Goal: Task Accomplishment & Management: Use online tool/utility

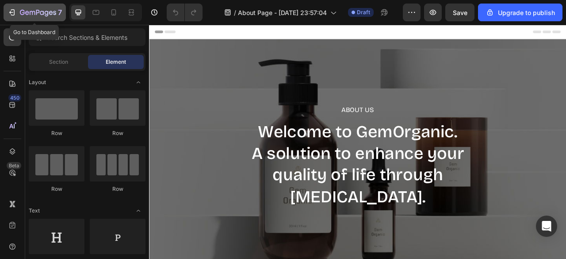
click at [13, 13] on icon "button" at bounding box center [12, 12] width 9 height 9
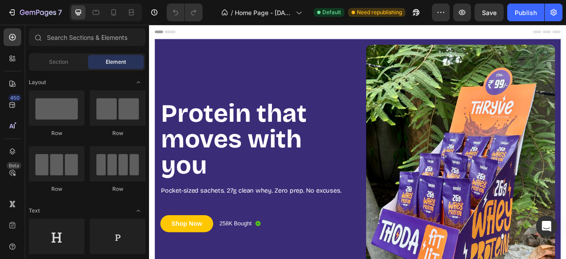
click at [152, 84] on section "Protein that moves with you Heading Pocket-sized sachets. 27g clean whey. Zero …" at bounding box center [414, 210] width 530 height 335
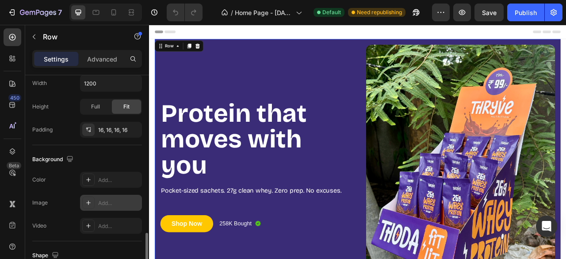
scroll to position [264, 0]
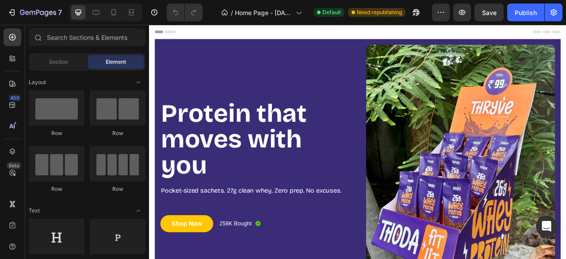
click at [151, 86] on section "Protein that moves with you Heading Pocket-sized sachets. 27g clean whey. Zero …" at bounding box center [414, 210] width 530 height 335
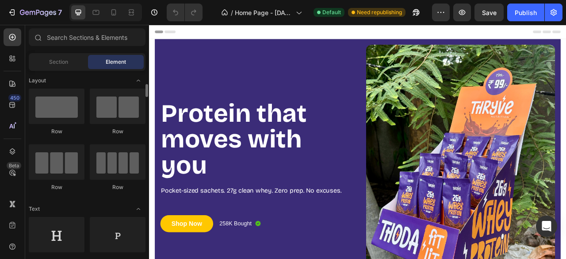
scroll to position [0, 0]
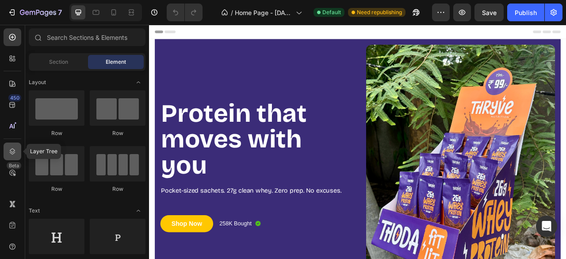
click at [19, 155] on div at bounding box center [13, 151] width 18 height 18
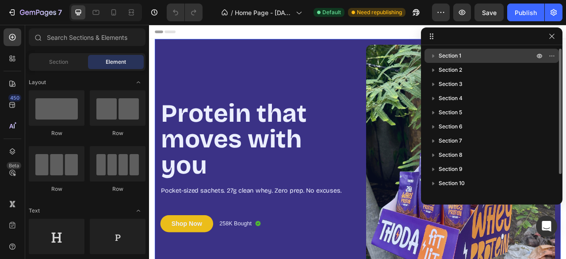
click at [449, 55] on span "Section 1" at bounding box center [449, 55] width 23 height 9
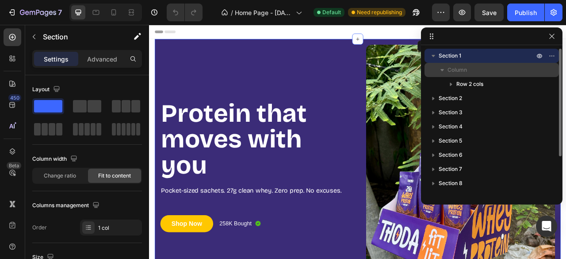
click at [459, 63] on div "Column" at bounding box center [491, 70] width 127 height 14
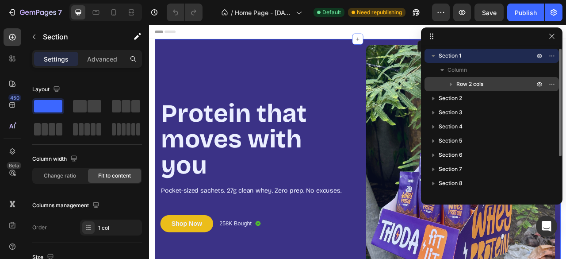
click at [467, 82] on span "Row 2 cols" at bounding box center [469, 84] width 27 height 9
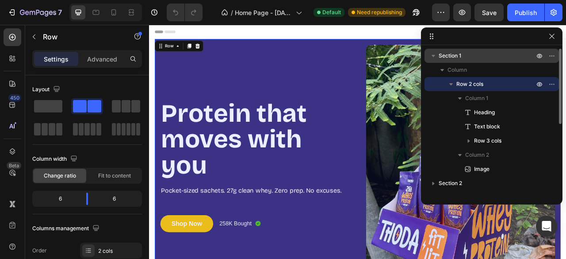
click at [461, 59] on span "Section 1" at bounding box center [449, 55] width 23 height 9
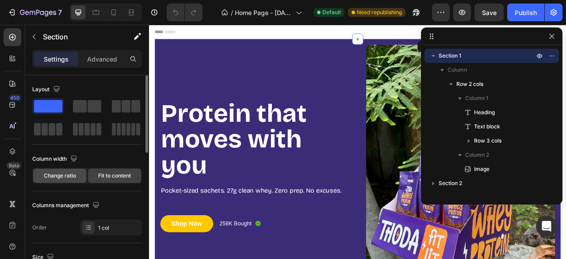
click at [57, 175] on span "Change ratio" at bounding box center [60, 175] width 32 height 8
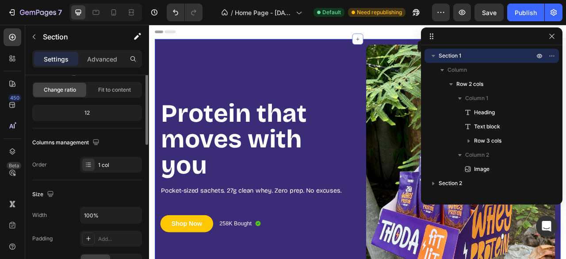
scroll to position [41, 0]
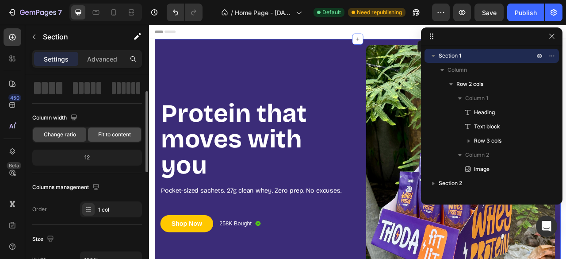
click at [111, 135] on span "Fit to content" at bounding box center [114, 134] width 33 height 8
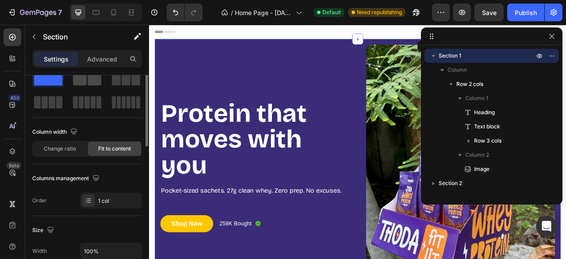
scroll to position [15, 0]
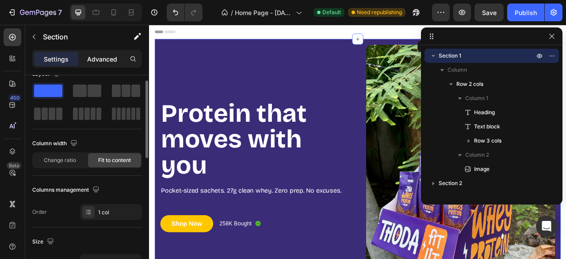
click at [94, 61] on p "Advanced" at bounding box center [102, 58] width 30 height 9
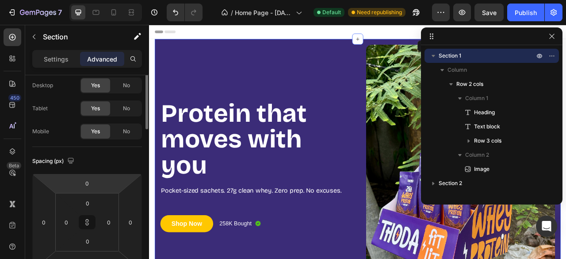
scroll to position [0, 0]
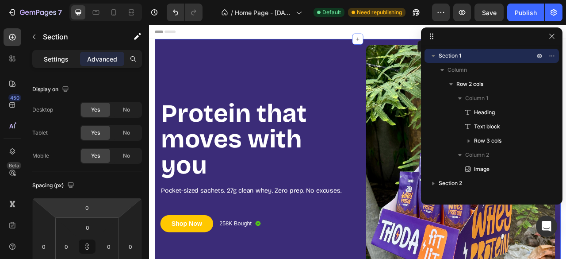
click at [60, 61] on p "Settings" at bounding box center [56, 58] width 25 height 9
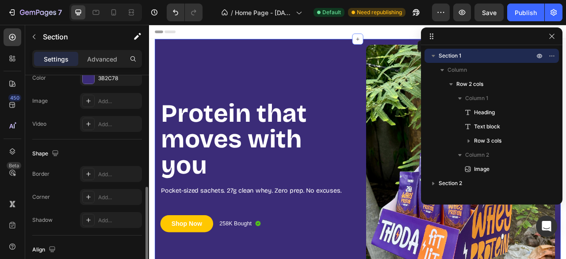
scroll to position [297, 0]
click at [86, 197] on icon at bounding box center [88, 195] width 7 height 7
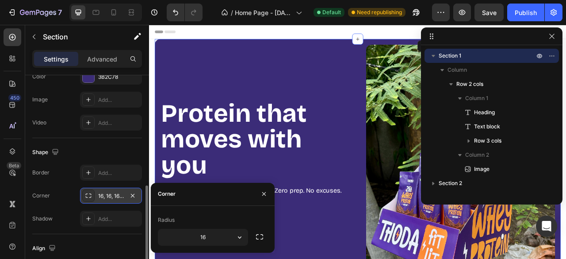
click at [213, 222] on div "Radius" at bounding box center [213, 220] width 110 height 14
click at [263, 193] on icon "button" at bounding box center [264, 194] width 4 height 4
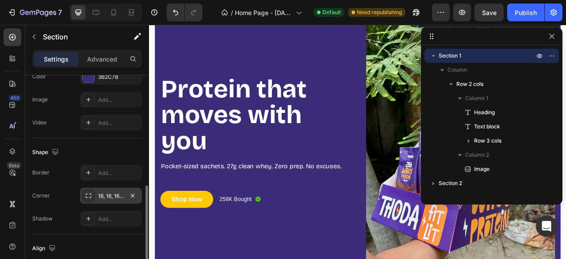
scroll to position [0, 0]
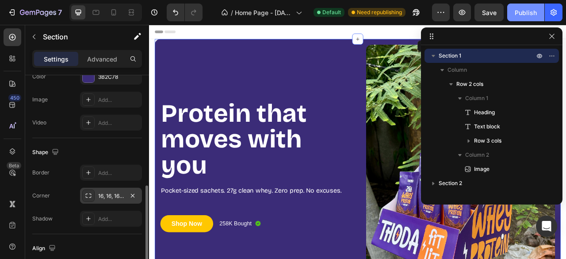
click at [521, 11] on div "Publish" at bounding box center [525, 12] width 22 height 9
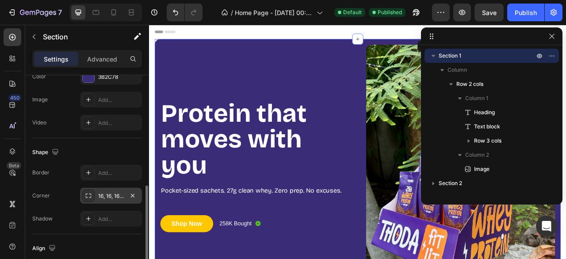
click at [90, 196] on icon at bounding box center [88, 195] width 7 height 7
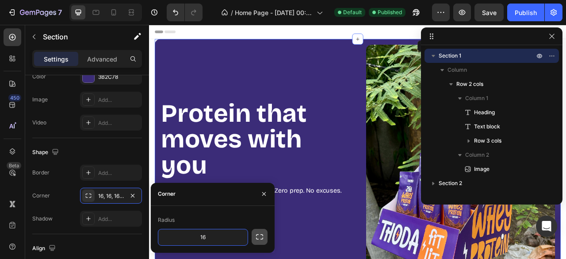
click at [261, 240] on icon "button" at bounding box center [259, 236] width 9 height 9
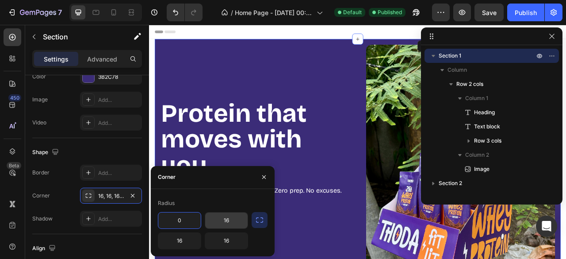
type input "0"
click at [225, 221] on input "16" at bounding box center [226, 220] width 42 height 16
type input "0"
click at [267, 172] on button "button" at bounding box center [264, 177] width 14 height 14
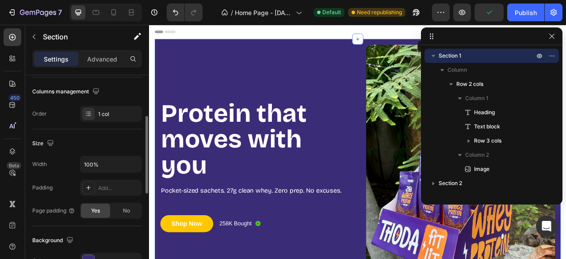
scroll to position [108, 0]
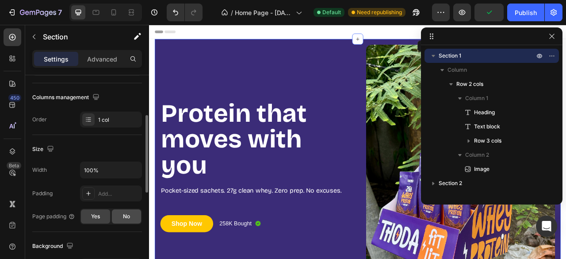
click at [119, 213] on div "No" at bounding box center [126, 216] width 29 height 14
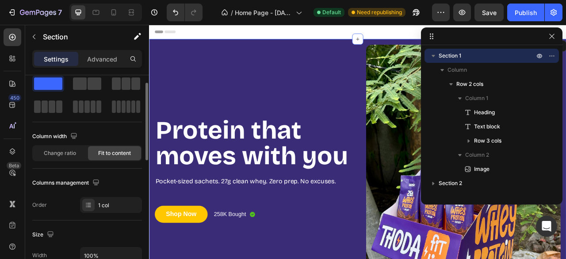
scroll to position [0, 0]
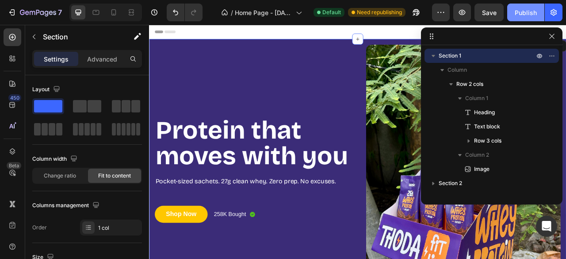
click at [525, 9] on div "Publish" at bounding box center [525, 12] width 22 height 9
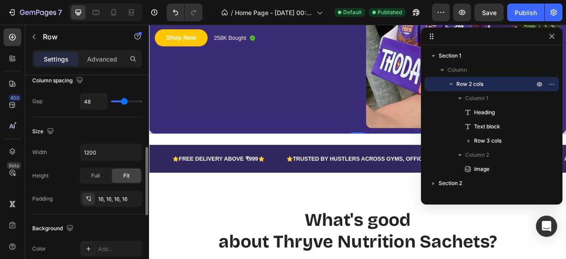
scroll to position [204, 0]
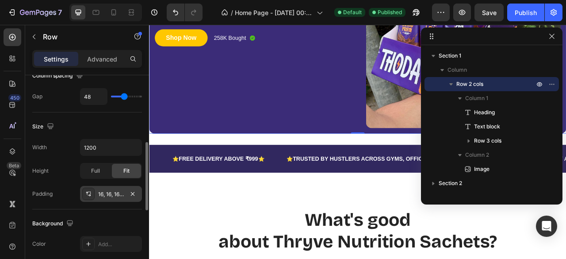
click at [82, 193] on div at bounding box center [88, 193] width 12 height 12
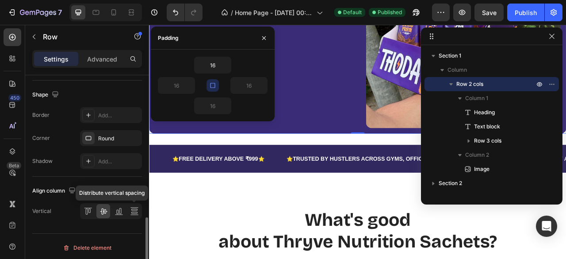
scroll to position [430, 0]
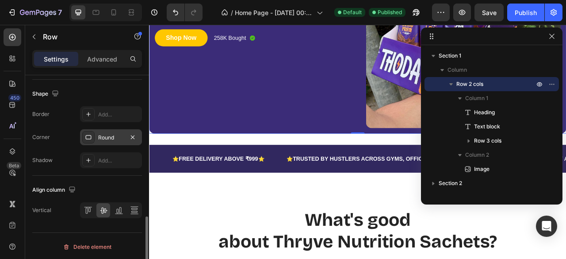
click at [88, 136] on icon at bounding box center [88, 136] width 7 height 7
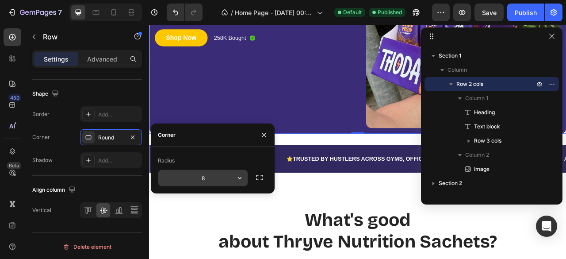
click at [209, 179] on input "8" at bounding box center [202, 178] width 89 height 16
click at [259, 124] on div at bounding box center [263, 134] width 21 height 23
drag, startPoint x: 416, startPoint y: 157, endPoint x: 380, endPoint y: 132, distance: 43.5
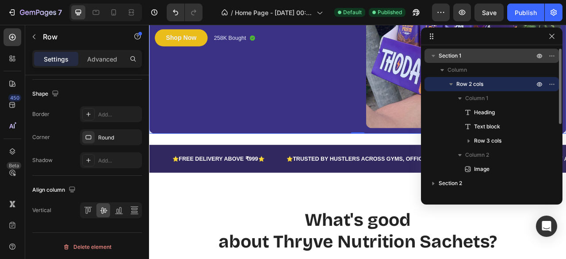
click at [454, 55] on span "Section 1" at bounding box center [449, 55] width 23 height 9
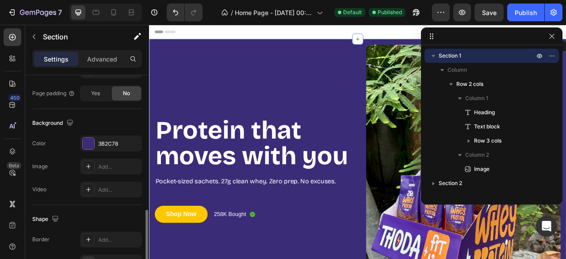
scroll to position [267, 0]
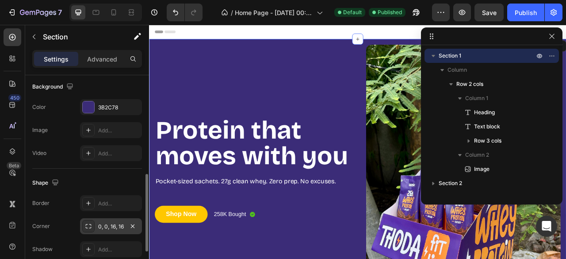
click at [88, 223] on icon at bounding box center [88, 225] width 7 height 7
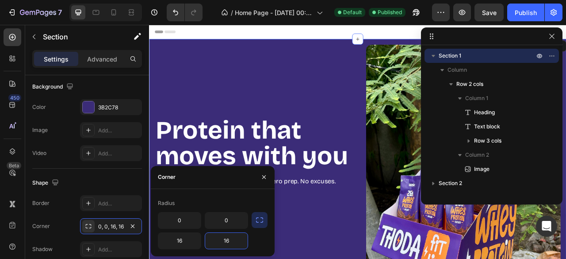
click at [229, 237] on input "16" at bounding box center [226, 240] width 42 height 16
type input "0"
click at [179, 242] on input "16" at bounding box center [179, 240] width 42 height 16
type input "0"
click at [268, 174] on button "button" at bounding box center [264, 177] width 14 height 14
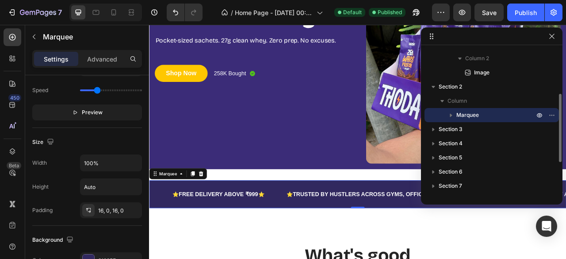
scroll to position [0, 0]
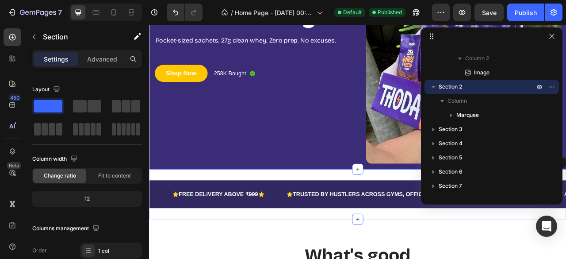
click at [283, 208] on div "Text Block ⭐ FREE DELIVERY ABOVE ₹999 ⭐ Text Block ⭐ TRUSTED BY HUSTLERS ACROSS…" at bounding box center [414, 240] width 530 height 64
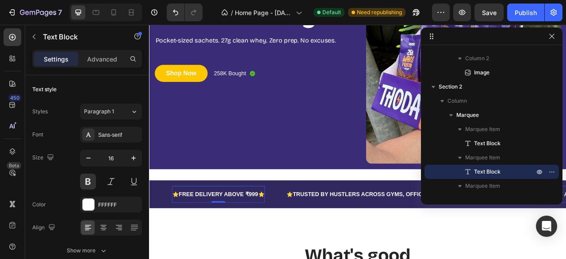
click at [261, 241] on p "⭐ FREE DELIVERY ABOVE ₹999 ⭐" at bounding box center [237, 240] width 117 height 13
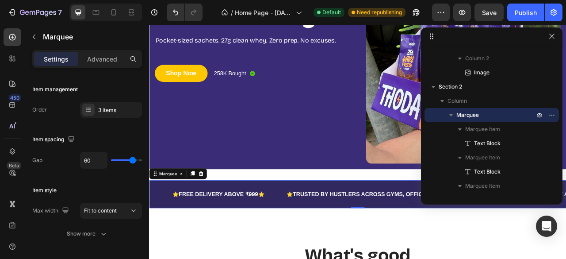
click at [302, 242] on div "⭐ FREE DELIVERY ABOVE ₹999 ⭐ Text Block" at bounding box center [250, 240] width 145 height 22
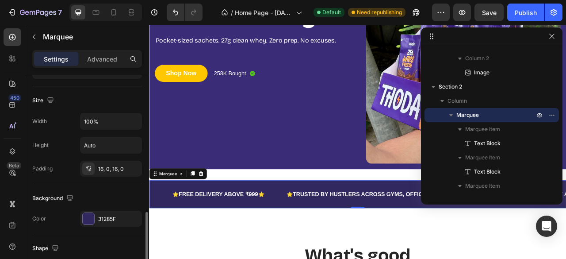
scroll to position [342, 0]
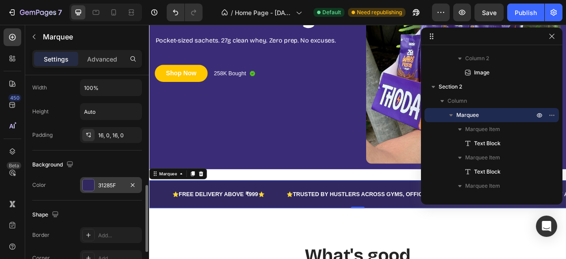
click at [86, 180] on div at bounding box center [88, 184] width 11 height 11
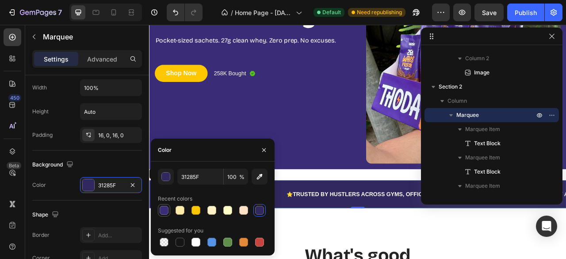
click at [164, 208] on div at bounding box center [164, 210] width 9 height 9
type input "3B2C78"
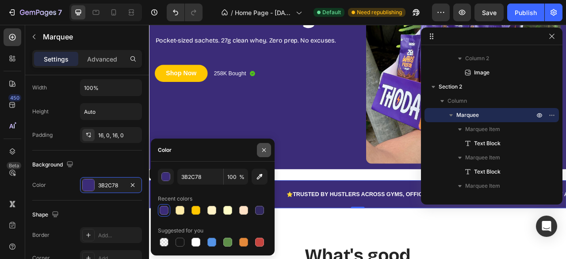
click at [267, 145] on button "button" at bounding box center [264, 150] width 14 height 14
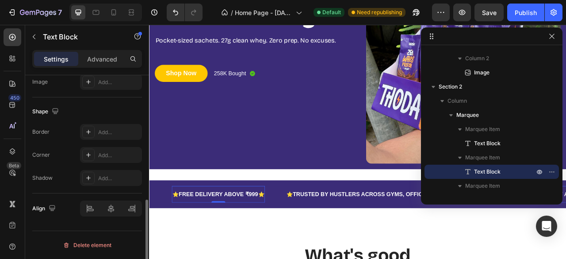
scroll to position [0, 0]
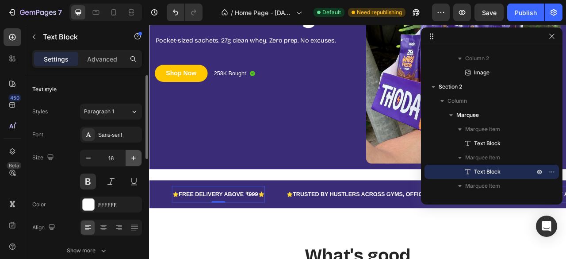
click at [138, 153] on icon "button" at bounding box center [133, 157] width 9 height 9
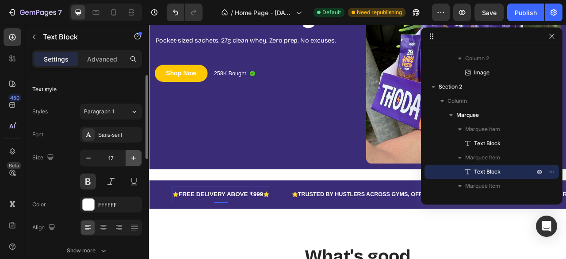
click at [138, 153] on icon "button" at bounding box center [133, 157] width 9 height 9
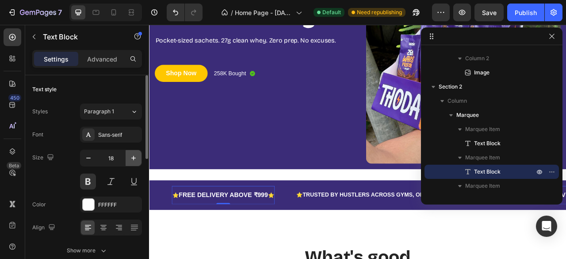
click at [138, 153] on icon "button" at bounding box center [133, 157] width 9 height 9
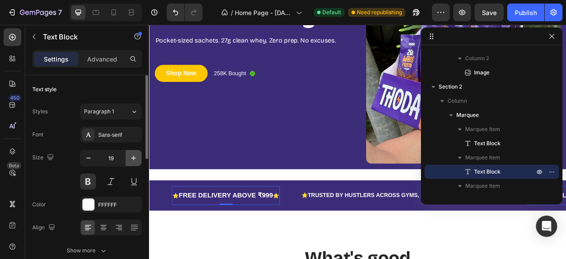
click at [138, 153] on icon "button" at bounding box center [133, 157] width 9 height 9
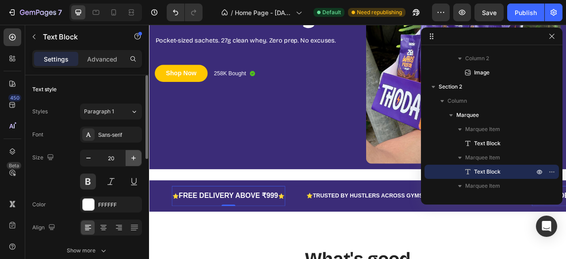
click at [138, 153] on icon "button" at bounding box center [133, 157] width 9 height 9
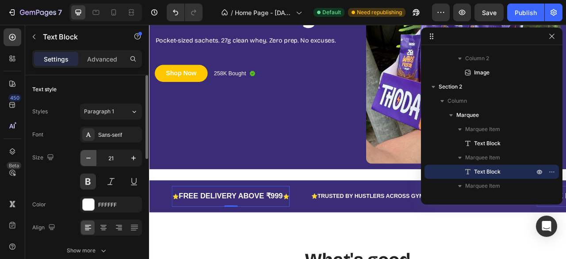
click at [90, 158] on icon "button" at bounding box center [88, 157] width 9 height 9
type input "20"
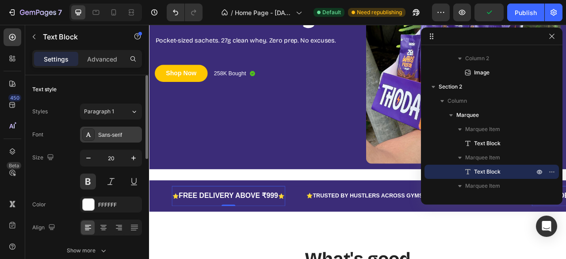
click at [112, 135] on div "Sans-serif" at bounding box center [119, 135] width 42 height 8
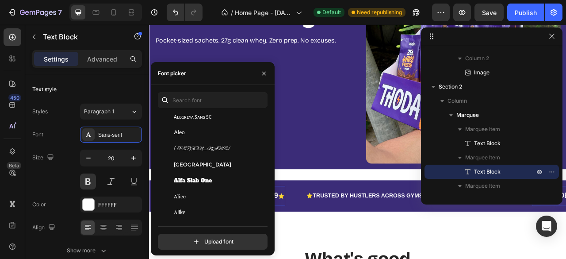
scroll to position [598, 0]
click at [213, 181] on div "Alfa Slab One" at bounding box center [218, 179] width 89 height 8
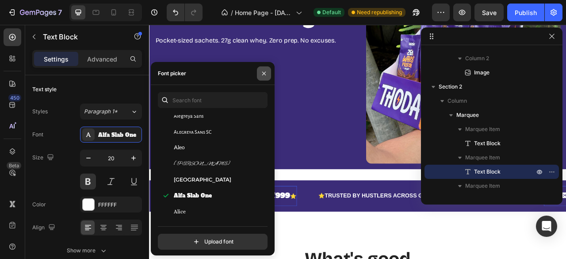
click at [263, 73] on icon "button" at bounding box center [263, 73] width 7 height 7
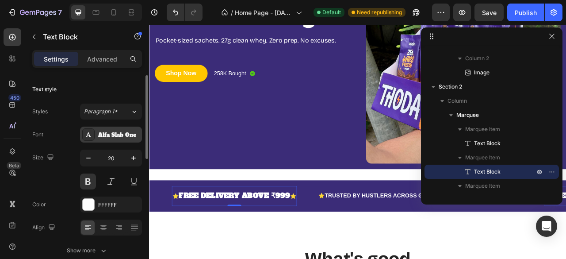
click at [99, 134] on div "Alfa Slab One" at bounding box center [119, 135] width 42 height 8
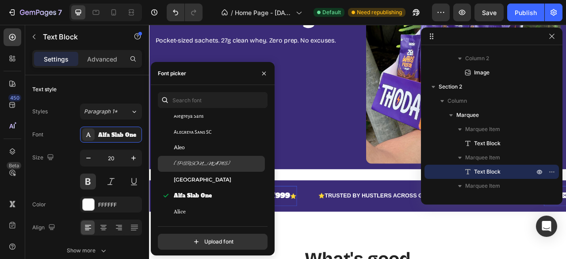
scroll to position [579, 0]
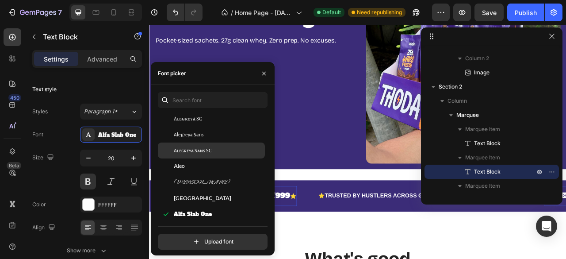
click at [191, 150] on span "Alegreya Sans SC" at bounding box center [193, 150] width 38 height 8
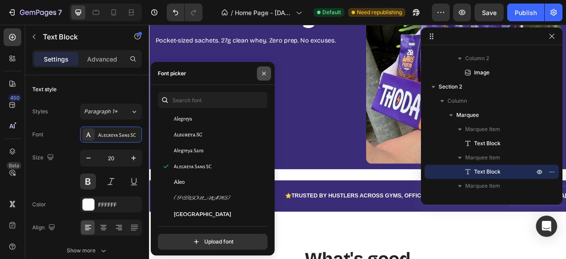
click at [263, 74] on icon "button" at bounding box center [263, 73] width 7 height 7
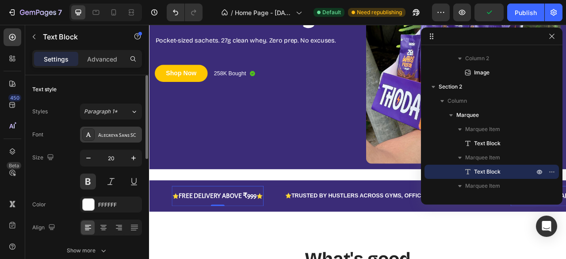
click at [100, 131] on div "Alegreya Sans SC" at bounding box center [119, 135] width 42 height 8
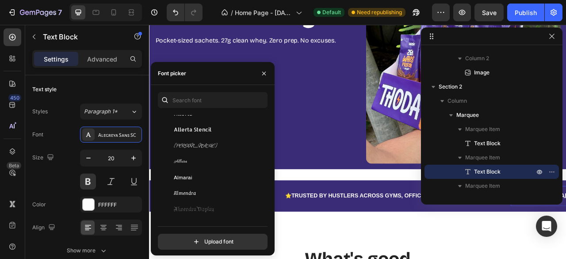
scroll to position [808, 0]
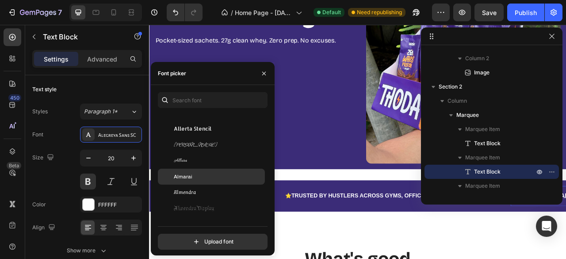
click at [204, 174] on div "Almarai" at bounding box center [218, 176] width 89 height 8
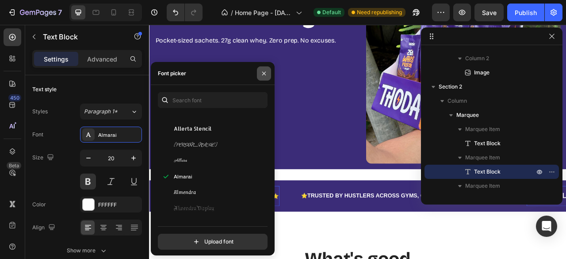
click at [264, 74] on icon "button" at bounding box center [264, 73] width 4 height 4
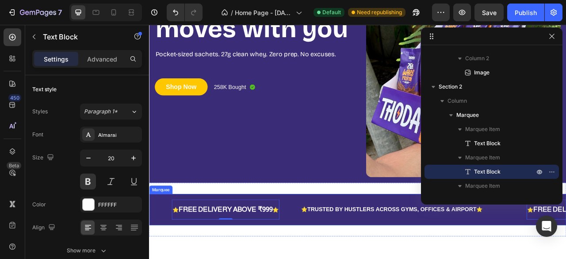
scroll to position [165, 0]
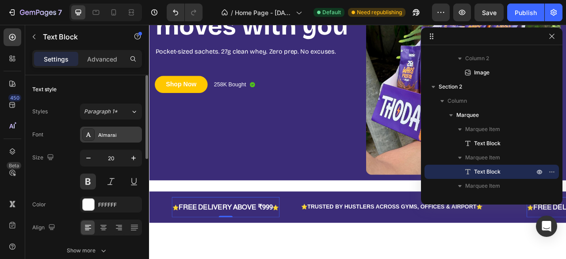
click at [109, 132] on div "Almarai" at bounding box center [119, 135] width 42 height 8
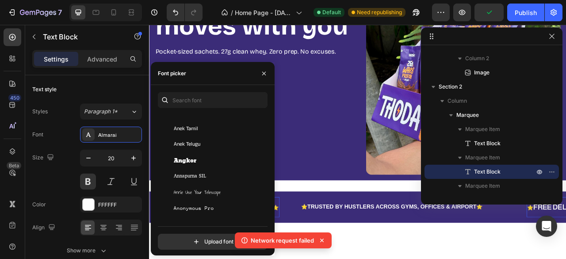
scroll to position [1334, 0]
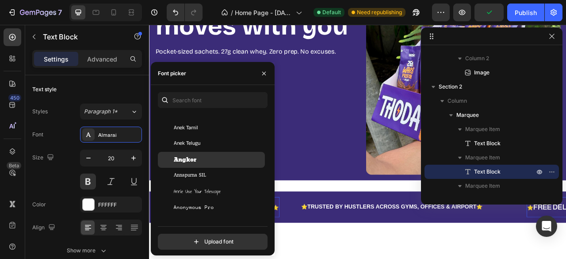
click at [198, 158] on div "Angkor" at bounding box center [218, 160] width 89 height 8
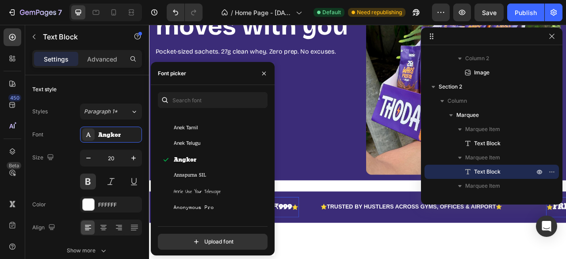
click at [270, 83] on div at bounding box center [263, 73] width 21 height 23
click at [266, 76] on button "button" at bounding box center [264, 73] width 14 height 14
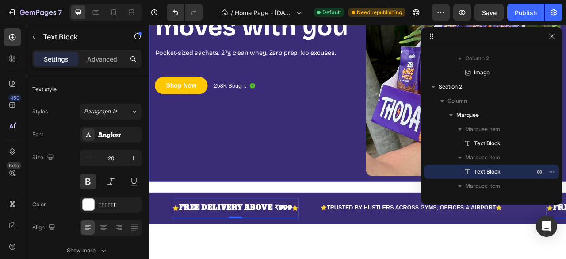
scroll to position [164, 0]
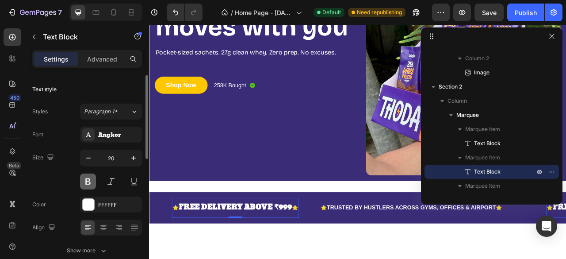
click at [88, 182] on button at bounding box center [88, 181] width 16 height 16
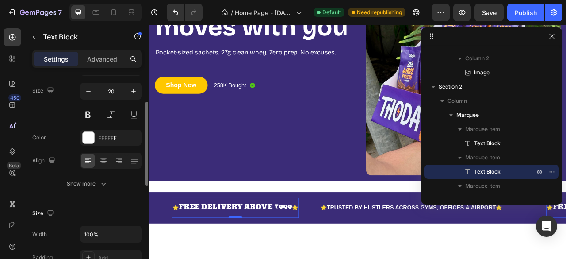
scroll to position [67, 0]
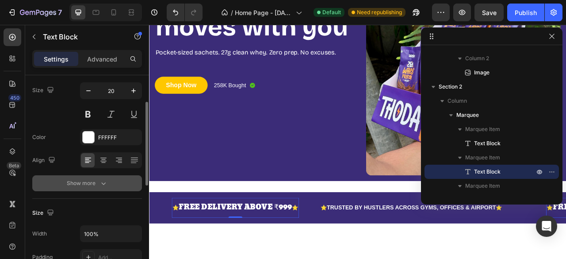
click at [94, 185] on div "Show more" at bounding box center [87, 183] width 41 height 9
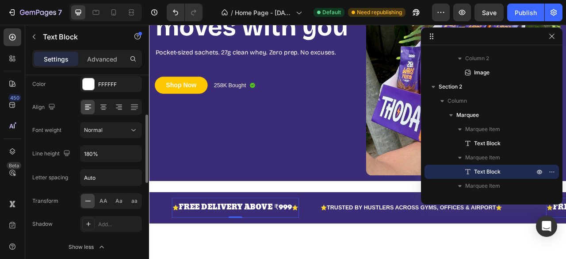
scroll to position [123, 0]
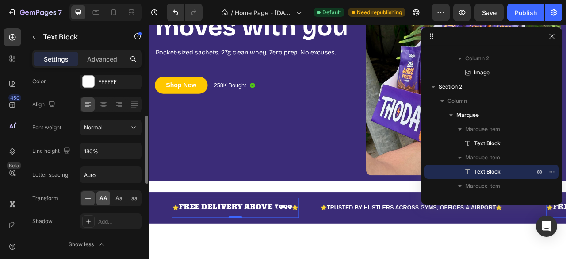
click at [102, 195] on span "AA" at bounding box center [103, 198] width 8 height 8
click at [123, 196] on div "Aa" at bounding box center [119, 198] width 14 height 14
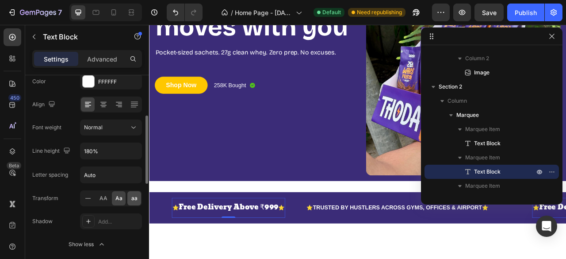
click at [132, 196] on span "aa" at bounding box center [134, 198] width 6 height 8
click at [114, 198] on div "Aa" at bounding box center [119, 198] width 14 height 14
click at [103, 198] on span "AA" at bounding box center [103, 198] width 8 height 8
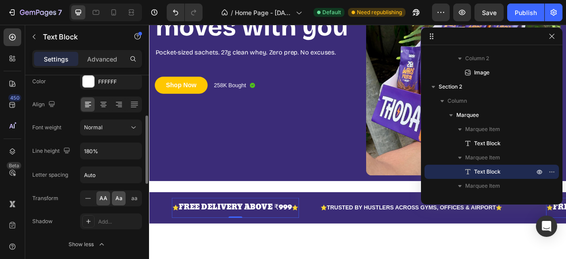
click at [120, 200] on div "Aa" at bounding box center [119, 198] width 14 height 14
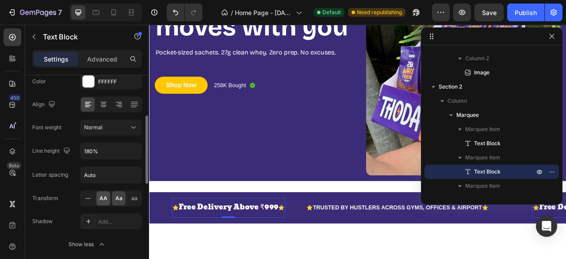
click at [100, 199] on span "AA" at bounding box center [103, 198] width 8 height 8
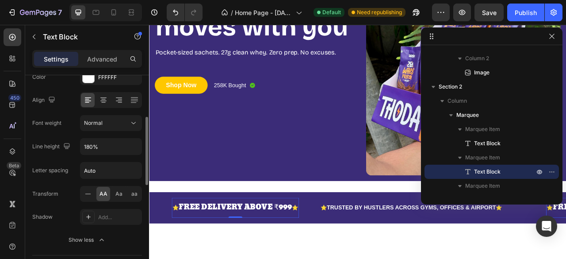
scroll to position [128, 0]
click at [97, 166] on input "Auto" at bounding box center [110, 169] width 61 height 16
click at [103, 129] on button "Normal" at bounding box center [111, 122] width 62 height 16
click at [75, 120] on div "Font weight Normal" at bounding box center [87, 122] width 110 height 16
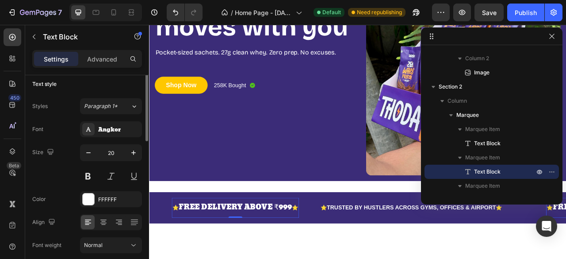
scroll to position [3, 0]
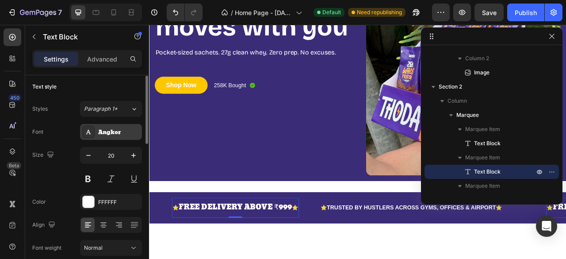
click at [81, 127] on div "Font Angkor" at bounding box center [87, 132] width 110 height 16
click at [108, 126] on div "Angkor" at bounding box center [111, 132] width 62 height 16
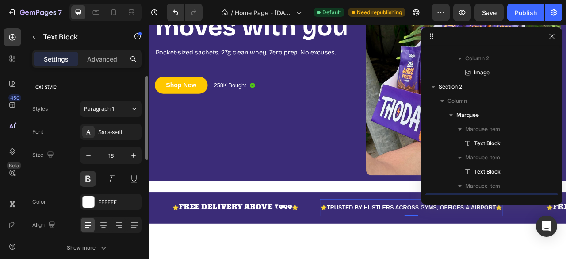
scroll to position [181, 0]
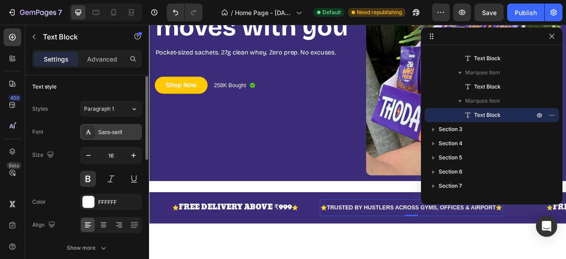
click at [88, 130] on icon at bounding box center [88, 131] width 7 height 7
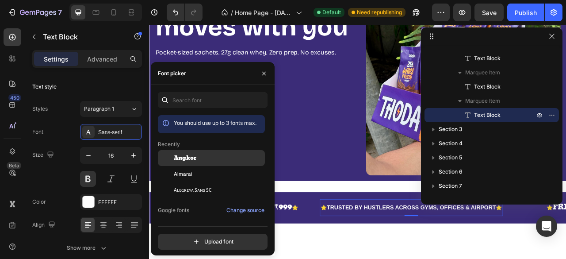
click at [191, 160] on span "Angkor" at bounding box center [185, 158] width 23 height 8
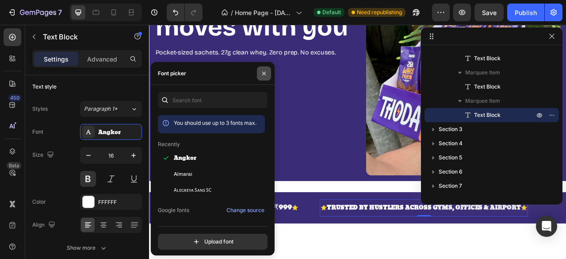
click at [261, 77] on button "button" at bounding box center [264, 73] width 14 height 14
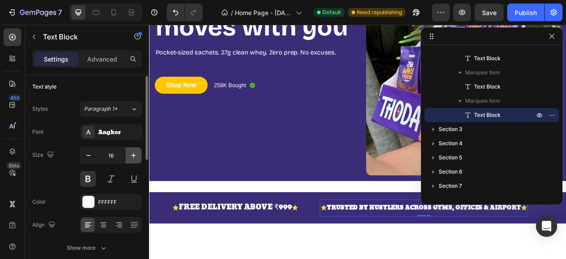
click at [135, 157] on icon "button" at bounding box center [133, 155] width 9 height 9
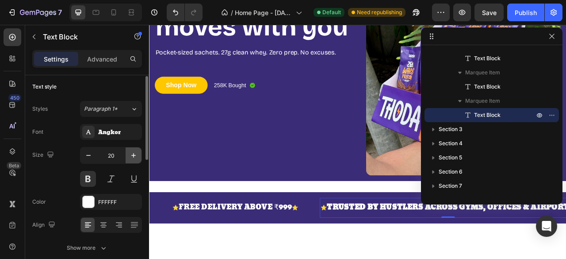
click at [135, 157] on icon "button" at bounding box center [133, 155] width 9 height 9
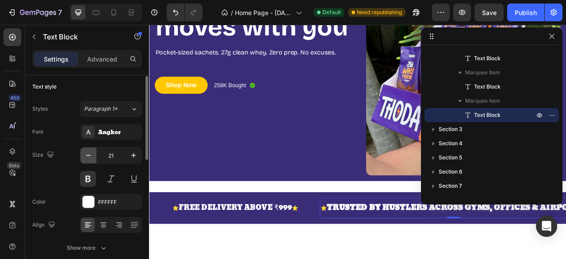
click at [89, 155] on icon "button" at bounding box center [88, 155] width 9 height 9
type input "20"
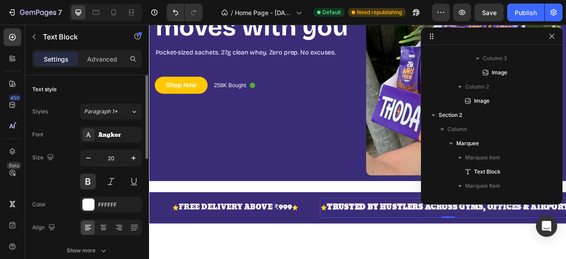
scroll to position [266, 0]
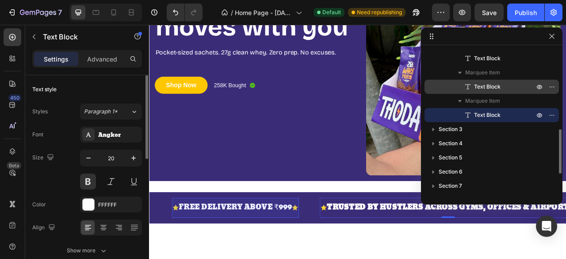
click at [487, 92] on div "Text Block" at bounding box center [491, 87] width 127 height 14
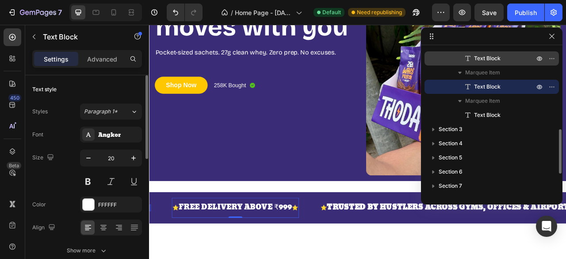
click at [476, 52] on div "Text Block" at bounding box center [491, 58] width 127 height 14
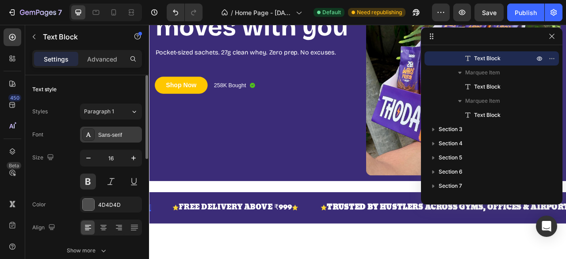
click at [95, 128] on div "Sans-serif" at bounding box center [111, 134] width 62 height 16
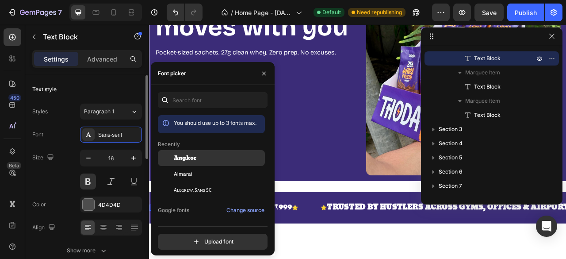
click at [207, 155] on div "Angkor" at bounding box center [218, 158] width 89 height 8
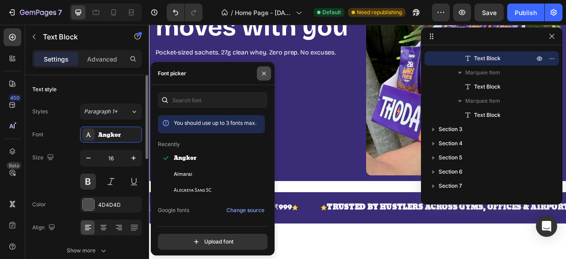
click at [262, 71] on icon "button" at bounding box center [263, 73] width 7 height 7
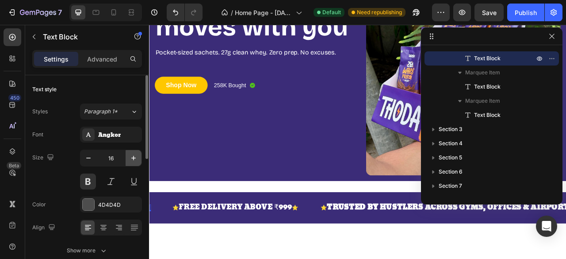
click at [136, 154] on icon "button" at bounding box center [133, 157] width 9 height 9
type input "20"
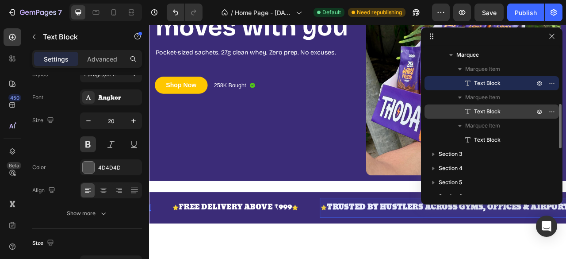
scroll to position [248, 0]
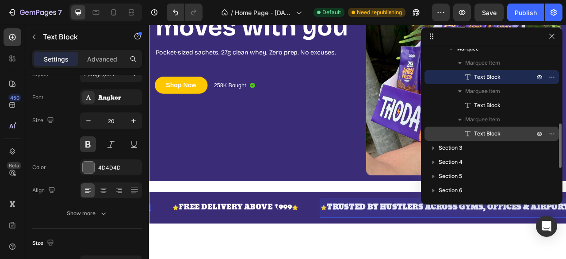
click at [475, 134] on span "Text Block" at bounding box center [487, 133] width 27 height 9
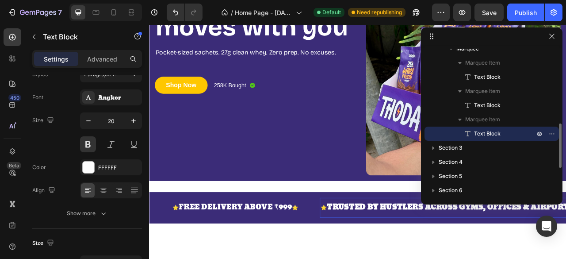
scroll to position [37, 0]
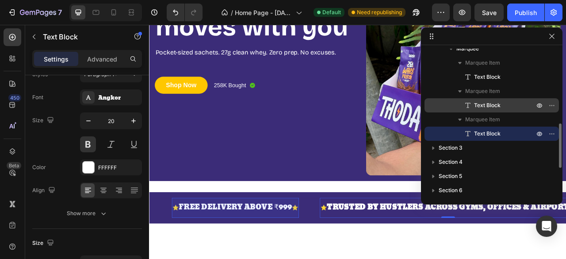
click at [488, 98] on div "Text Block" at bounding box center [491, 105] width 127 height 14
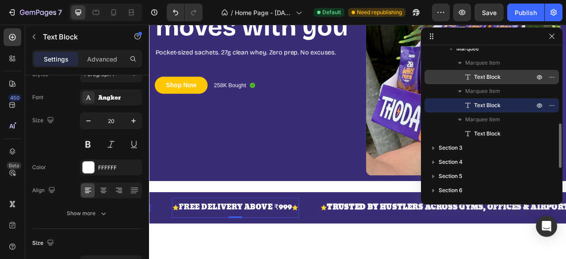
click at [490, 80] on span "Text Block" at bounding box center [487, 76] width 27 height 9
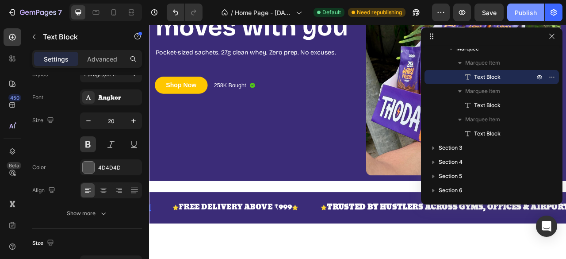
click at [522, 10] on div "Publish" at bounding box center [525, 12] width 22 height 9
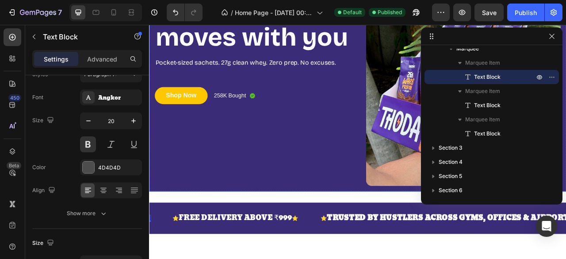
scroll to position [144, 0]
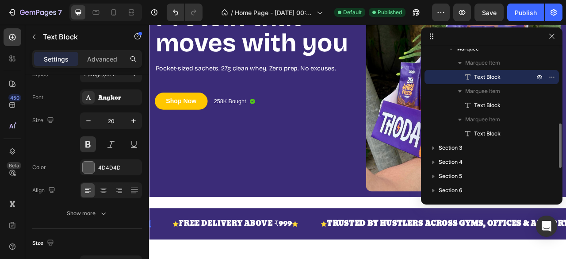
click at [494, 76] on span "Text Block" at bounding box center [487, 76] width 27 height 9
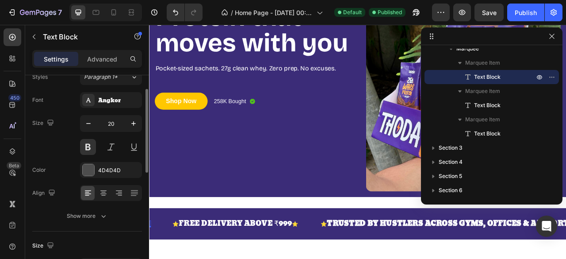
scroll to position [34, 0]
click at [551, 76] on icon "button" at bounding box center [551, 76] width 7 height 7
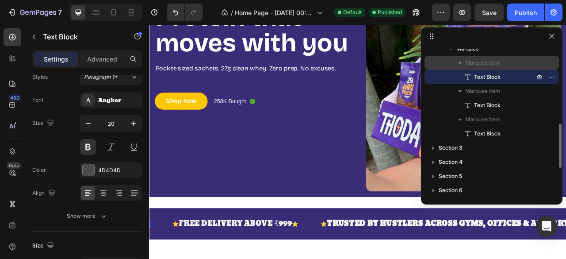
click at [483, 65] on span "Marquee Item" at bounding box center [482, 62] width 35 height 9
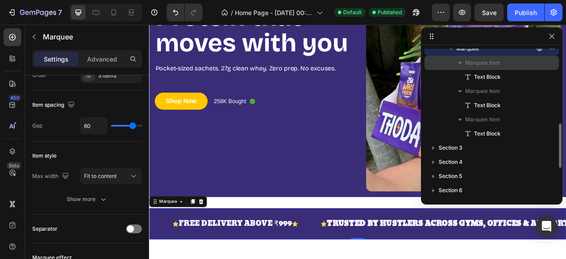
scroll to position [0, 0]
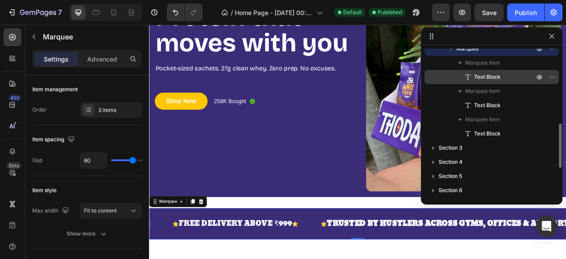
click at [501, 75] on p "Text Block" at bounding box center [494, 76] width 62 height 9
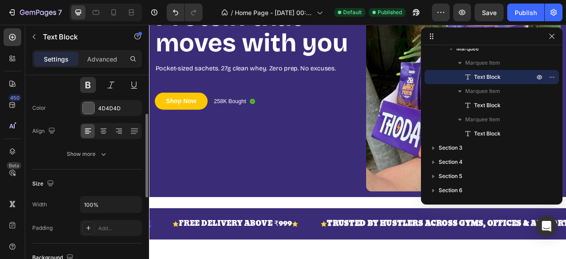
scroll to position [97, 0]
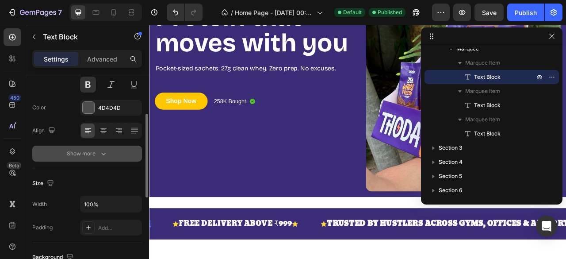
click at [99, 152] on icon "button" at bounding box center [103, 153] width 9 height 9
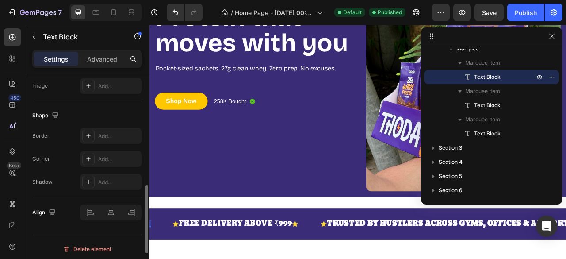
scroll to position [430, 0]
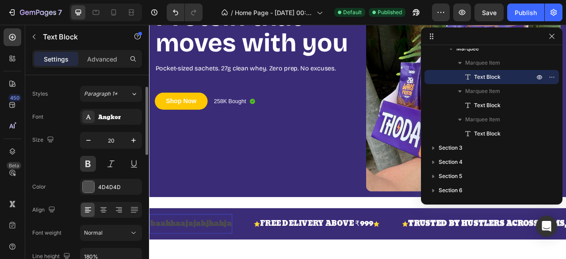
scroll to position [23, 0]
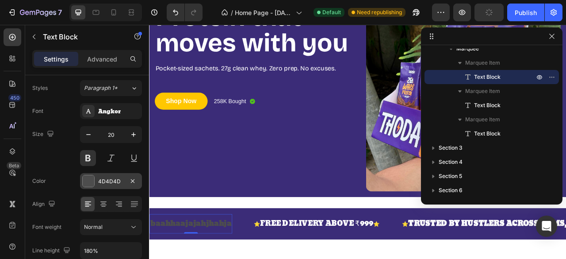
click at [88, 182] on div at bounding box center [88, 180] width 11 height 11
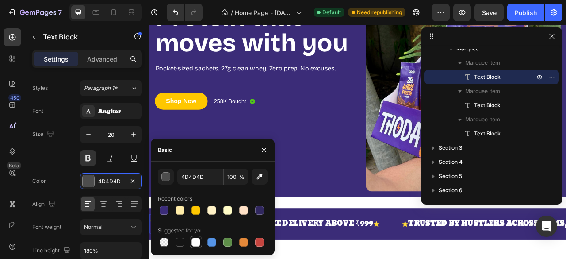
click at [196, 241] on div at bounding box center [195, 241] width 9 height 9
type input "FFFFFF"
click at [268, 150] on button "button" at bounding box center [264, 150] width 14 height 14
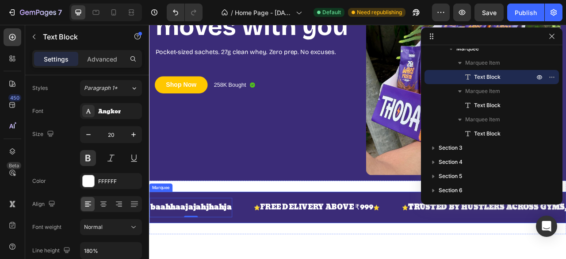
scroll to position [160, 0]
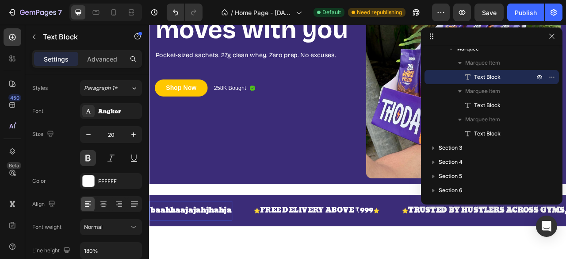
click at [233, 258] on p "baahhaajajahjhahja" at bounding box center [201, 261] width 103 height 16
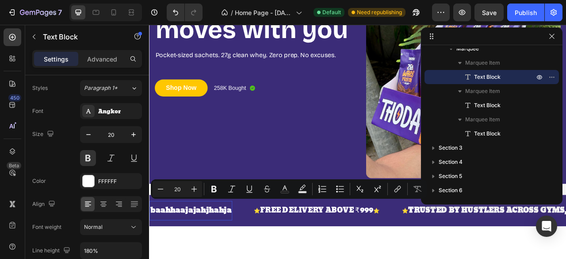
type input "11"
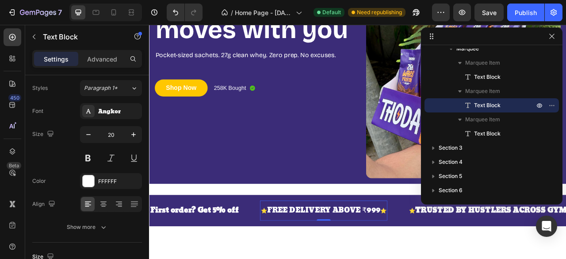
click at [303, 255] on p "⭐ FREE DELIVERY ABOVE ₹999 ⭐" at bounding box center [371, 260] width 160 height 17
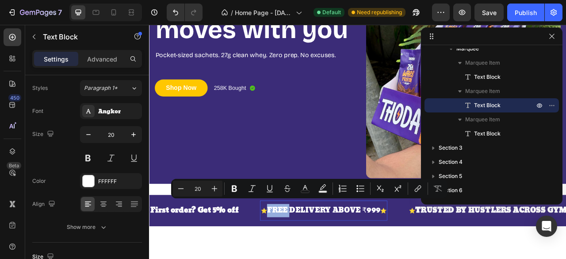
click at [299, 256] on span "⭐" at bounding box center [295, 261] width 8 height 12
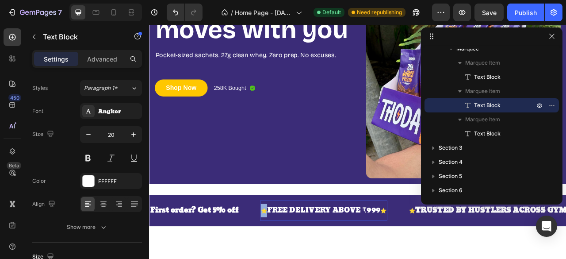
click at [296, 256] on span "⭐" at bounding box center [295, 261] width 8 height 12
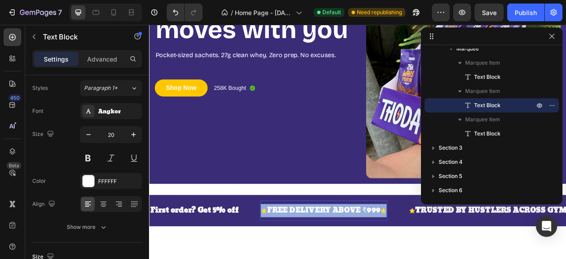
click at [296, 256] on span "⭐" at bounding box center [295, 261] width 8 height 12
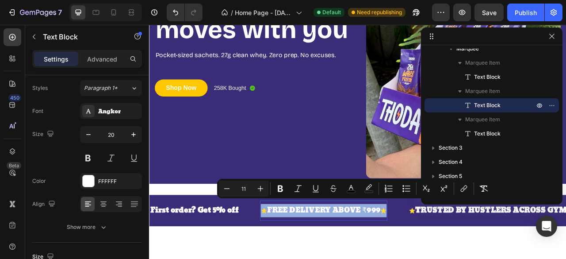
click at [296, 256] on span "⭐" at bounding box center [295, 261] width 8 height 12
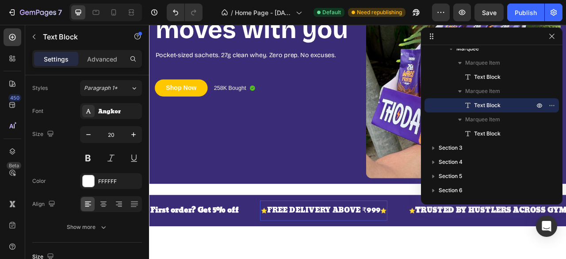
click at [296, 256] on span "⭐" at bounding box center [295, 261] width 8 height 12
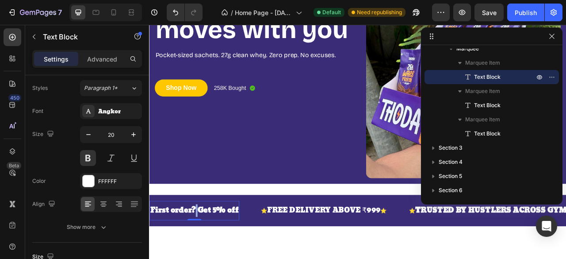
click at [208, 258] on p "First order? Get 5% off" at bounding box center [206, 261] width 112 height 16
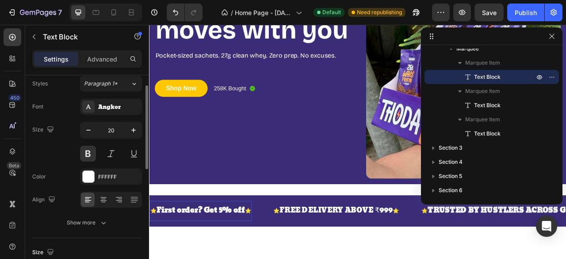
scroll to position [27, 0]
click at [108, 202] on div at bounding box center [103, 200] width 14 height 14
click at [82, 198] on div at bounding box center [88, 200] width 14 height 14
click at [552, 38] on icon "button" at bounding box center [551, 36] width 7 height 7
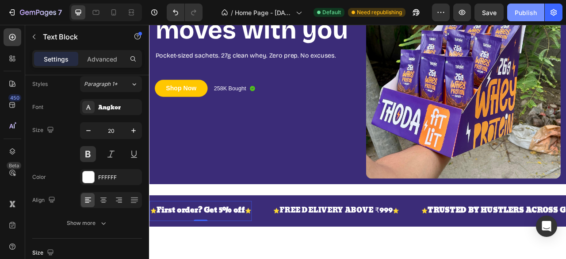
click at [529, 13] on div "Publish" at bounding box center [525, 12] width 22 height 9
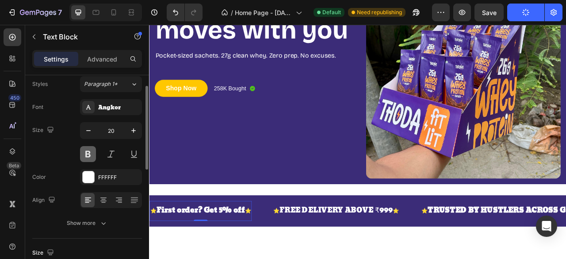
click at [86, 153] on button at bounding box center [88, 154] width 16 height 16
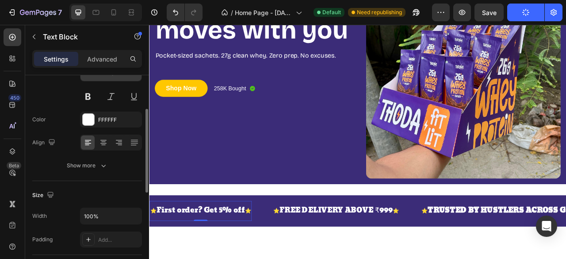
scroll to position [91, 0]
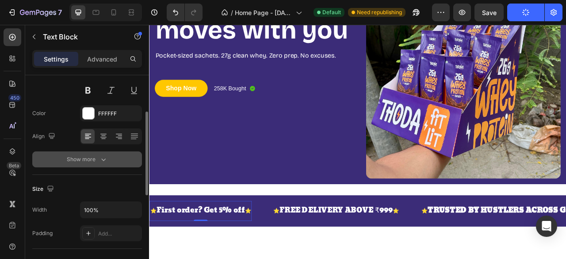
click at [96, 160] on div "Show more" at bounding box center [87, 159] width 41 height 9
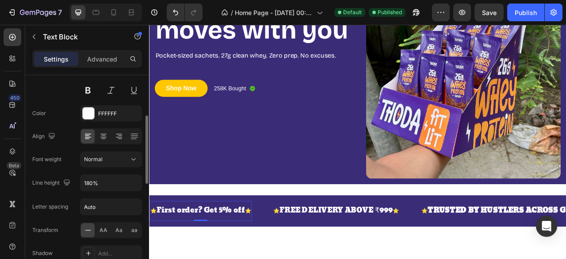
scroll to position [128, 0]
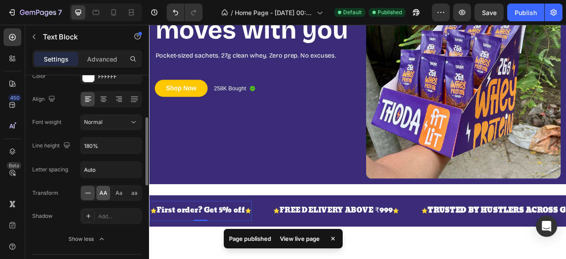
click at [103, 194] on span "AA" at bounding box center [103, 193] width 8 height 8
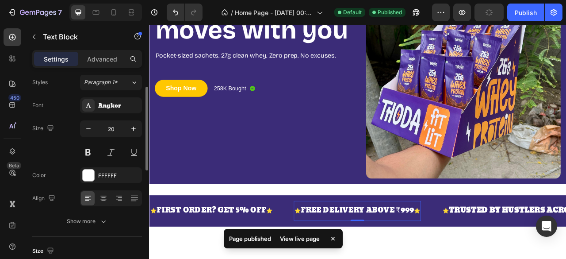
scroll to position [29, 0]
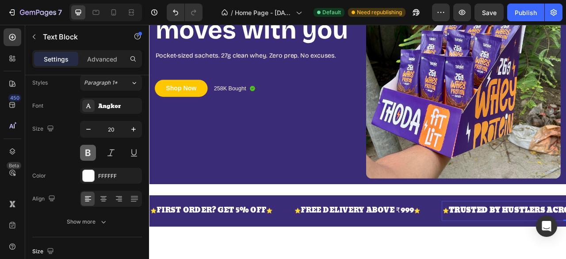
click at [87, 154] on button at bounding box center [88, 153] width 16 height 16
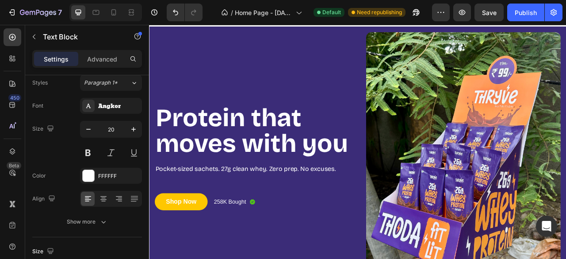
scroll to position [0, 0]
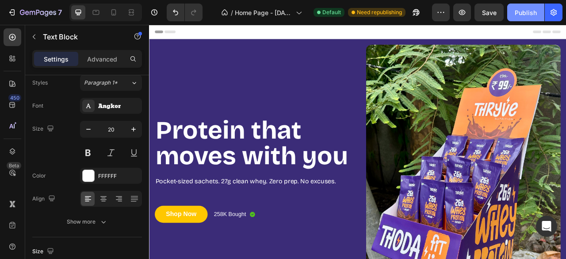
click at [522, 8] on div "Publish" at bounding box center [525, 12] width 22 height 9
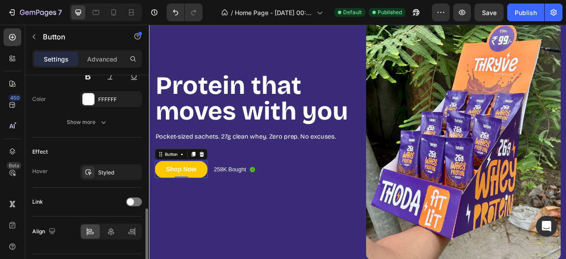
scroll to position [423, 0]
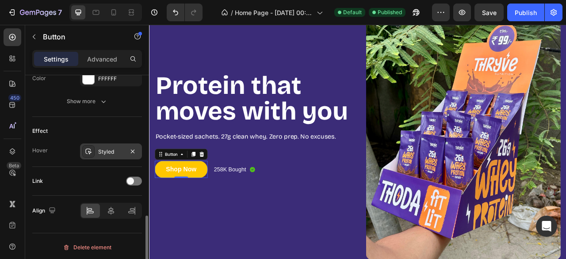
click at [83, 151] on div at bounding box center [88, 151] width 12 height 12
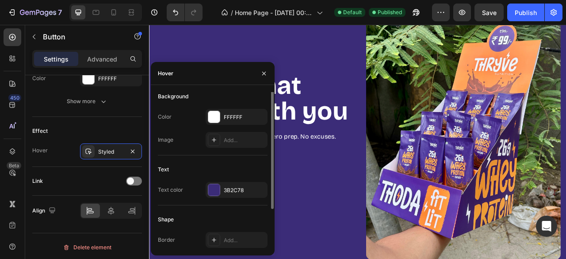
scroll to position [0, 0]
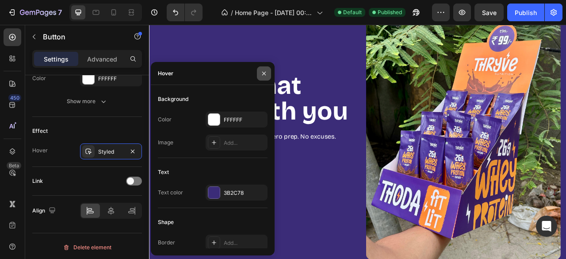
click at [265, 72] on icon "button" at bounding box center [263, 73] width 7 height 7
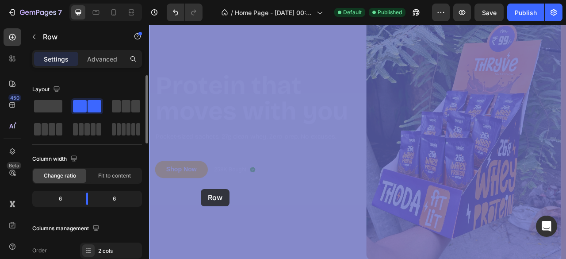
drag, startPoint x: 202, startPoint y: 256, endPoint x: 216, endPoint y: 231, distance: 28.7
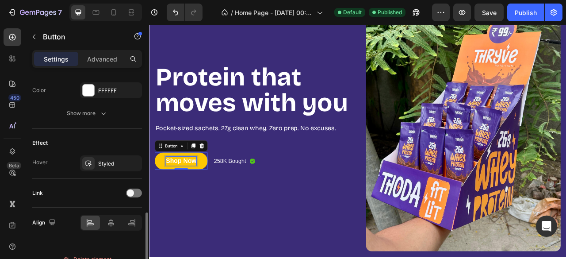
scroll to position [412, 0]
click at [82, 157] on div at bounding box center [88, 162] width 12 height 12
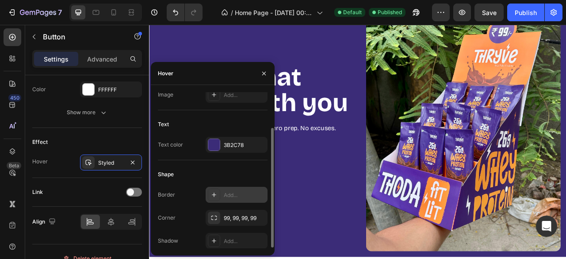
scroll to position [0, 0]
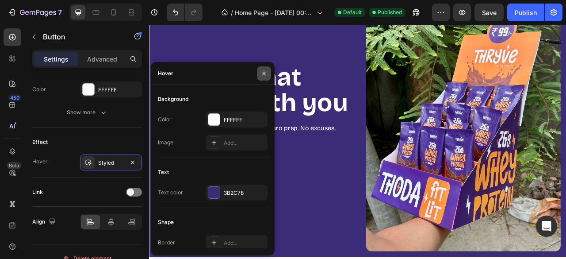
click at [259, 73] on button "button" at bounding box center [264, 73] width 14 height 14
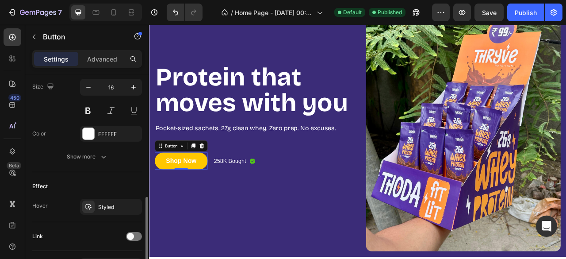
scroll to position [366, 0]
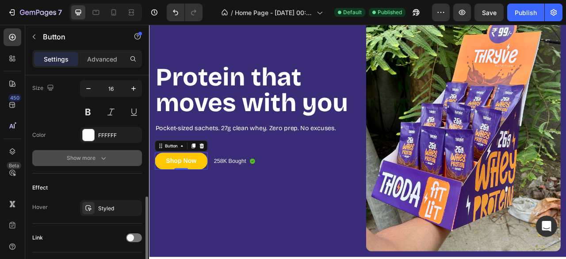
click at [84, 150] on button "Show more" at bounding box center [87, 158] width 110 height 16
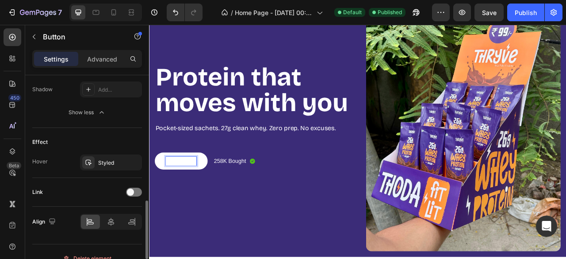
scroll to position [539, 0]
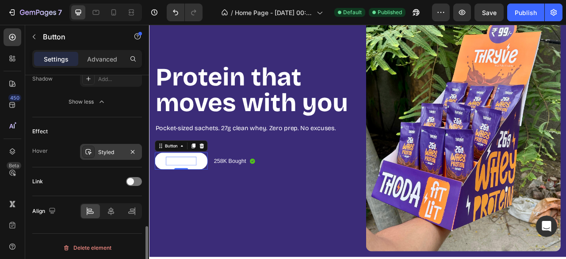
click at [87, 152] on div at bounding box center [88, 151] width 12 height 12
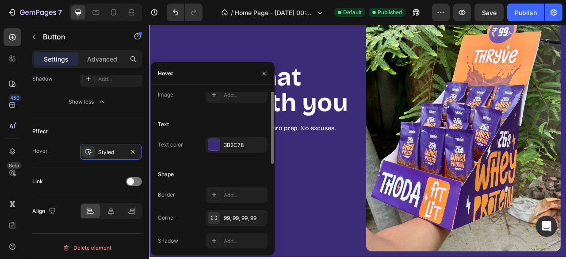
scroll to position [0, 0]
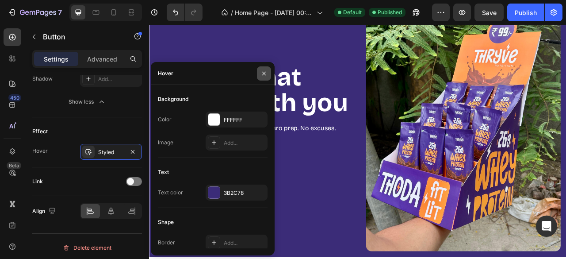
click at [264, 71] on icon "button" at bounding box center [263, 73] width 7 height 7
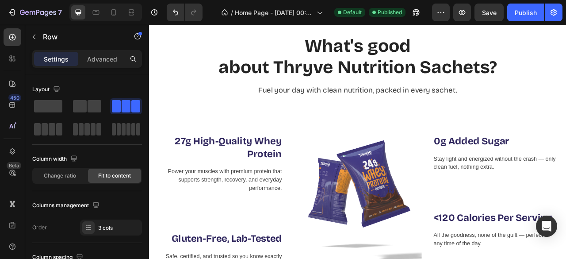
scroll to position [431, 0]
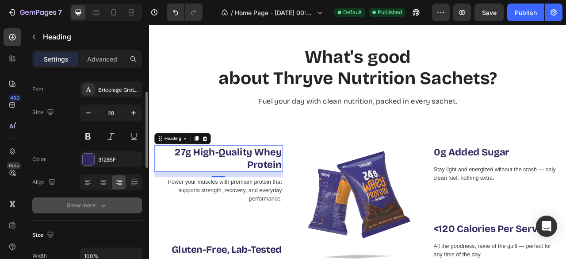
click at [103, 202] on icon "button" at bounding box center [103, 205] width 9 height 9
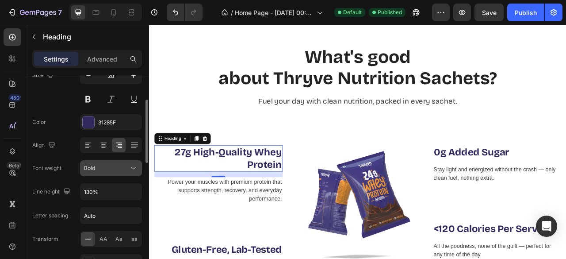
scroll to position [82, 0]
click at [105, 169] on div "Bold" at bounding box center [106, 168] width 45 height 8
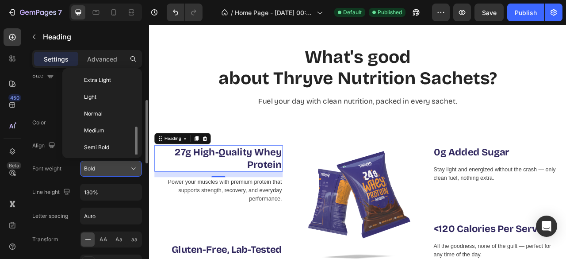
scroll to position [32, 0]
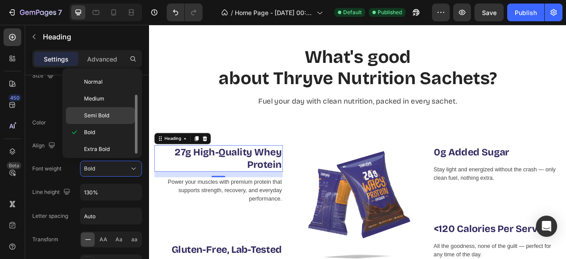
click at [95, 116] on span "Semi Bold" at bounding box center [96, 115] width 25 height 8
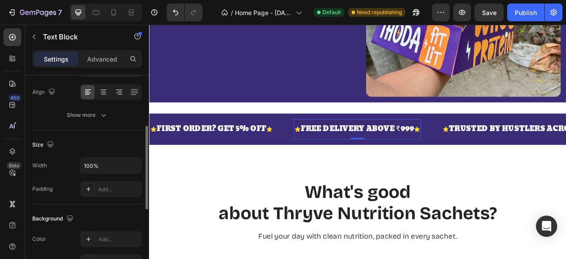
scroll to position [73, 0]
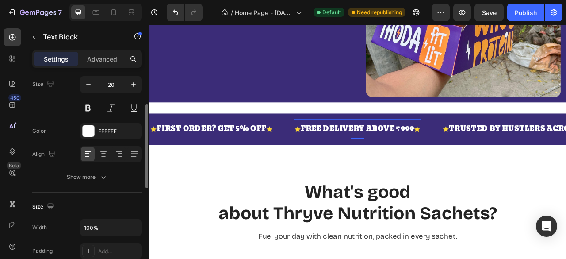
click at [66, 193] on div "Size Width 100% Padding Add..." at bounding box center [87, 229] width 110 height 74
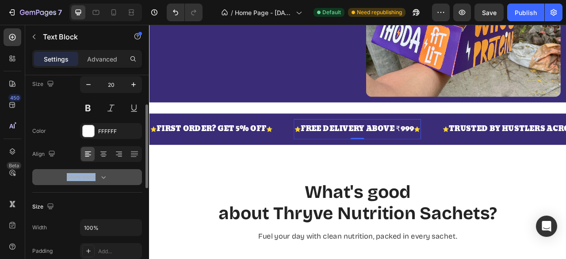
drag, startPoint x: 110, startPoint y: 158, endPoint x: 96, endPoint y: 175, distance: 21.7
click at [96, 175] on div "Font Angkor Size 20 Color FFFFFF Align Show more" at bounding box center [87, 119] width 110 height 132
click at [96, 175] on div "Show more" at bounding box center [87, 176] width 41 height 9
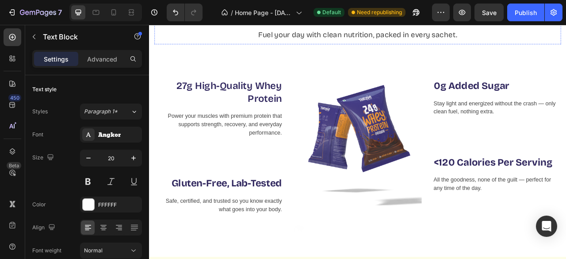
scroll to position [515, 0]
click at [175, 14] on icon "Undo/Redo" at bounding box center [175, 12] width 9 height 9
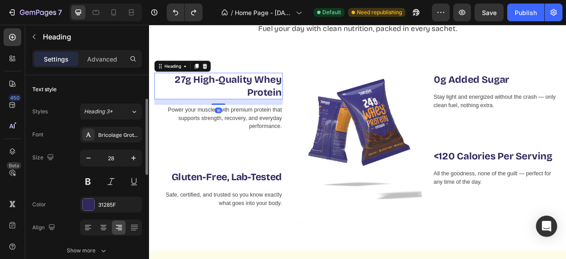
scroll to position [31, 0]
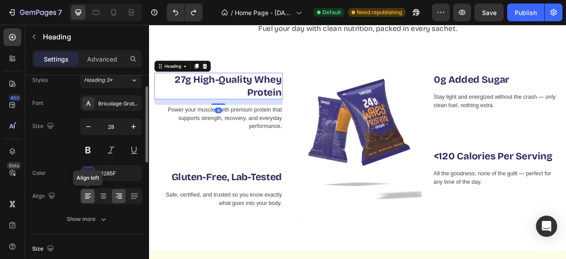
click at [88, 199] on div at bounding box center [88, 196] width 14 height 14
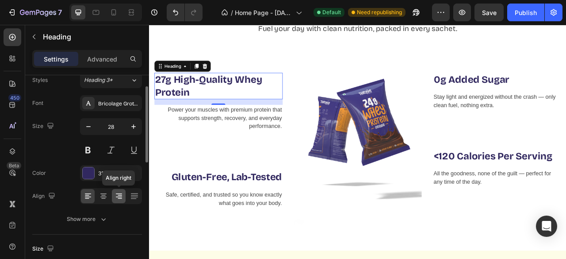
click at [118, 194] on icon at bounding box center [118, 195] width 9 height 9
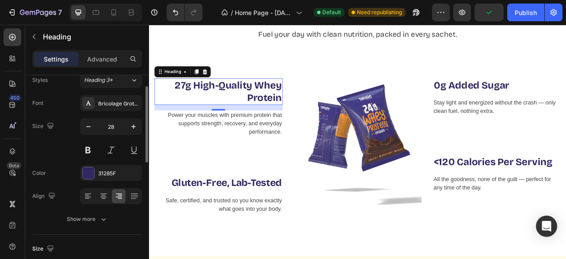
scroll to position [14, 0]
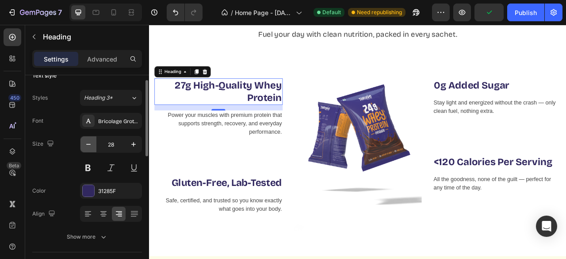
click at [88, 146] on icon "button" at bounding box center [88, 144] width 9 height 9
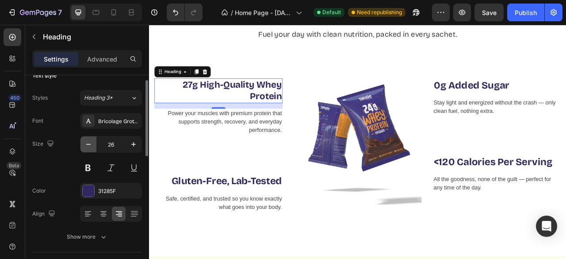
click at [88, 146] on icon "button" at bounding box center [88, 144] width 9 height 9
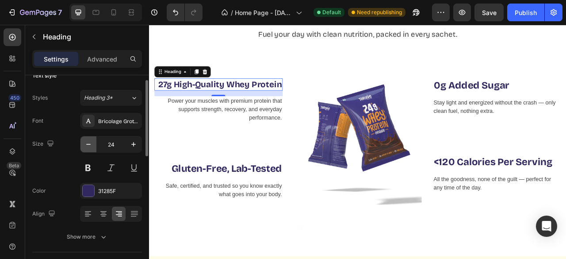
click at [88, 146] on icon "button" at bounding box center [88, 144] width 9 height 9
click at [132, 145] on icon "button" at bounding box center [133, 144] width 9 height 9
type input "24"
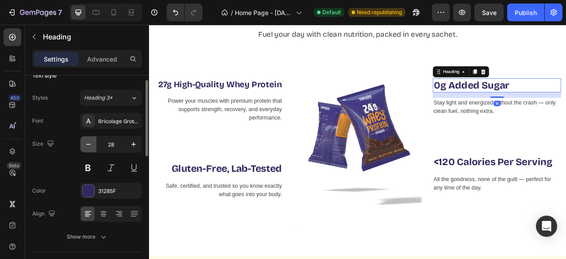
click at [85, 143] on icon "button" at bounding box center [88, 144] width 9 height 9
type input "24"
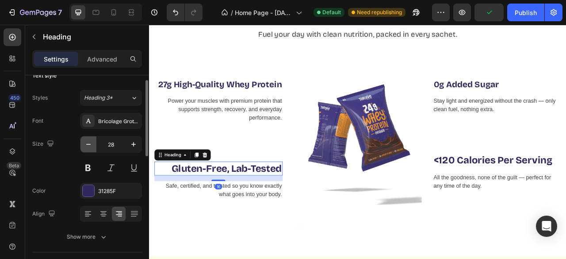
click at [90, 145] on icon "button" at bounding box center [88, 144] width 9 height 9
type input "24"
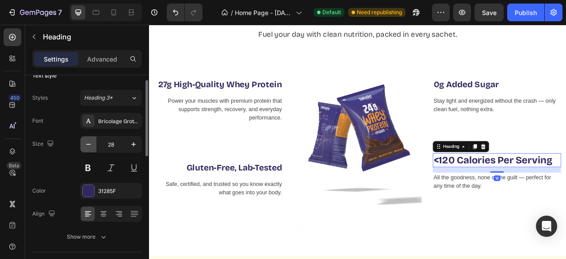
click at [91, 145] on icon "button" at bounding box center [88, 144] width 9 height 9
type input "24"
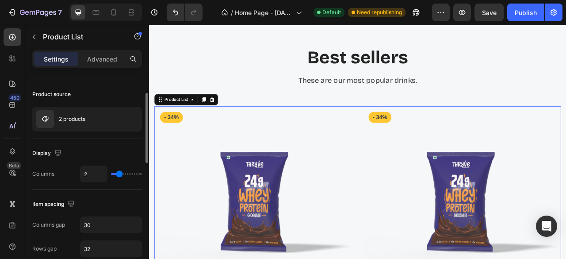
scroll to position [55, 0]
type input "3"
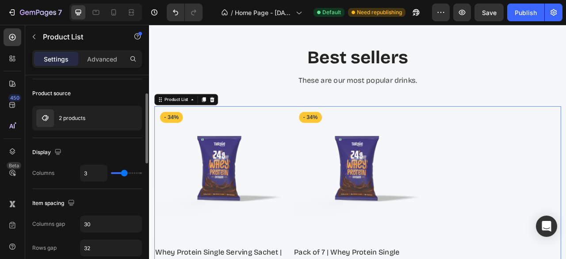
type input "3"
click at [122, 172] on input "range" at bounding box center [126, 173] width 31 height 2
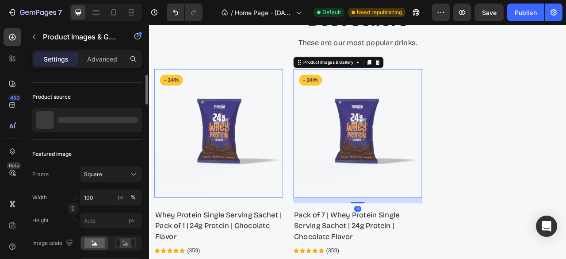
scroll to position [0, 0]
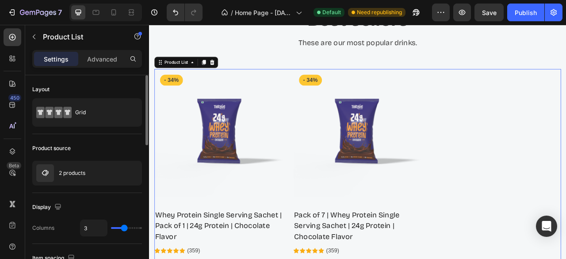
click at [552, 188] on div "Product Images & Gallery - 34% Product Badge Row Whey Protein Single Serving Sa…" at bounding box center [414, 209] width 517 height 256
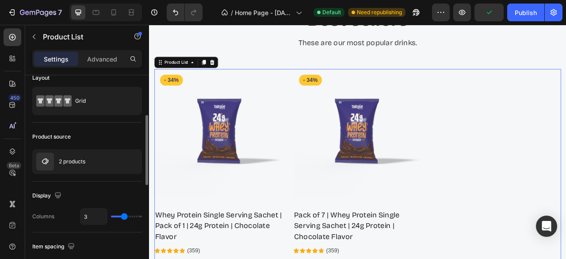
scroll to position [42, 0]
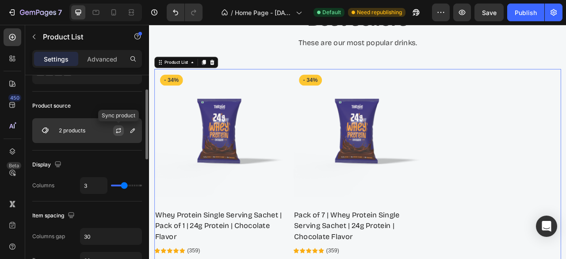
click at [118, 129] on icon "button" at bounding box center [118, 129] width 5 height 3
click at [131, 130] on icon "button" at bounding box center [132, 130] width 4 height 4
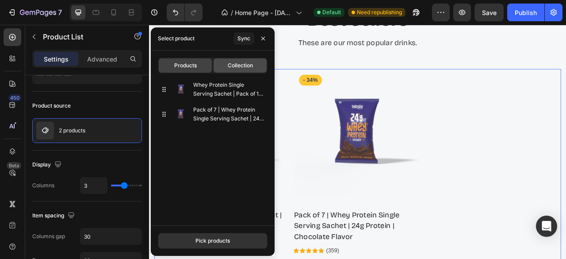
click at [241, 69] on span "Collection" at bounding box center [240, 65] width 25 height 8
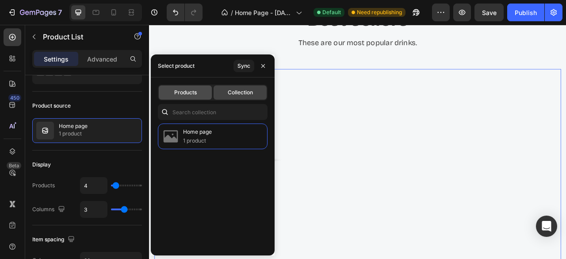
click at [195, 95] on span "Products" at bounding box center [185, 92] width 23 height 8
type input "3"
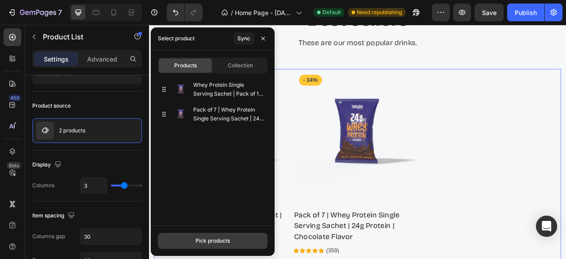
click at [207, 237] on div "Pick products" at bounding box center [212, 240] width 34 height 8
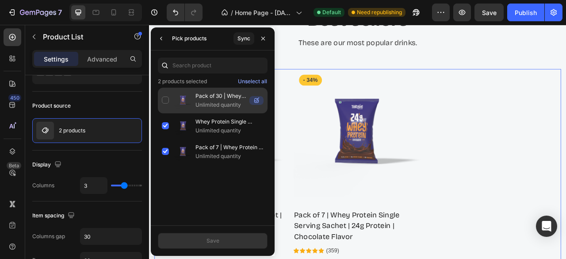
click at [165, 113] on div "Pack of 30 | Whey Protein Single Serving Sachet | 24g Protein | Chocolate Flavo…" at bounding box center [213, 126] width 110 height 26
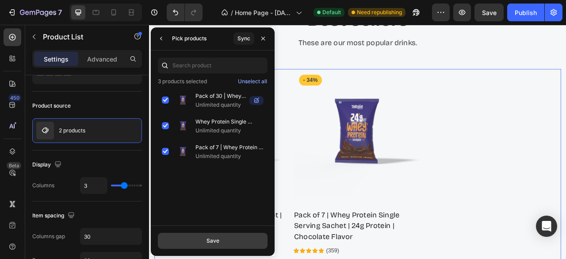
click at [214, 241] on div "Save" at bounding box center [212, 240] width 13 height 8
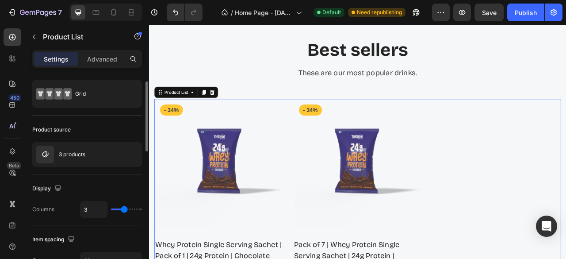
scroll to position [19, 0]
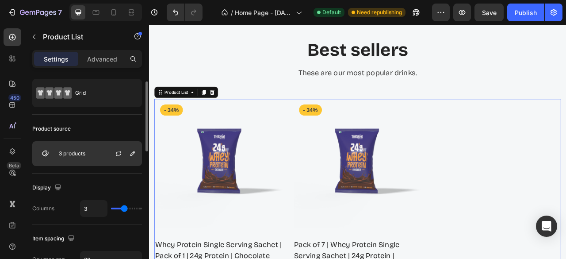
click at [51, 152] on img at bounding box center [45, 154] width 18 height 18
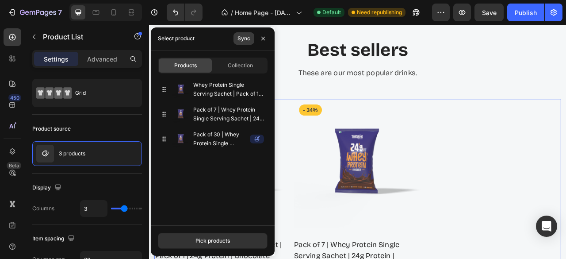
click at [244, 40] on div "Sync" at bounding box center [243, 38] width 13 height 8
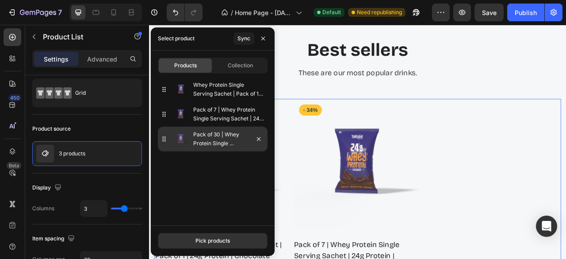
click at [163, 138] on icon at bounding box center [163, 138] width 1 height 1
click at [261, 139] on icon "button" at bounding box center [258, 138] width 7 height 7
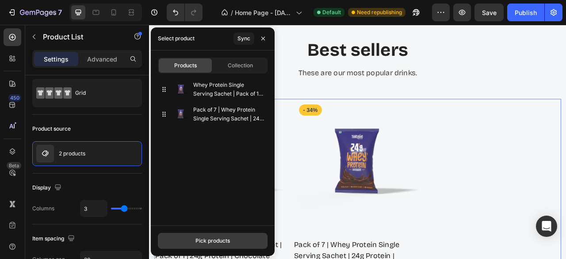
click at [196, 244] on button "Pick products" at bounding box center [213, 240] width 110 height 16
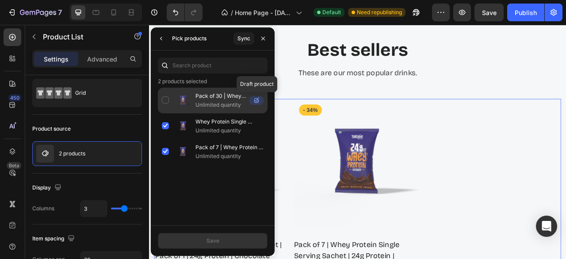
click at [258, 99] on icon at bounding box center [256, 100] width 14 height 9
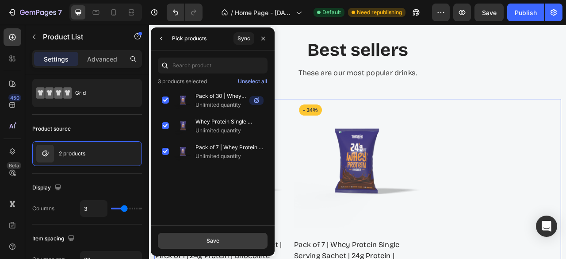
click at [215, 240] on div "Save" at bounding box center [212, 240] width 13 height 8
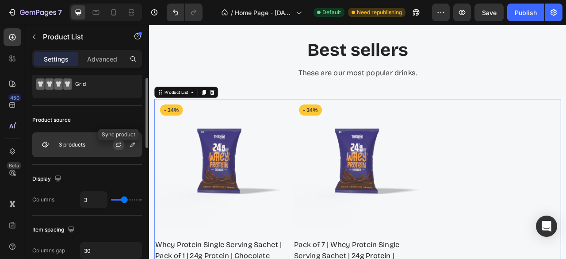
scroll to position [0, 0]
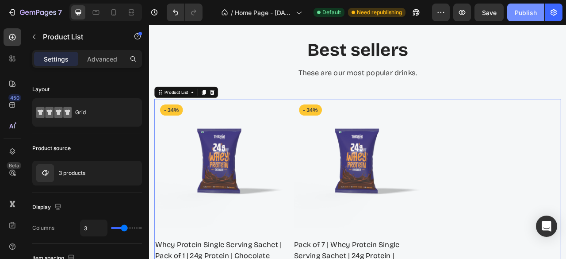
click at [516, 10] on div "Publish" at bounding box center [525, 12] width 22 height 9
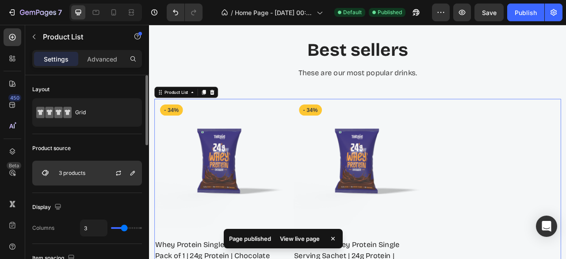
click at [71, 179] on div "3 products" at bounding box center [87, 172] width 110 height 25
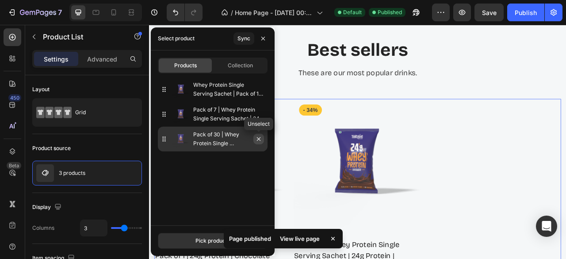
click at [260, 137] on icon "button" at bounding box center [258, 138] width 7 height 7
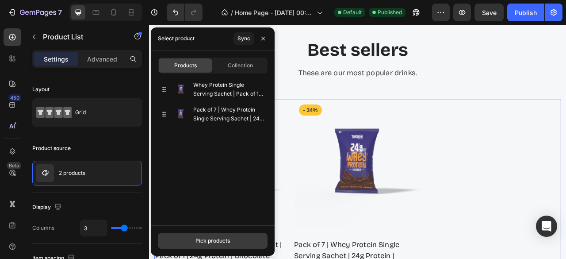
click at [200, 234] on button "Pick products" at bounding box center [213, 240] width 110 height 16
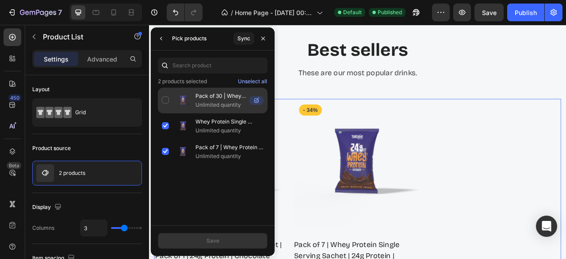
click at [164, 113] on div "Pack of 30 | Whey Protein Single Serving Sachet | 24g Protein | Chocolate Flavo…" at bounding box center [213, 126] width 110 height 26
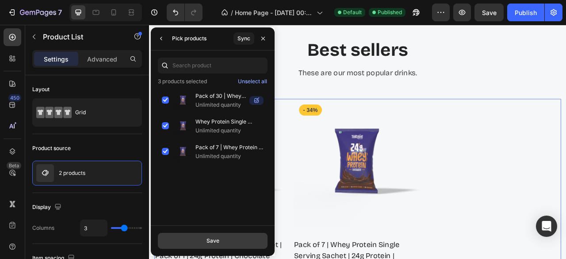
click at [203, 242] on button "Save" at bounding box center [213, 240] width 110 height 16
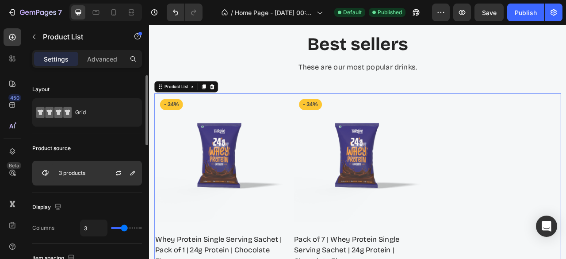
click at [97, 174] on div "3 products" at bounding box center [87, 172] width 110 height 25
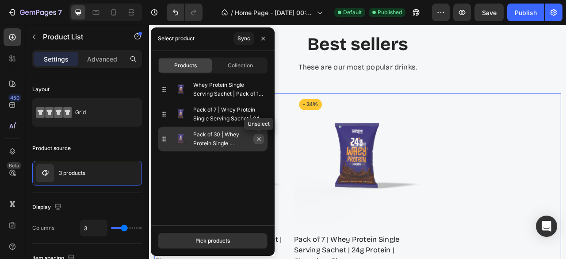
click at [257, 140] on icon "button" at bounding box center [258, 138] width 7 height 7
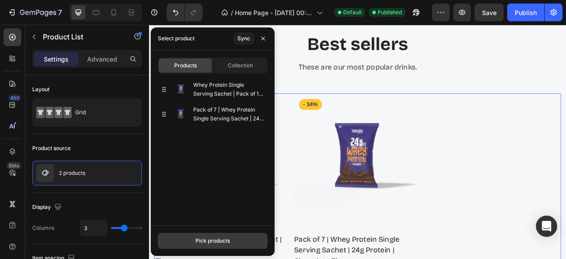
click at [217, 241] on div "Pick products" at bounding box center [212, 240] width 34 height 8
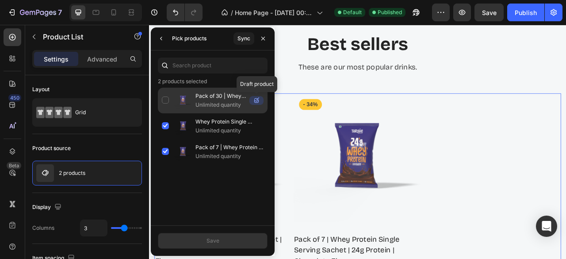
click at [258, 99] on icon at bounding box center [256, 100] width 14 height 9
click at [257, 99] on icon at bounding box center [257, 99] width 2 height 2
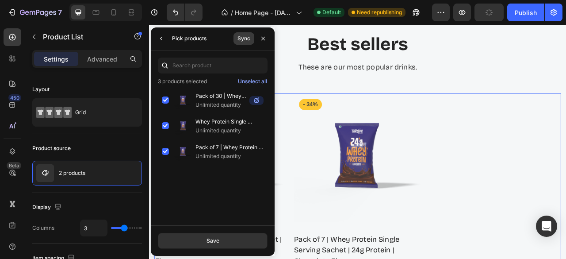
click at [244, 41] on div "Sync" at bounding box center [243, 38] width 13 height 8
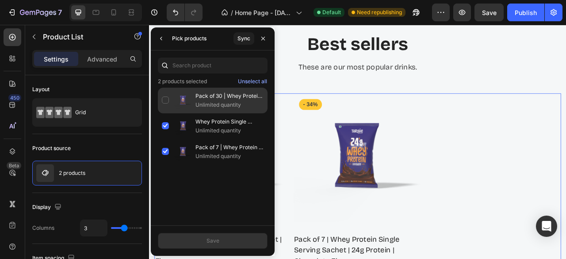
click at [165, 113] on div "Pack of 30 | Whey Protein Single Serving Sachet | 24g Protein | Chocolate Flavo…" at bounding box center [213, 126] width 110 height 26
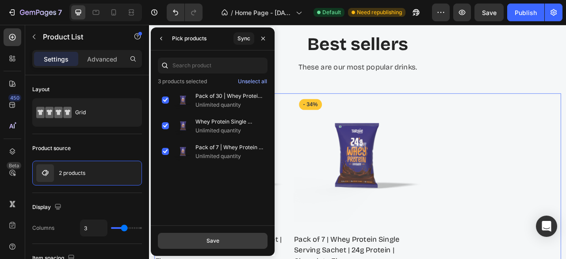
click at [208, 243] on div "Save" at bounding box center [212, 240] width 13 height 8
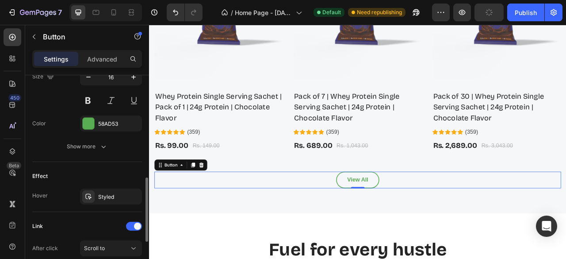
scroll to position [387, 0]
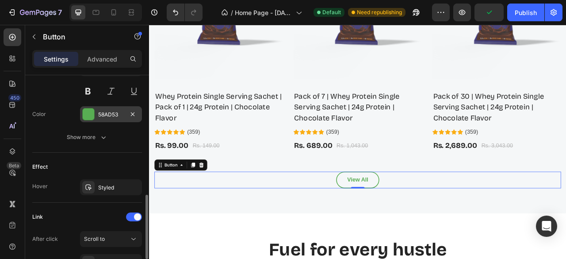
click at [87, 110] on div at bounding box center [88, 113] width 11 height 11
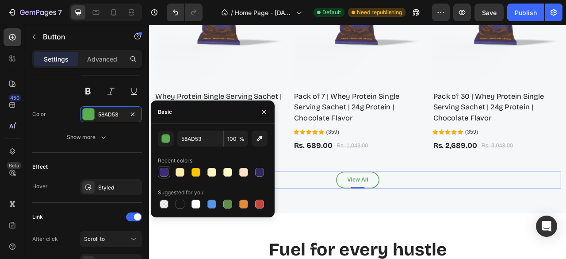
click at [164, 173] on div at bounding box center [164, 172] width 9 height 9
type input "3B2C78"
click at [269, 107] on button "button" at bounding box center [264, 112] width 14 height 14
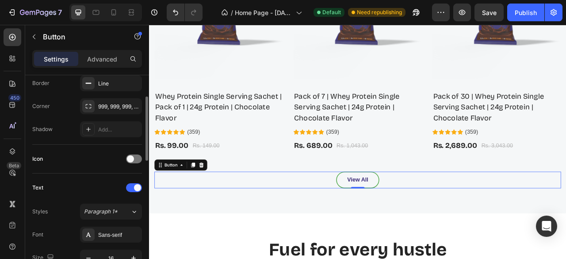
scroll to position [152, 0]
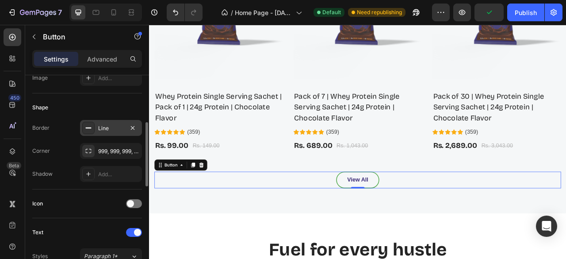
click at [89, 124] on icon at bounding box center [88, 127] width 7 height 7
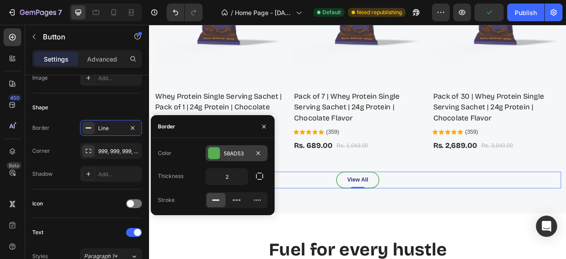
click at [212, 154] on div at bounding box center [213, 152] width 11 height 11
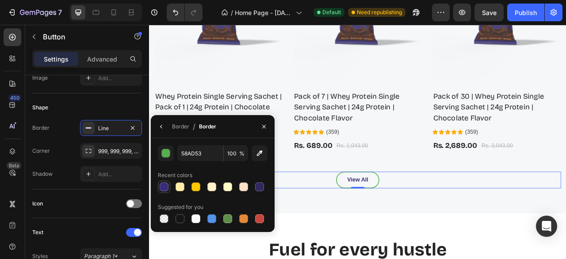
click at [164, 187] on div at bounding box center [164, 186] width 9 height 9
type input "3B2C78"
click at [263, 125] on icon "button" at bounding box center [263, 126] width 7 height 7
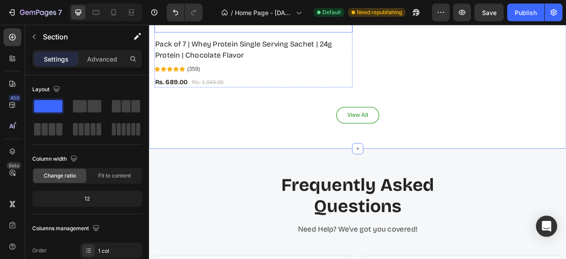
scroll to position [3482, 0]
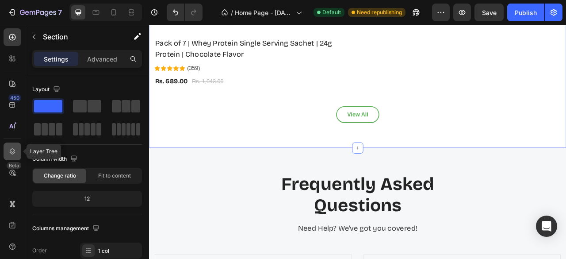
click at [11, 149] on icon at bounding box center [13, 151] width 6 height 6
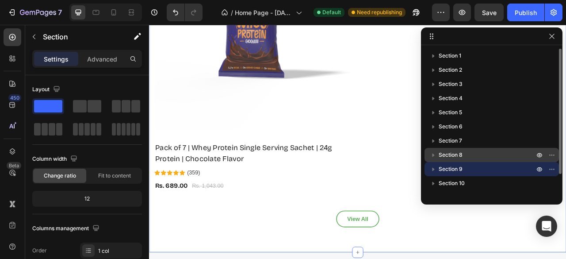
click at [489, 155] on p "Section 8" at bounding box center [486, 154] width 97 height 9
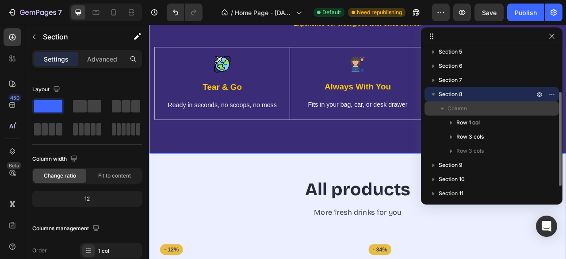
scroll to position [80, 0]
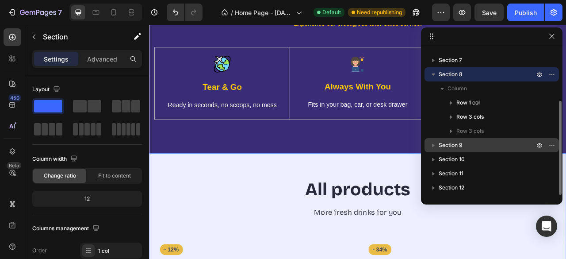
click at [465, 149] on p "Section 9" at bounding box center [486, 145] width 97 height 9
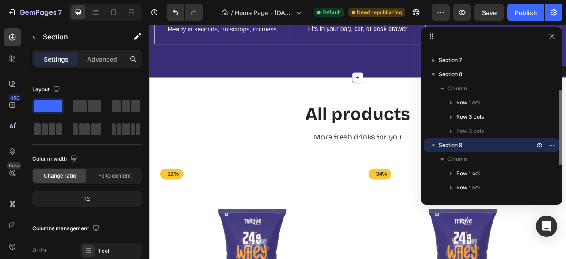
scroll to position [2630, 0]
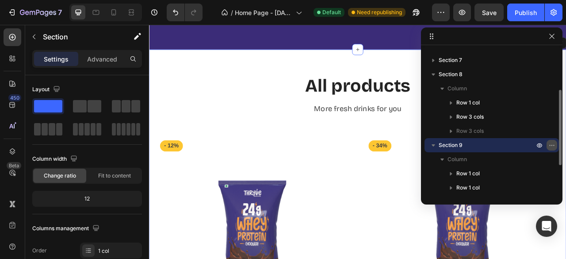
click at [550, 147] on icon "button" at bounding box center [551, 144] width 7 height 7
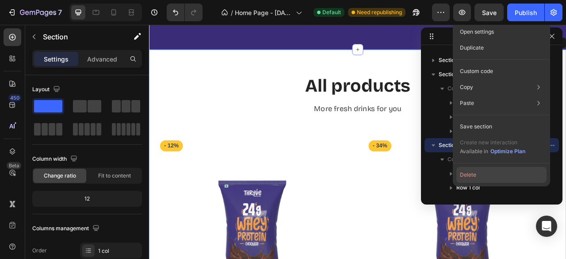
click at [485, 174] on button "Delete" at bounding box center [501, 175] width 90 height 16
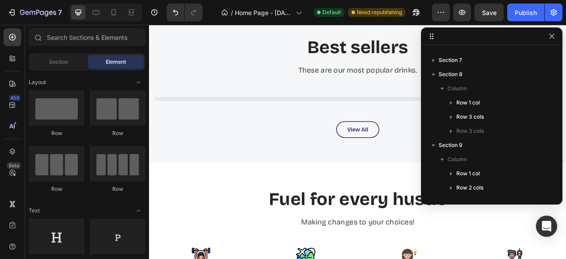
scroll to position [1459, 0]
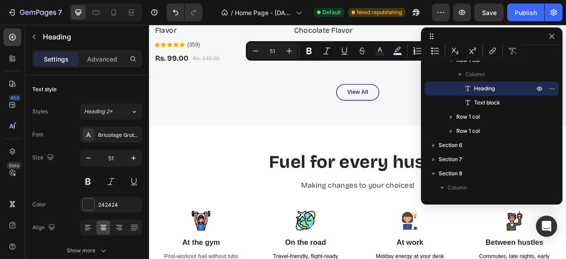
type input "11"
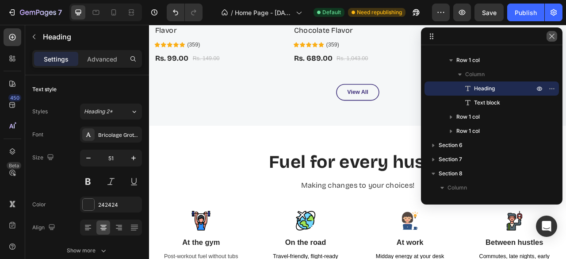
click at [555, 38] on button "button" at bounding box center [551, 36] width 11 height 11
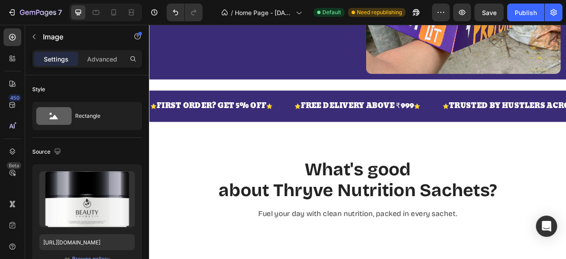
scroll to position [290, 0]
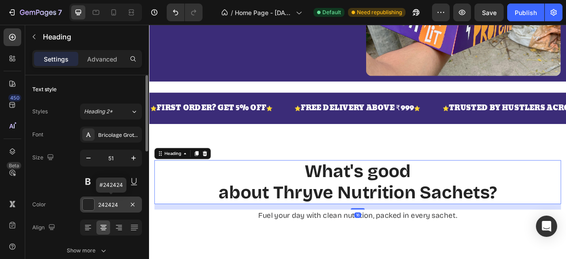
click at [86, 205] on div at bounding box center [88, 203] width 11 height 11
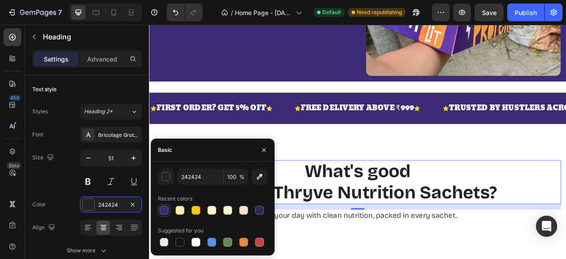
click at [162, 209] on div at bounding box center [164, 210] width 9 height 9
type input "3B2C78"
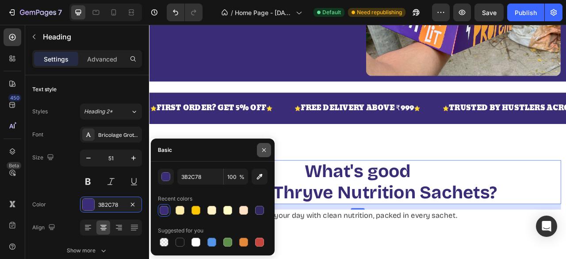
click at [265, 148] on icon "button" at bounding box center [263, 149] width 7 height 7
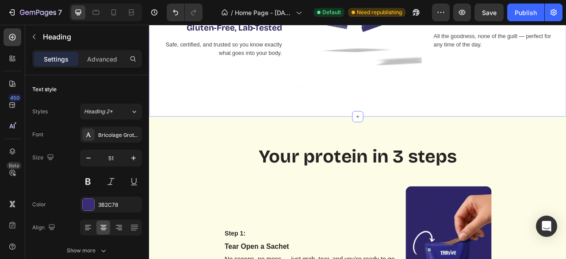
scroll to position [735, 0]
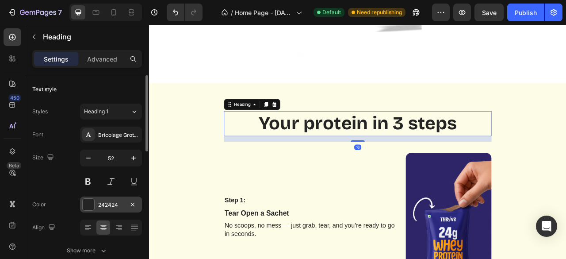
click at [84, 203] on div at bounding box center [88, 203] width 11 height 11
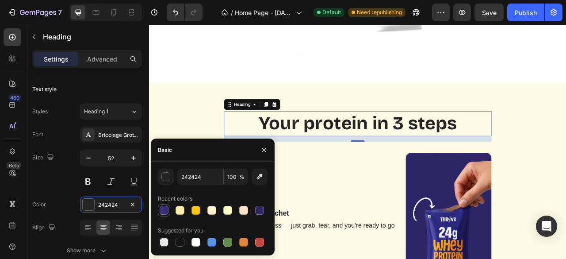
click at [167, 209] on div at bounding box center [164, 210] width 9 height 9
type input "3B2C78"
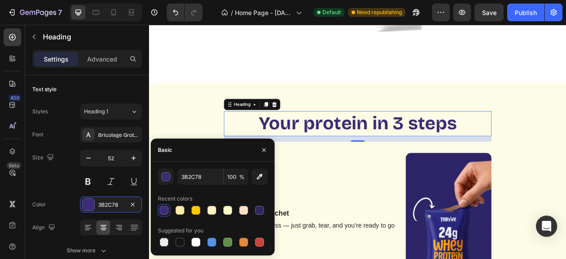
click at [263, 149] on icon "button" at bounding box center [263, 149] width 7 height 7
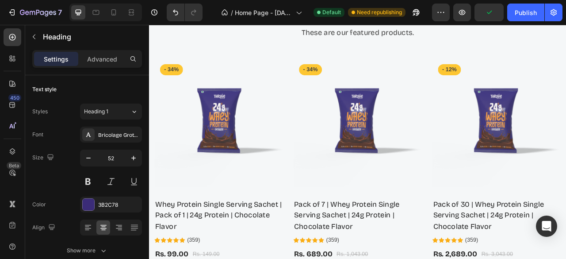
scroll to position [1429, 0]
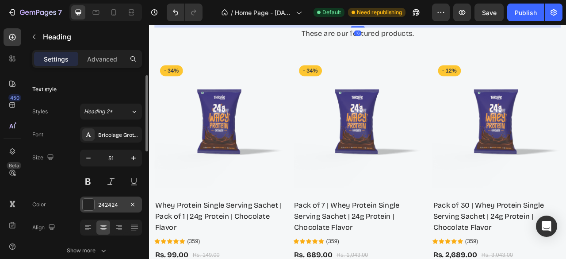
click at [92, 205] on div at bounding box center [88, 203] width 11 height 11
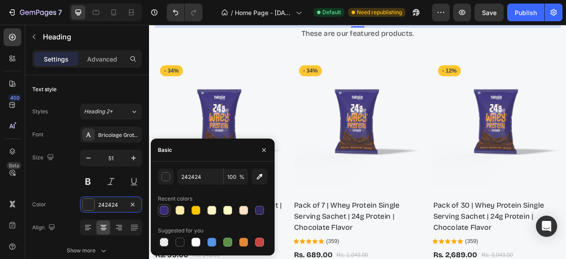
click at [161, 207] on div at bounding box center [164, 210] width 9 height 9
type input "3B2C78"
click at [263, 149] on icon "button" at bounding box center [263, 149] width 7 height 7
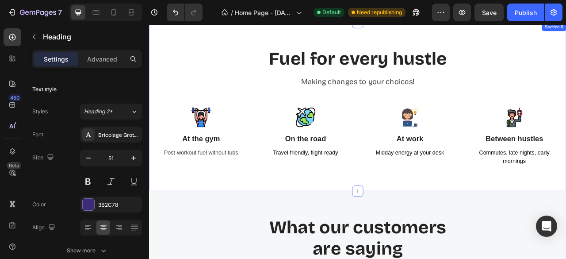
scroll to position [1882, 0]
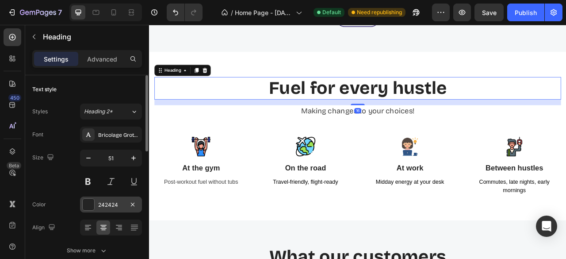
click at [92, 205] on div at bounding box center [88, 203] width 11 height 11
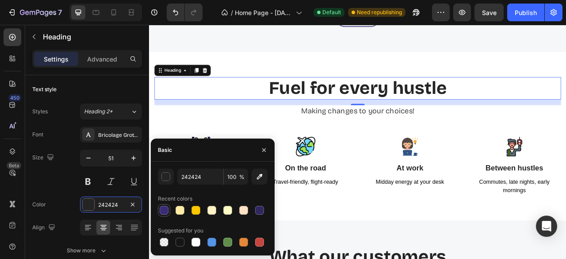
click at [166, 206] on div at bounding box center [164, 210] width 9 height 9
type input "3B2C78"
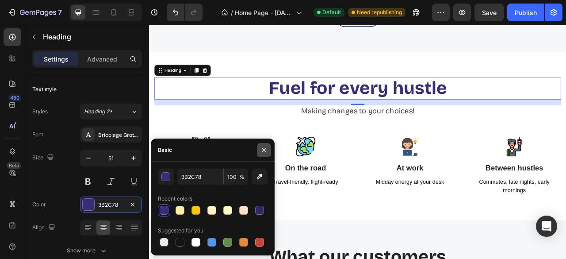
click at [268, 151] on button "button" at bounding box center [264, 150] width 14 height 14
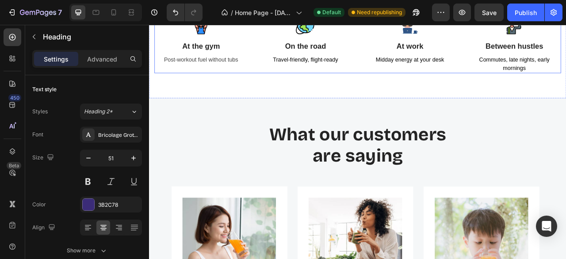
scroll to position [2039, 0]
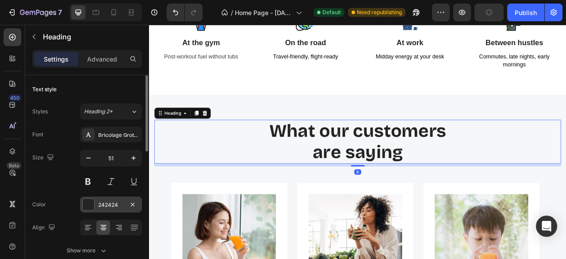
click at [92, 200] on div at bounding box center [88, 203] width 11 height 11
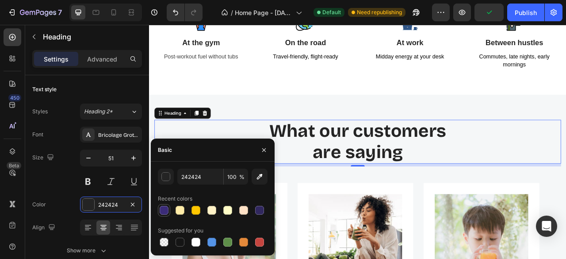
click at [162, 211] on div at bounding box center [164, 210] width 9 height 9
type input "3B2C78"
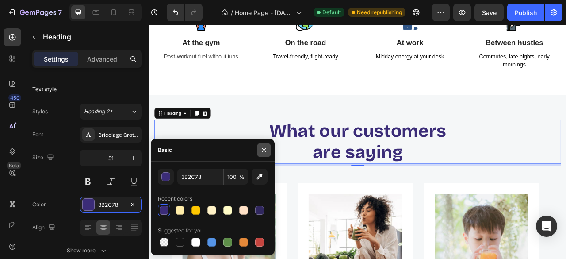
click at [263, 150] on icon "button" at bounding box center [264, 150] width 4 height 4
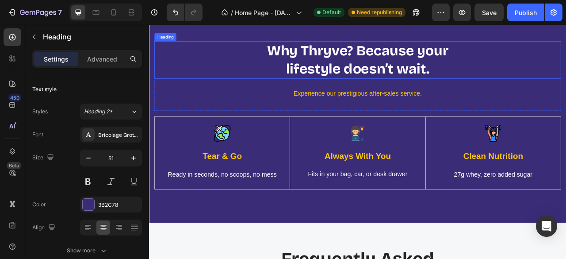
scroll to position [2520, 0]
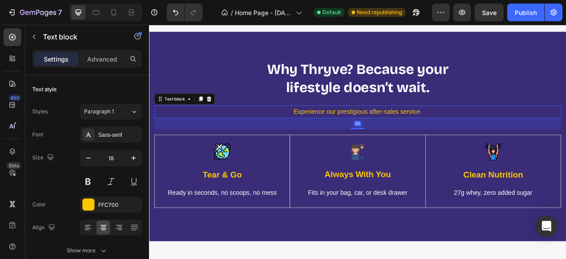
click at [354, 144] on div "32" at bounding box center [414, 150] width 517 height 14
click at [85, 202] on div at bounding box center [88, 203] width 11 height 11
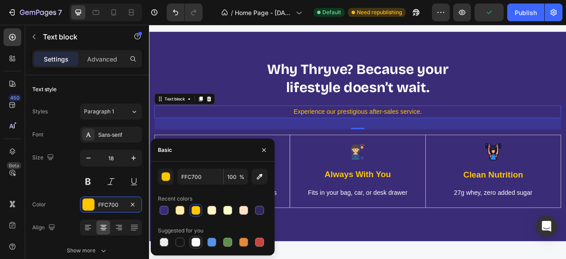
click at [194, 244] on div at bounding box center [195, 241] width 9 height 9
type input "FFFFFF"
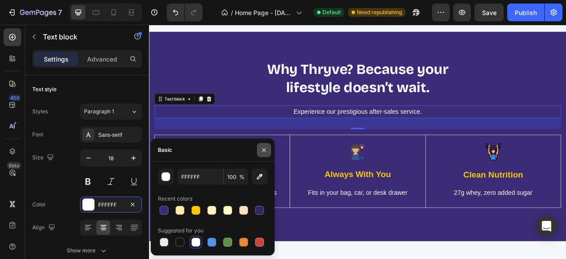
click at [261, 147] on icon "button" at bounding box center [263, 149] width 7 height 7
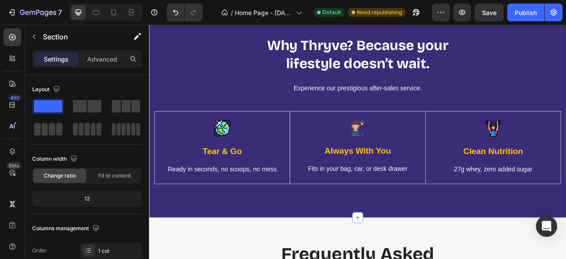
scroll to position [2517, 0]
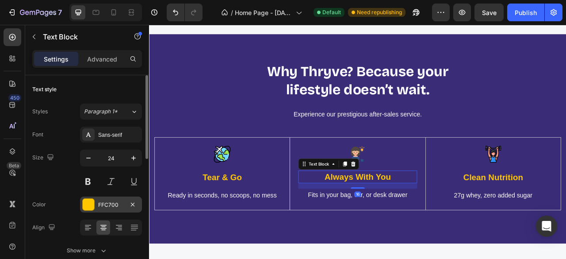
click at [91, 204] on div at bounding box center [88, 203] width 11 height 11
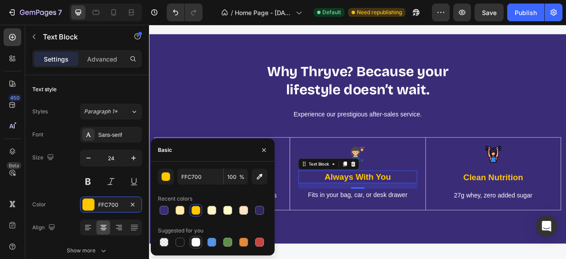
click at [195, 244] on div at bounding box center [195, 241] width 9 height 9
type input "FFFFFF"
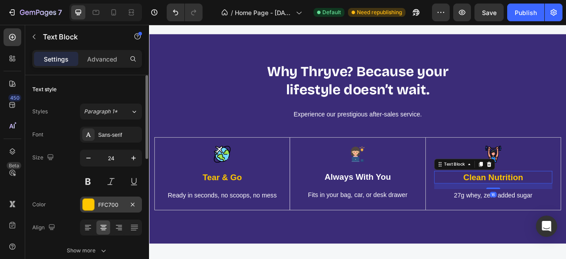
click at [89, 201] on div at bounding box center [88, 203] width 11 height 11
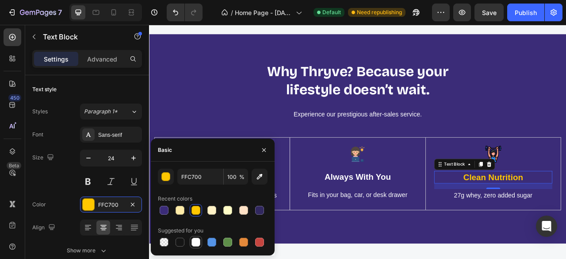
click at [198, 243] on div at bounding box center [195, 241] width 9 height 9
type input "FFFFFF"
click at [266, 144] on button "button" at bounding box center [264, 150] width 14 height 14
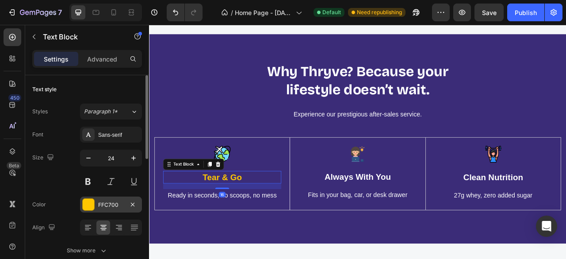
click at [89, 203] on div at bounding box center [88, 203] width 11 height 11
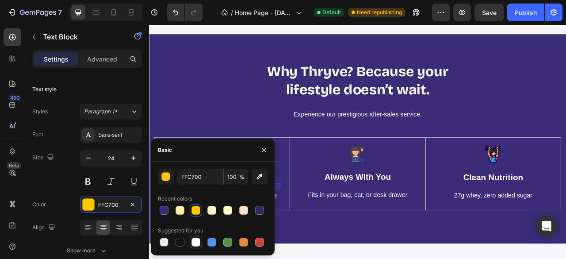
click at [194, 243] on div at bounding box center [195, 241] width 9 height 9
type input "FFFFFF"
click at [267, 148] on button "button" at bounding box center [264, 150] width 14 height 14
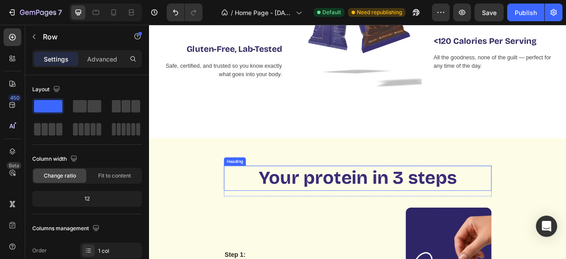
scroll to position [664, 0]
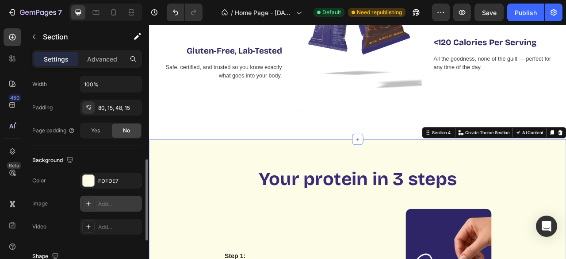
scroll to position [217, 0]
click at [88, 182] on div at bounding box center [88, 179] width 11 height 11
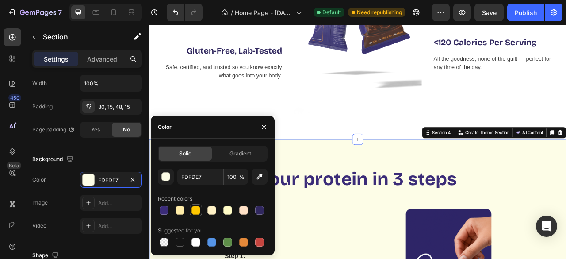
click at [197, 211] on div at bounding box center [195, 210] width 9 height 9
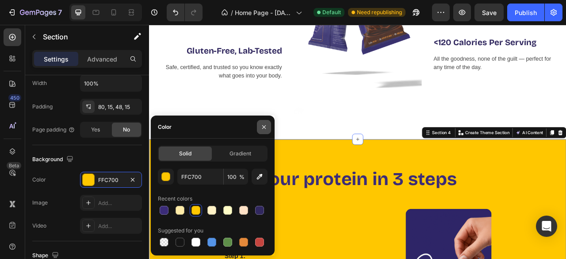
click at [264, 128] on icon "button" at bounding box center [264, 127] width 4 height 4
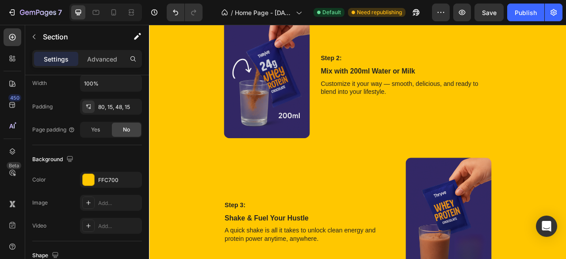
scroll to position [1198, 0]
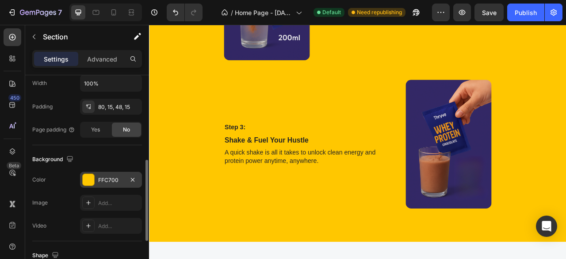
click at [85, 177] on div at bounding box center [88, 179] width 11 height 11
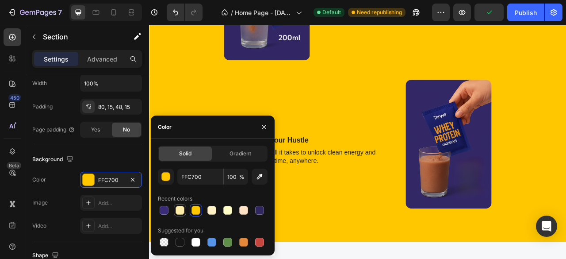
click at [177, 209] on div at bounding box center [179, 210] width 9 height 9
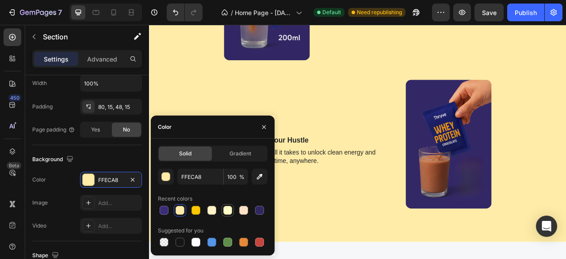
click at [232, 209] on div at bounding box center [227, 210] width 11 height 11
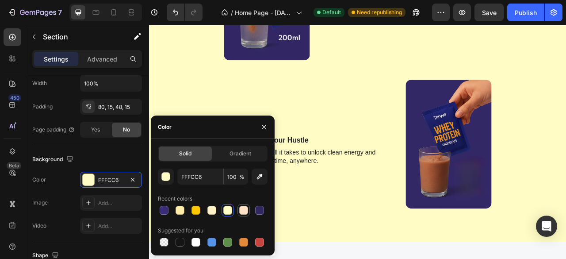
click at [240, 210] on div at bounding box center [243, 210] width 9 height 9
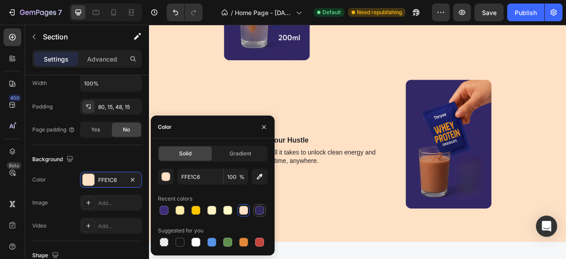
click at [254, 212] on div at bounding box center [259, 210] width 11 height 11
type input "31285F"
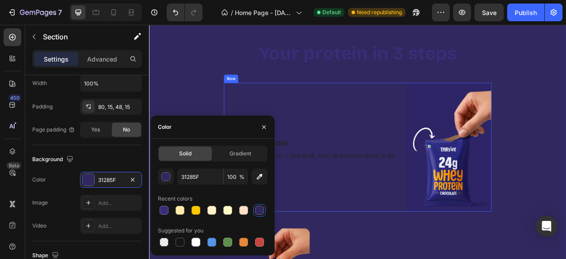
scroll to position [821, 0]
click at [261, 123] on icon "button" at bounding box center [263, 126] width 7 height 7
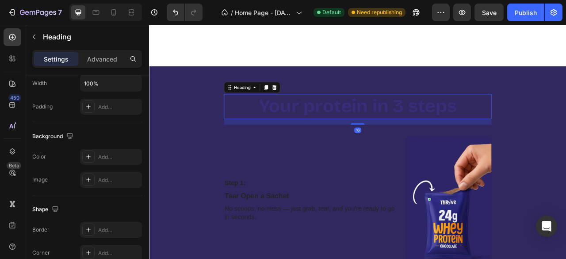
scroll to position [0, 0]
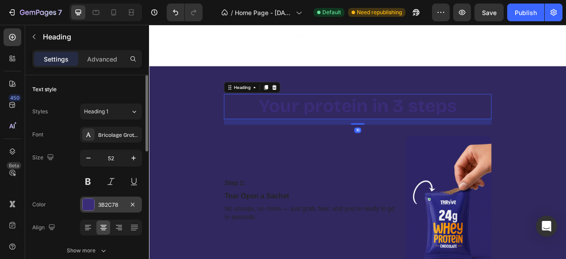
click at [87, 200] on div at bounding box center [88, 203] width 11 height 11
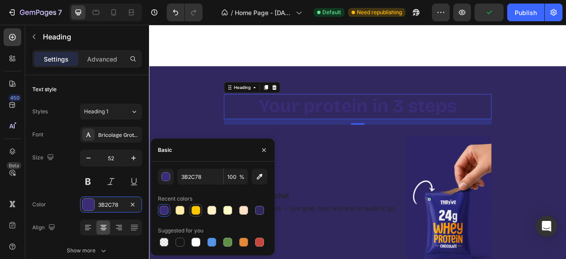
click at [194, 212] on div at bounding box center [195, 210] width 9 height 9
type input "FFC700"
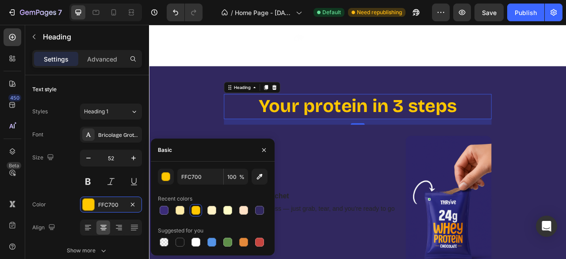
click at [262, 141] on div at bounding box center [263, 149] width 21 height 23
click at [267, 160] on div at bounding box center [263, 149] width 21 height 23
click at [263, 152] on icon "button" at bounding box center [263, 149] width 7 height 7
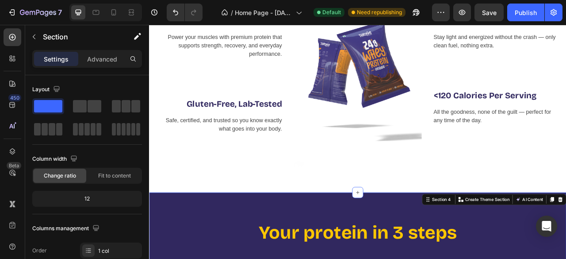
scroll to position [594, 0]
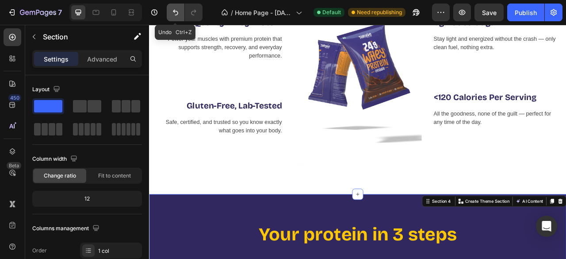
click at [180, 12] on button "Undo/Redo" at bounding box center [176, 13] width 18 height 18
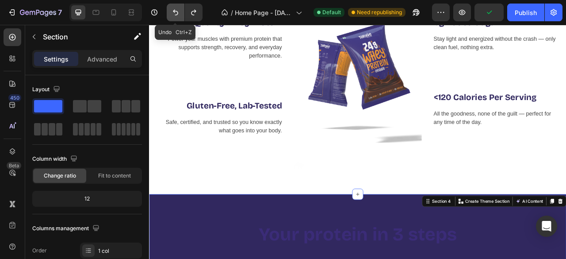
click at [180, 12] on button "Undo/Redo" at bounding box center [176, 13] width 18 height 18
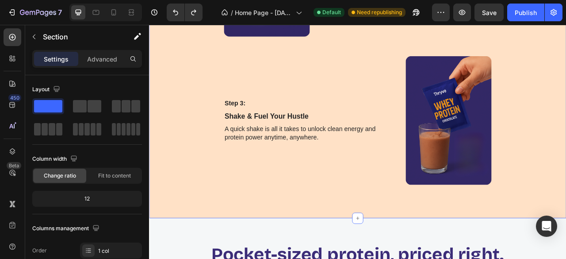
scroll to position [1185, 0]
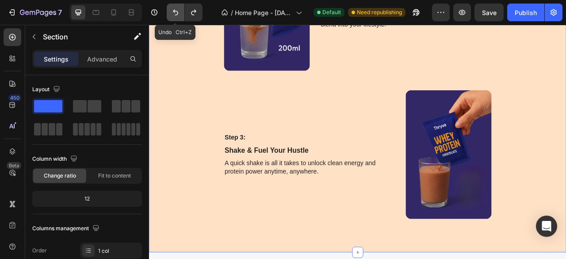
click at [176, 17] on button "Undo/Redo" at bounding box center [176, 13] width 18 height 18
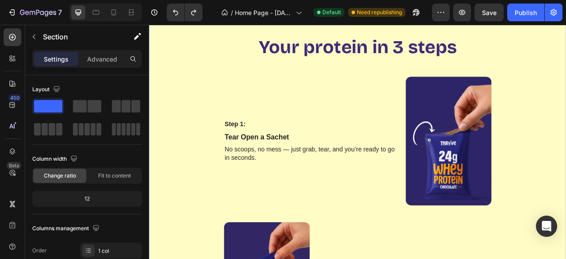
scroll to position [838, 0]
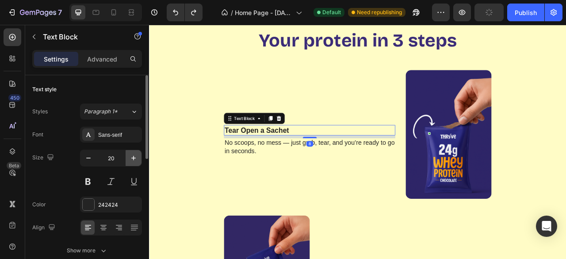
click at [131, 158] on icon "button" at bounding box center [133, 157] width 9 height 9
type input "24"
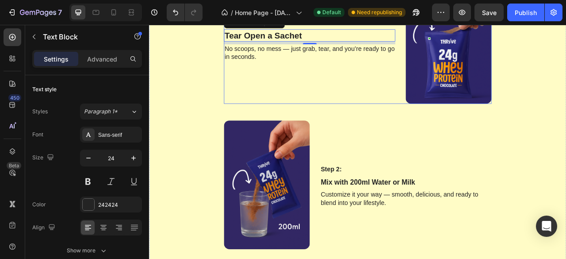
scroll to position [1008, 0]
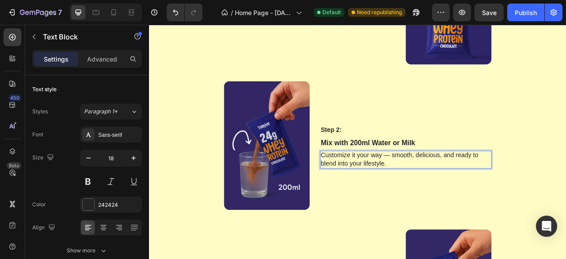
click at [488, 189] on div "Step 2: Text Block Mix with 200ml Water or Milk Text Block Customize it your wa…" at bounding box center [475, 179] width 218 height 167
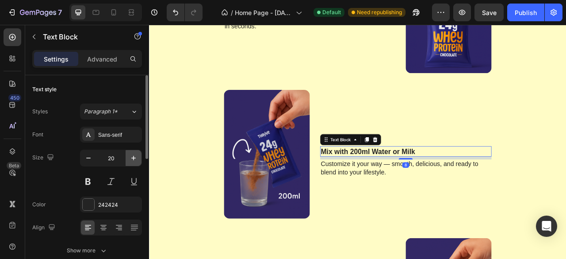
click at [133, 161] on icon "button" at bounding box center [133, 157] width 9 height 9
type input "24"
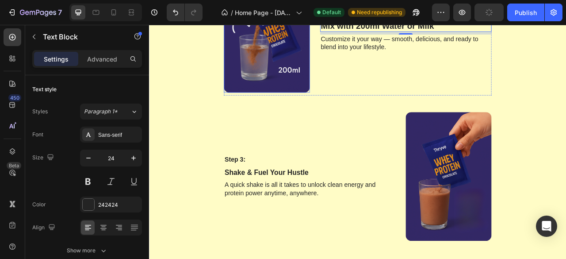
scroll to position [1159, 0]
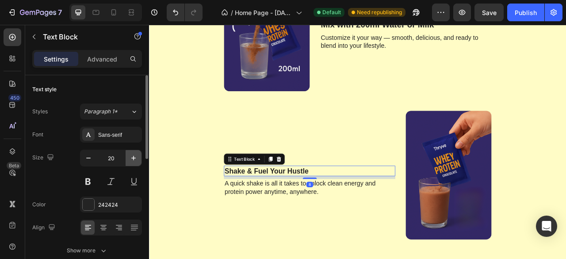
click at [131, 155] on icon "button" at bounding box center [133, 157] width 9 height 9
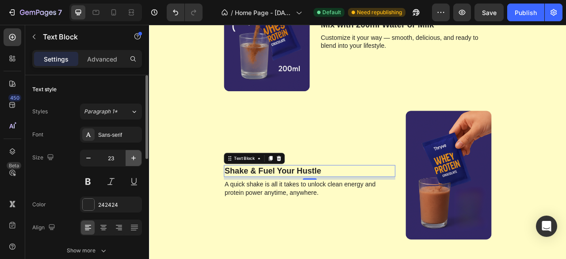
type input "24"
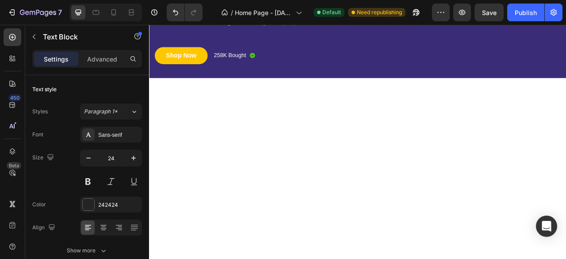
scroll to position [0, 0]
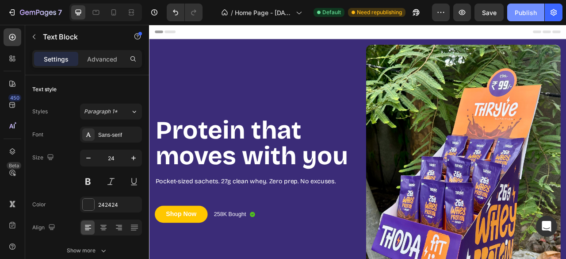
click at [520, 14] on div "Publish" at bounding box center [525, 12] width 22 height 9
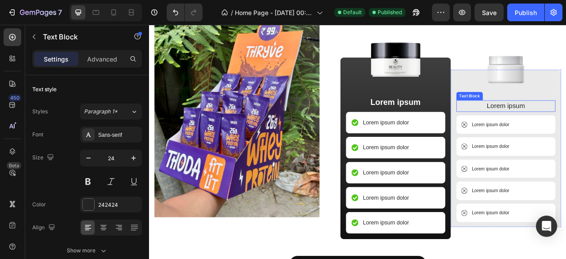
scroll to position [2887, 0]
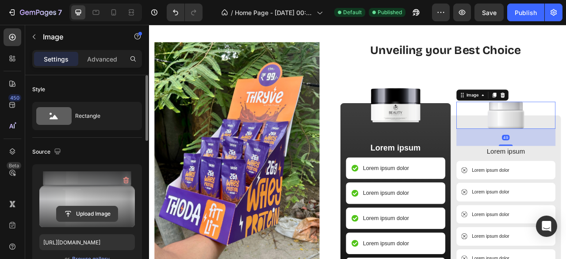
click at [76, 209] on input "file" at bounding box center [87, 213] width 61 height 15
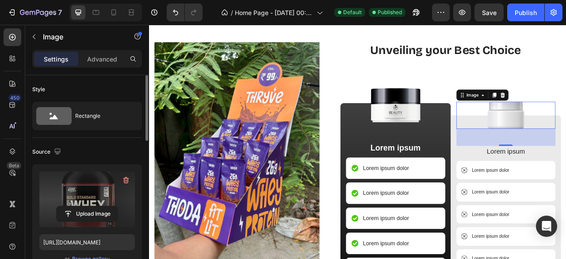
type input "[URL][DOMAIN_NAME]"
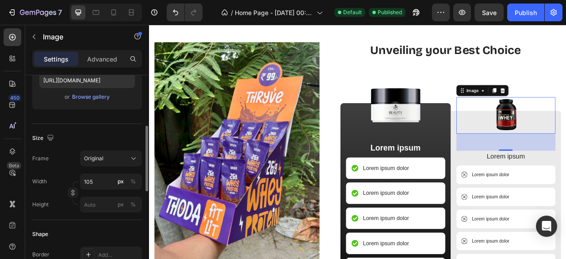
scroll to position [163, 0]
click at [113, 162] on button "Original" at bounding box center [111, 157] width 62 height 16
click at [110, 127] on div "Size Frame Original Width 105 px % Height px %" at bounding box center [87, 171] width 110 height 96
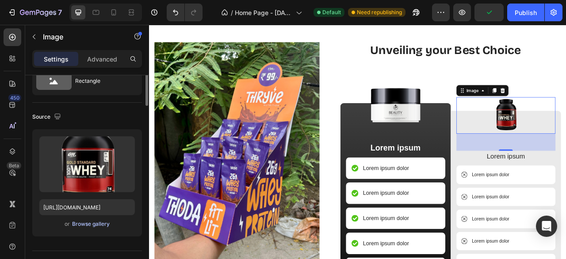
scroll to position [0, 0]
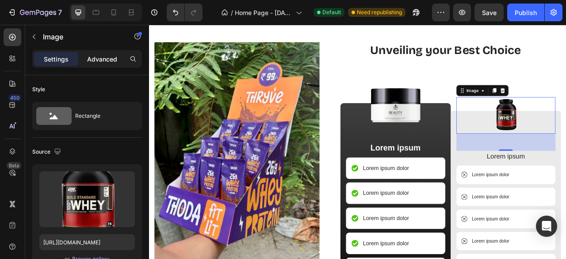
click at [99, 57] on p "Advanced" at bounding box center [102, 58] width 30 height 9
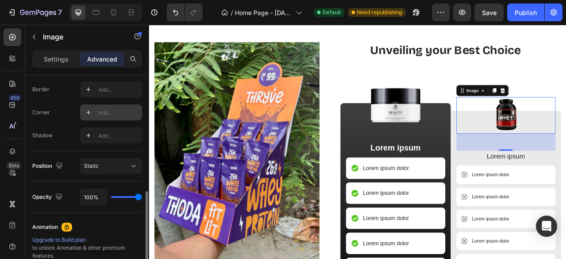
scroll to position [271, 0]
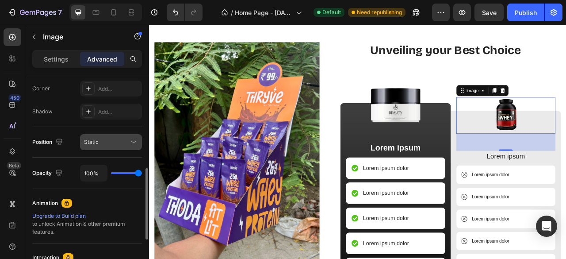
click at [114, 144] on div "Static" at bounding box center [106, 142] width 45 height 8
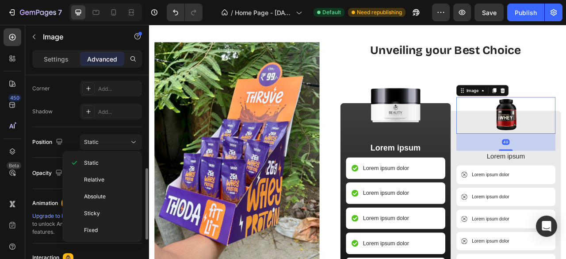
click at [70, 134] on div "Position Static" at bounding box center [87, 142] width 110 height 16
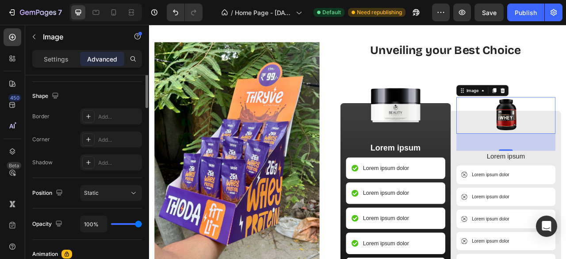
scroll to position [0, 0]
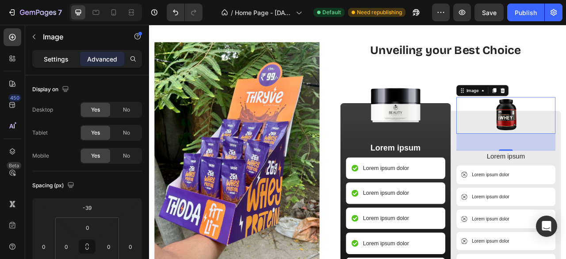
click at [57, 59] on p "Settings" at bounding box center [56, 58] width 25 height 9
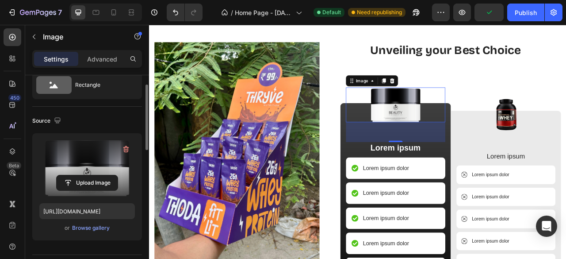
scroll to position [30, 0]
click at [83, 179] on input "file" at bounding box center [87, 182] width 61 height 15
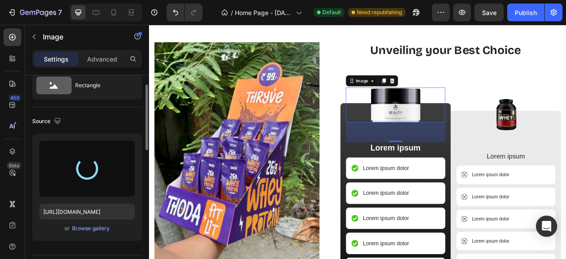
type input "[URL][DOMAIN_NAME]"
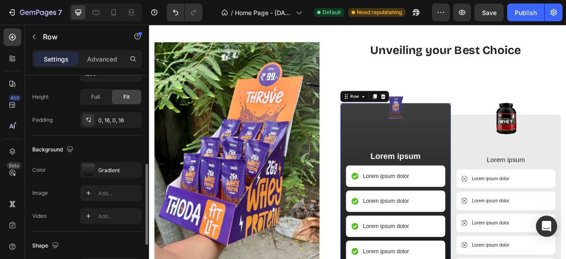
scroll to position [270, 0]
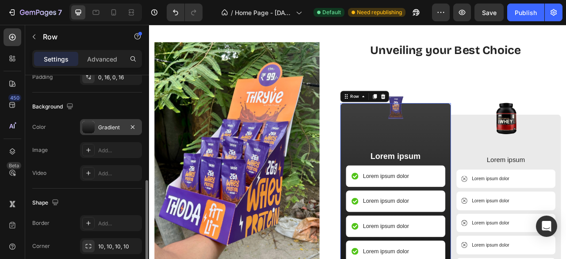
click at [88, 126] on div at bounding box center [88, 127] width 12 height 12
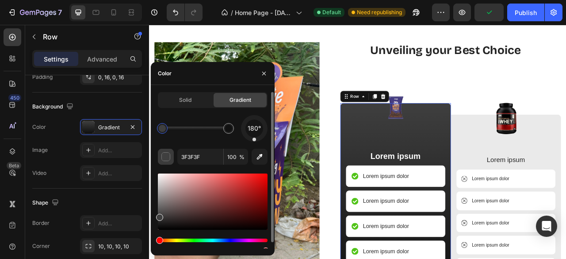
click at [166, 152] on div "button" at bounding box center [166, 156] width 9 height 9
click at [171, 160] on button "button" at bounding box center [166, 157] width 16 height 16
click at [165, 158] on div "button" at bounding box center [166, 156] width 9 height 9
click at [190, 104] on div "Solid" at bounding box center [185, 100] width 53 height 14
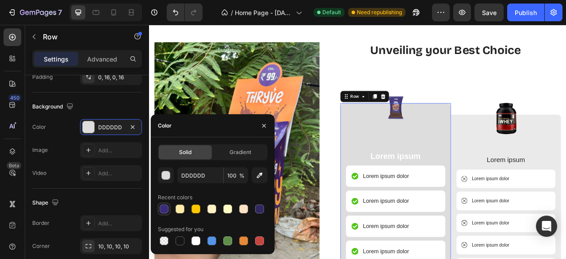
click at [163, 208] on div at bounding box center [164, 208] width 9 height 9
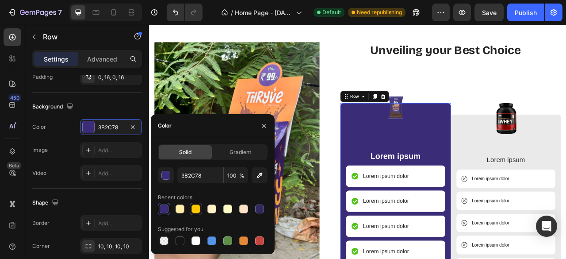
click at [194, 209] on div at bounding box center [195, 208] width 9 height 9
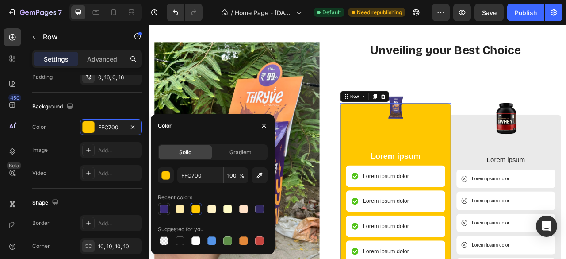
click at [167, 212] on div at bounding box center [164, 208] width 9 height 9
type input "3B2C78"
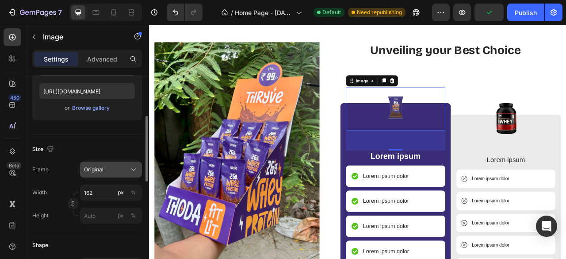
scroll to position [154, 0]
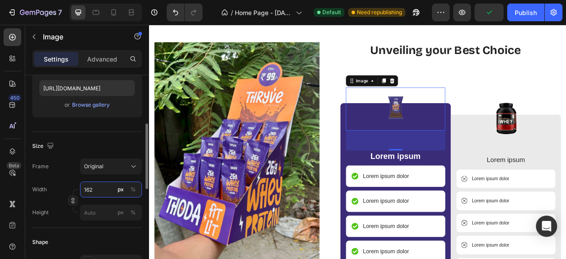
click at [95, 187] on input "162" at bounding box center [111, 189] width 62 height 16
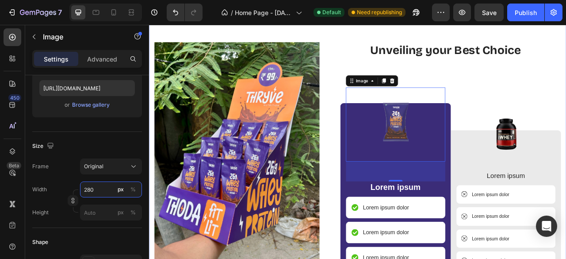
type input "162"
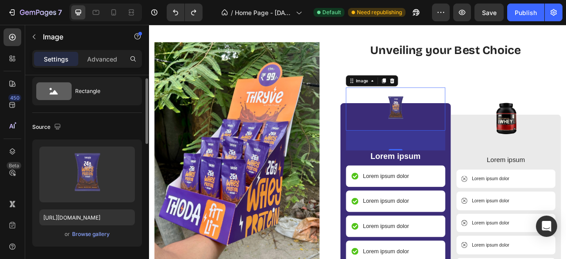
scroll to position [21, 0]
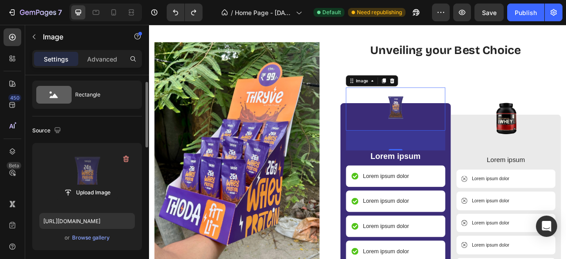
click at [84, 168] on label at bounding box center [86, 178] width 95 height 56
click at [84, 185] on input "file" at bounding box center [87, 192] width 61 height 15
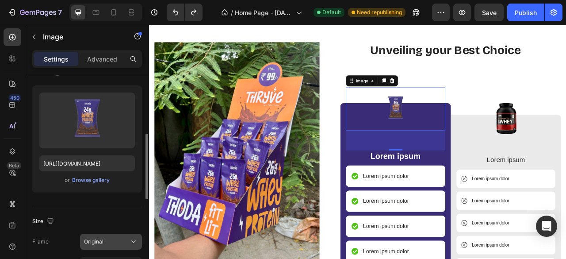
scroll to position [107, 0]
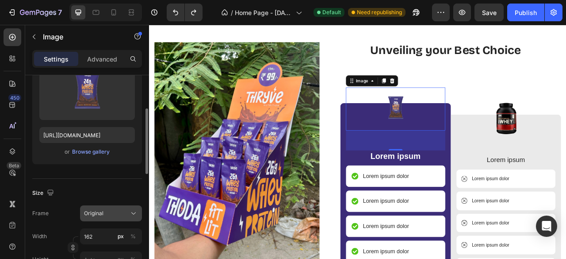
click at [103, 216] on span "Original" at bounding box center [93, 213] width 19 height 8
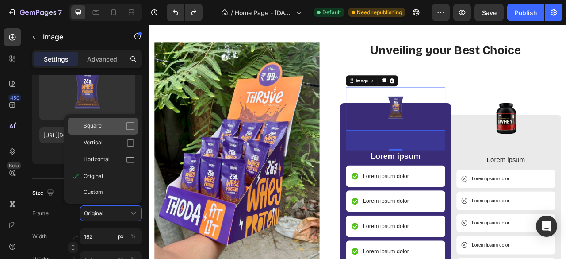
click at [122, 129] on div "Square" at bounding box center [109, 126] width 51 height 9
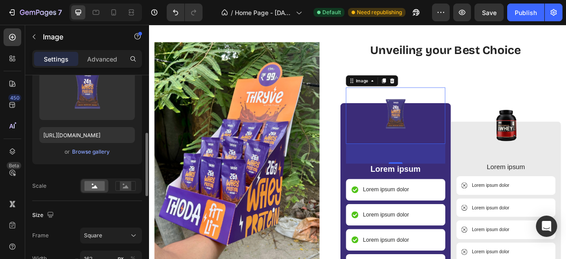
scroll to position [142, 0]
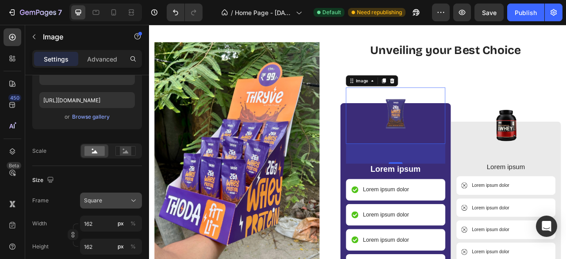
click at [116, 194] on button "Square" at bounding box center [111, 200] width 62 height 16
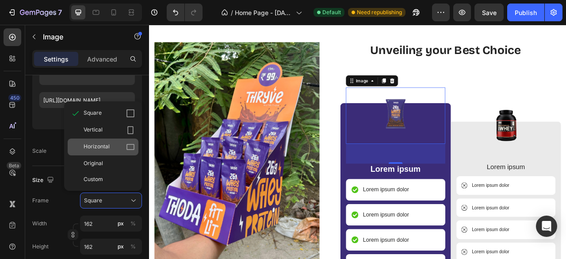
click at [113, 147] on div "Horizontal" at bounding box center [109, 146] width 51 height 9
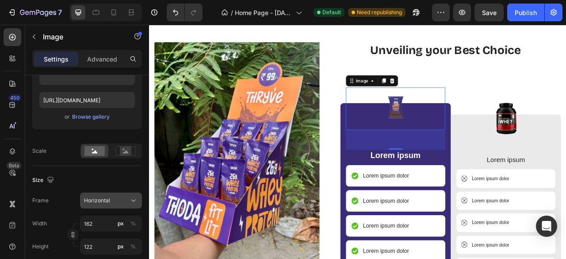
click at [100, 192] on button "Horizontal" at bounding box center [111, 200] width 62 height 16
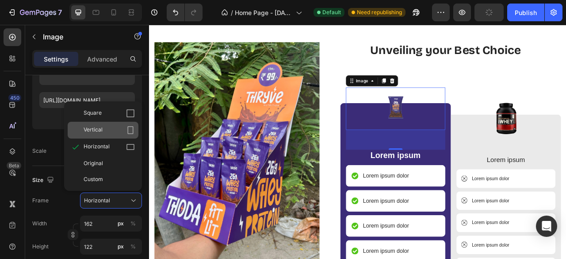
click at [95, 134] on div "Vertical" at bounding box center [103, 130] width 71 height 17
type input "216"
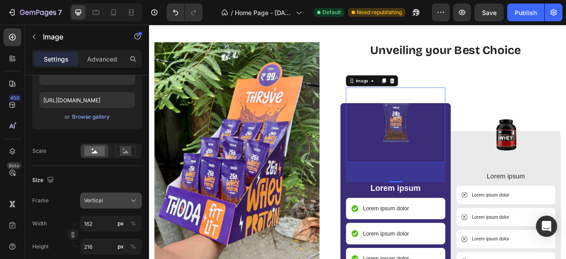
click at [111, 199] on div "Vertical" at bounding box center [105, 200] width 43 height 8
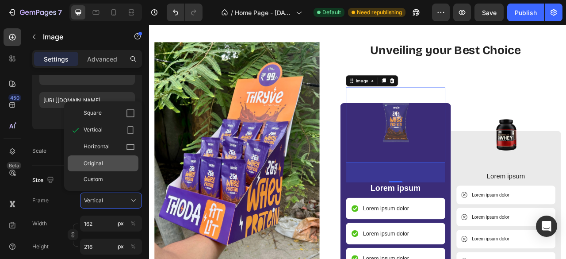
click at [94, 157] on div "Original" at bounding box center [103, 163] width 71 height 16
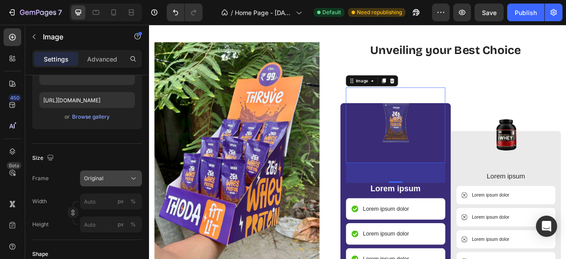
click at [102, 170] on button "Original" at bounding box center [111, 178] width 62 height 16
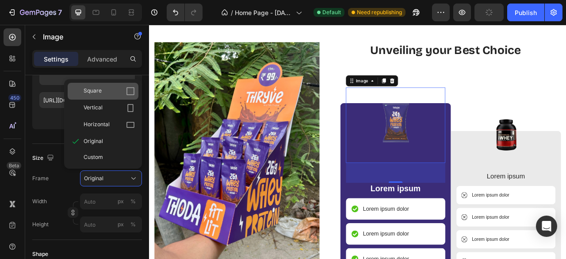
click at [114, 87] on div "Square" at bounding box center [109, 91] width 51 height 9
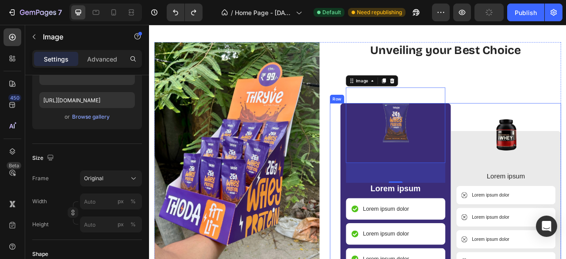
type input "162"
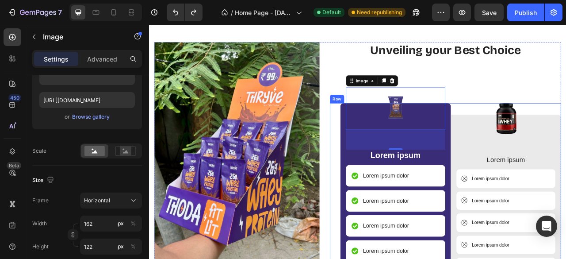
type input "162"
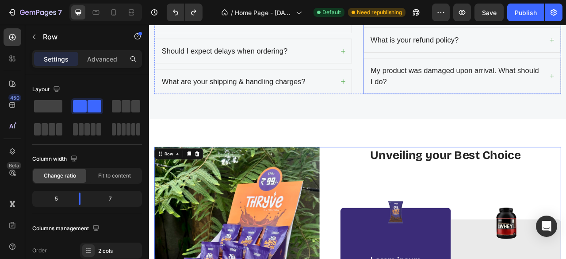
scroll to position [2757, 0]
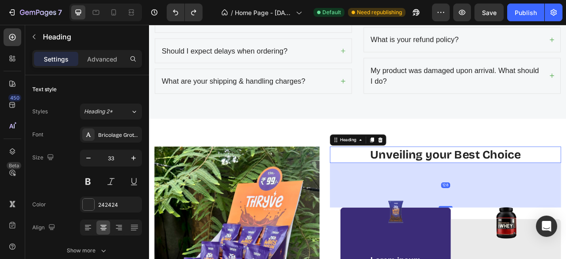
click at [516, 189] on h2 "Unveiling your Best Choice" at bounding box center [526, 189] width 294 height 21
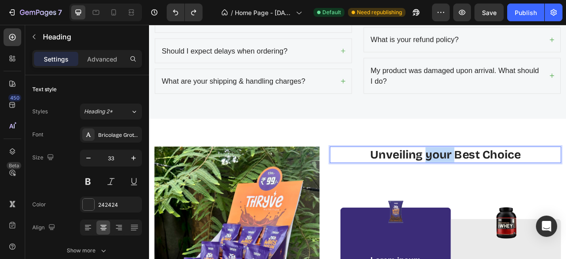
click at [516, 189] on p "Unveiling your Best Choice" at bounding box center [526, 189] width 292 height 19
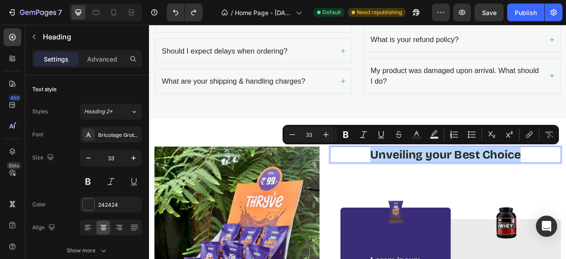
type input "11"
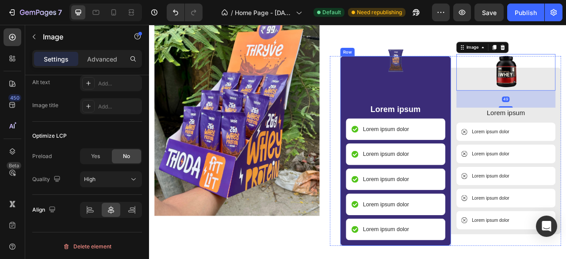
scroll to position [2946, 0]
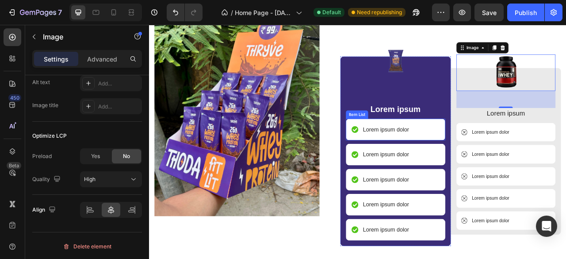
click at [440, 155] on p "Lorem ipsum dolor" at bounding box center [450, 157] width 59 height 11
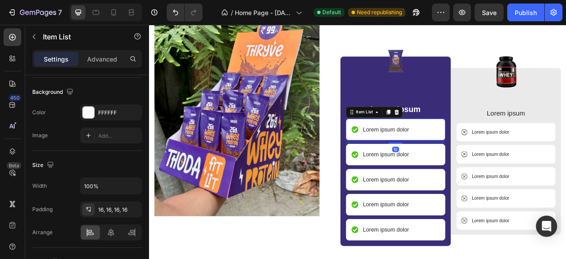
click at [440, 155] on p "Lorem ipsum dolor" at bounding box center [450, 157] width 59 height 11
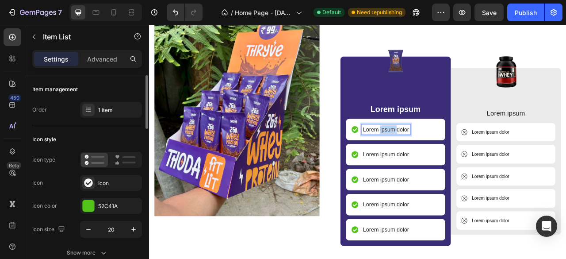
click at [440, 155] on p "Lorem ipsum dolor" at bounding box center [450, 157] width 59 height 11
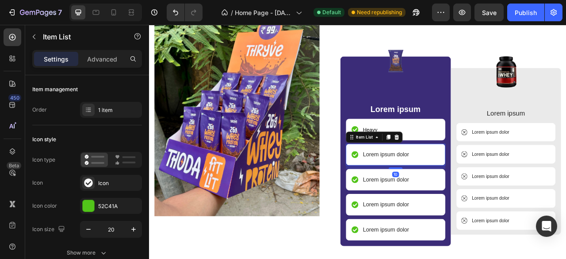
click at [423, 187] on p "Lorem ipsum dolor" at bounding box center [450, 189] width 59 height 11
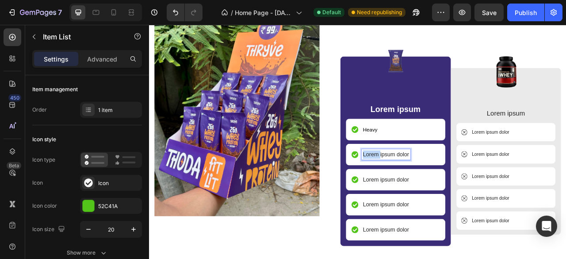
click at [423, 187] on p "Lorem ipsum dolor" at bounding box center [450, 189] width 59 height 11
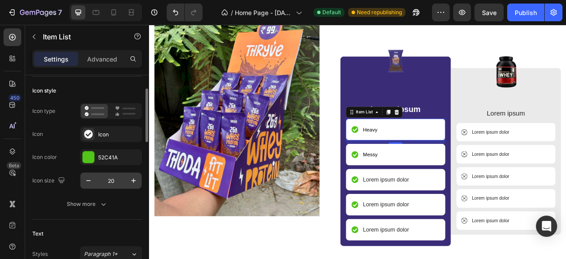
scroll to position [50, 0]
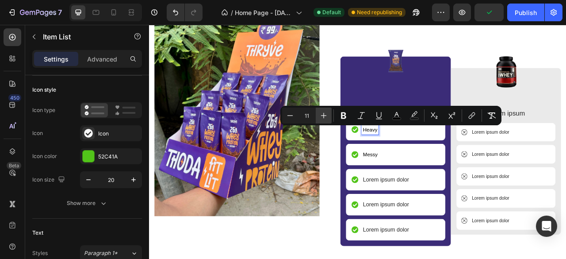
click at [323, 114] on icon "Editor contextual toolbar" at bounding box center [323, 115] width 9 height 9
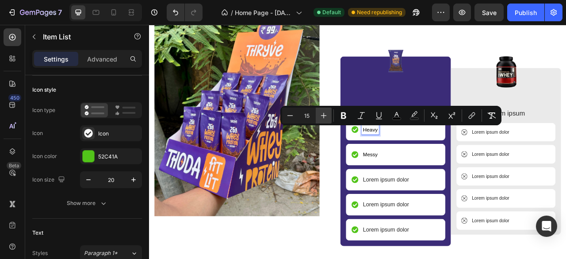
type input "16"
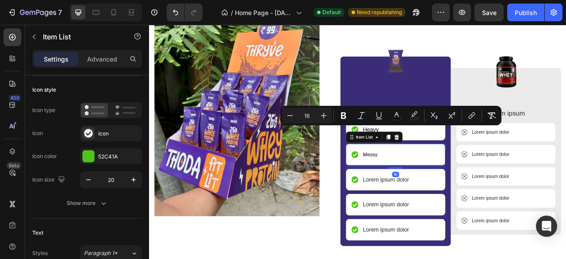
click at [434, 184] on p "Messy" at bounding box center [430, 189] width 19 height 11
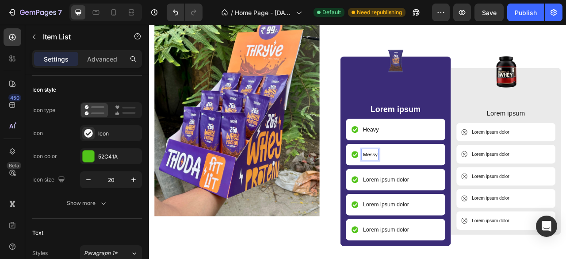
click at [431, 188] on span "Messy" at bounding box center [430, 189] width 19 height 7
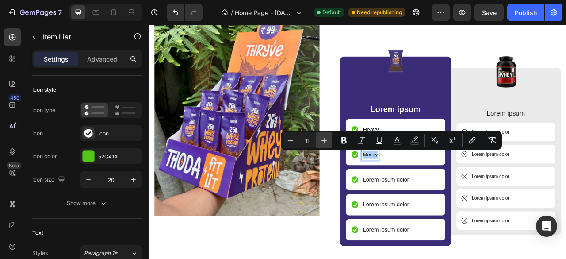
click at [326, 144] on icon "Editor contextual toolbar" at bounding box center [324, 140] width 9 height 9
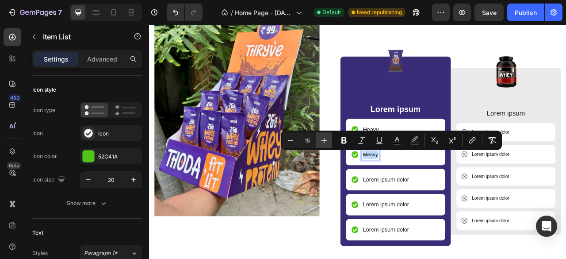
type input "16"
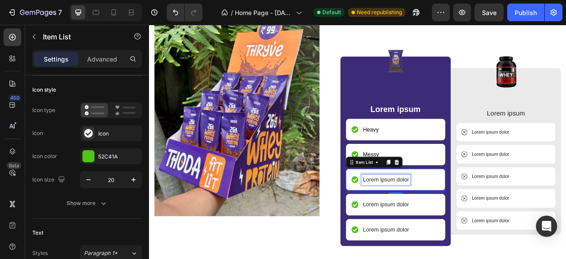
click at [437, 217] on p "Lorem ipsum dolor" at bounding box center [450, 221] width 59 height 11
click at [449, 224] on span "Inconvenient" at bounding box center [439, 221] width 37 height 7
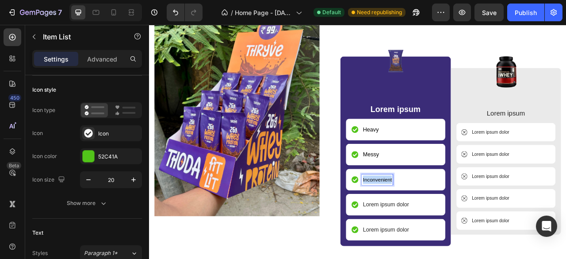
click at [449, 224] on span "Inconvenient" at bounding box center [439, 221] width 37 height 7
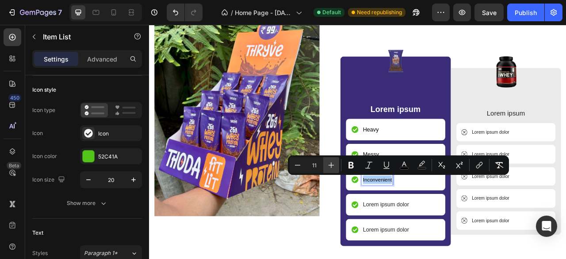
click at [331, 165] on icon "Editor contextual toolbar" at bounding box center [331, 165] width 6 height 6
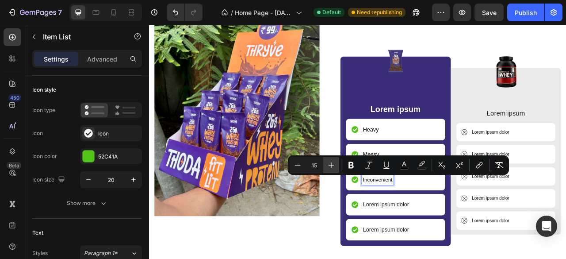
type input "16"
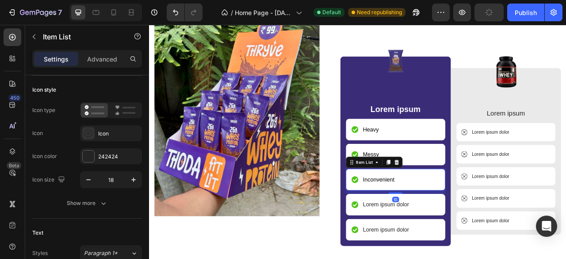
click at [441, 221] on span "Inconvenient" at bounding box center [441, 221] width 40 height 8
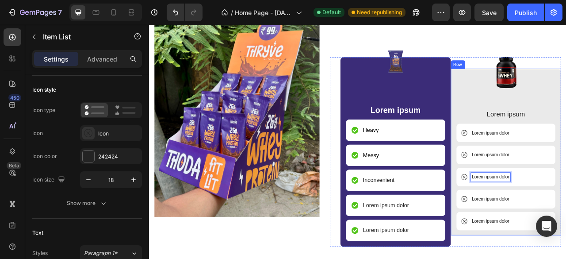
scroll to position [2946, 0]
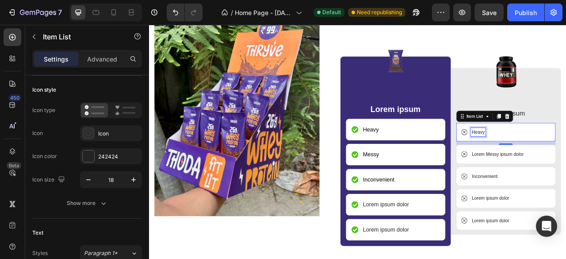
click at [562, 162] on p "Heavy" at bounding box center [568, 161] width 16 height 9
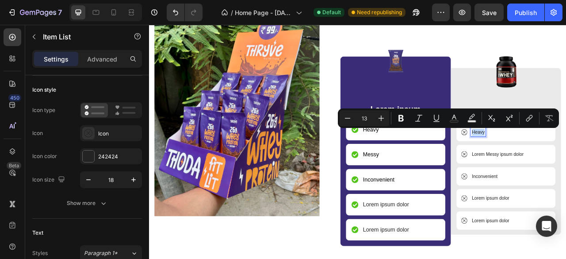
scroll to position [2942, 0]
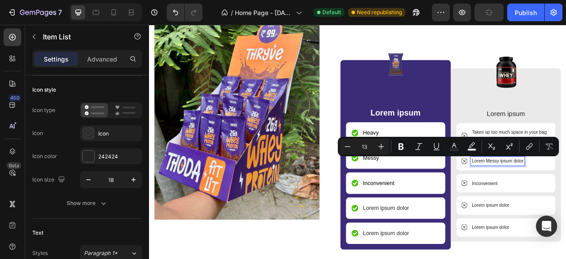
scroll to position [2938, 0]
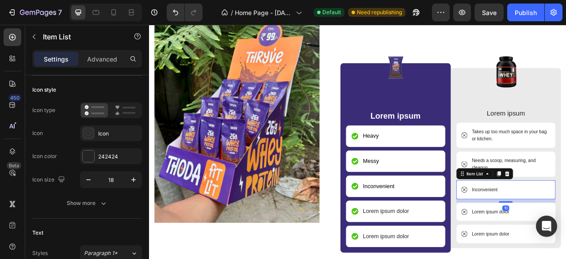
click at [565, 235] on p "Inconvenient" at bounding box center [576, 234] width 33 height 9
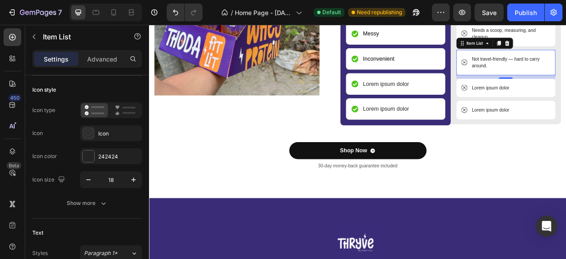
scroll to position [3109, 0]
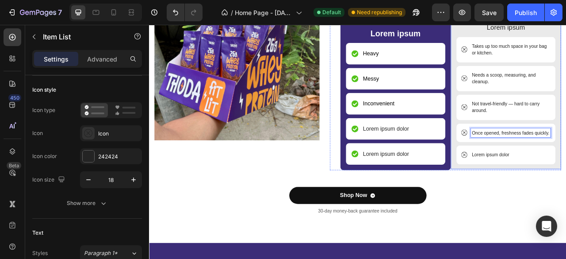
scroll to position [2993, 0]
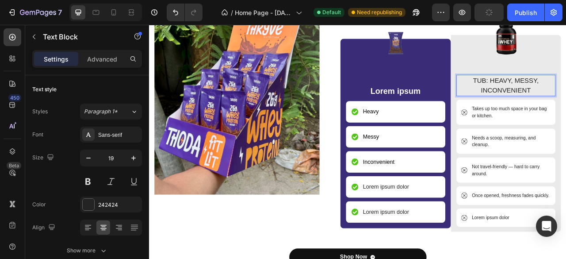
scroll to position [2974, 0]
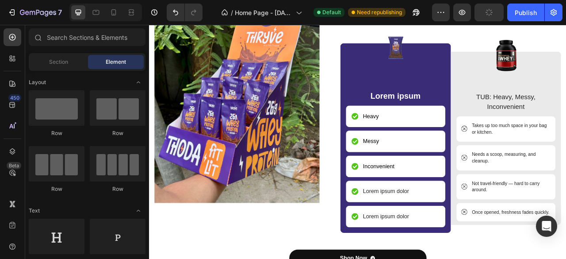
scroll to position [2960, 0]
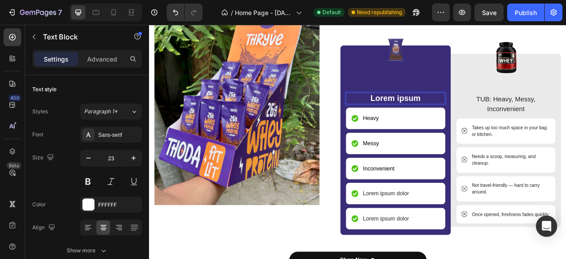
click at [453, 119] on p "Lorem ipsum" at bounding box center [462, 118] width 125 height 13
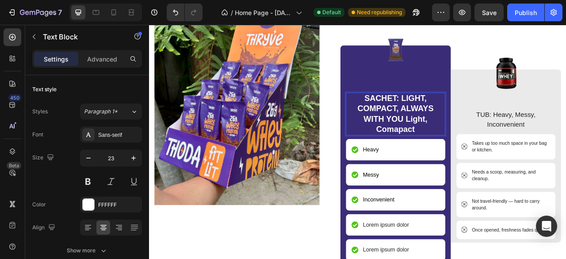
click at [442, 140] on p "SACHET: LIGHT, COMPACT, ALWAYS WITH YOU Light, Comapact" at bounding box center [462, 138] width 125 height 53
click at [490, 158] on p "SACHET: LIGHT, COMPACT, ALWAYS WITH YOU Light, Comapact" at bounding box center [462, 138] width 125 height 53
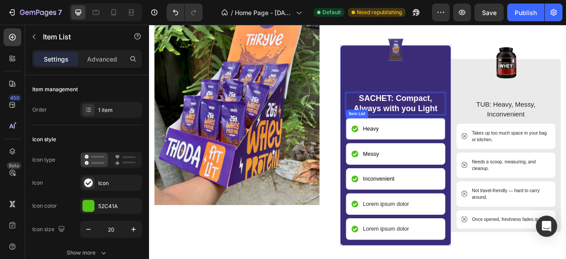
click at [433, 156] on span "Heavy" at bounding box center [431, 157] width 20 height 8
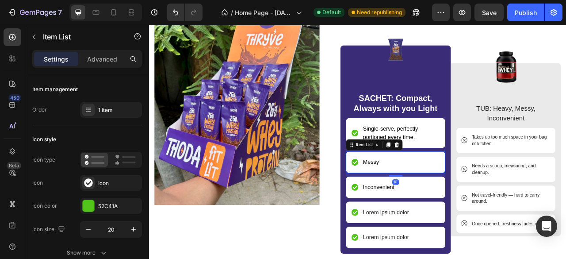
click at [433, 200] on span "Messy" at bounding box center [431, 199] width 20 height 8
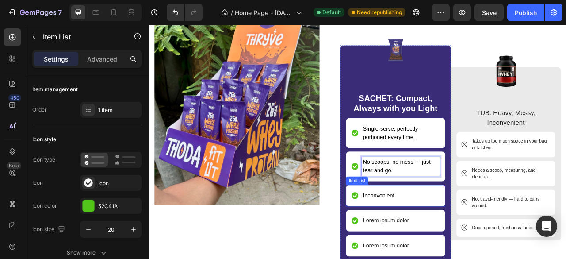
click at [432, 241] on span "Inconvenient" at bounding box center [441, 242] width 40 height 8
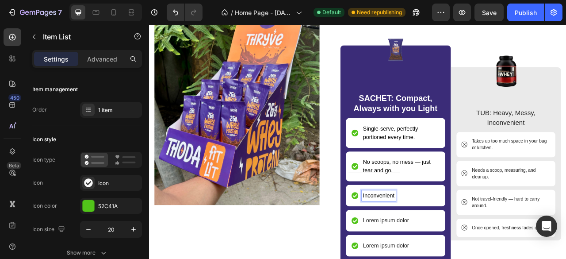
click at [432, 241] on span "Inconvenient" at bounding box center [441, 242] width 40 height 8
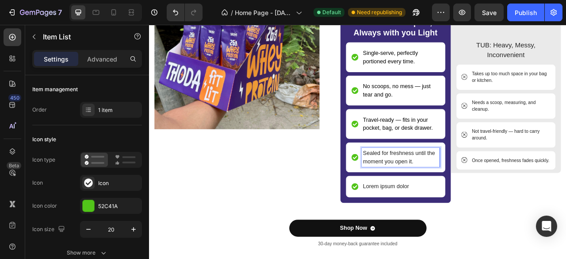
scroll to position [3058, 0]
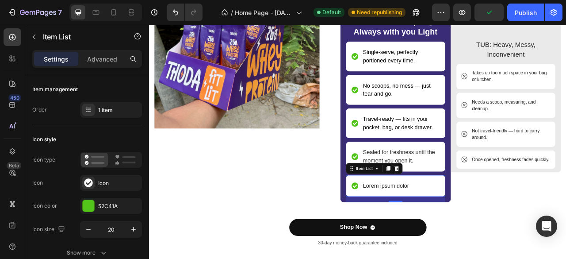
click at [434, 226] on p "Lorem ipsum dolor" at bounding box center [450, 229] width 59 height 11
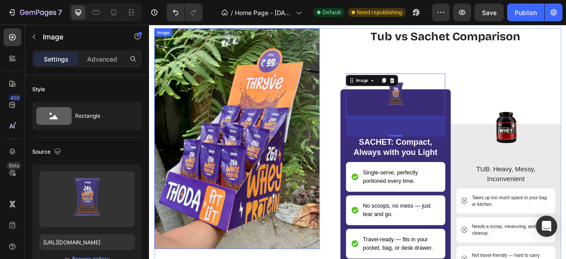
scroll to position [2875, 0]
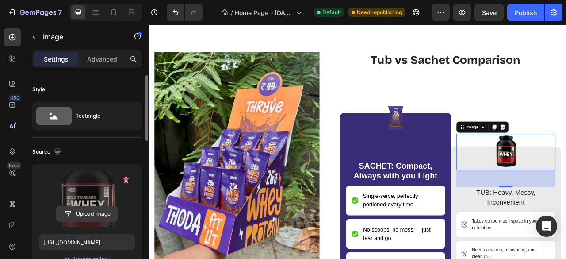
click at [94, 212] on input "file" at bounding box center [87, 213] width 61 height 15
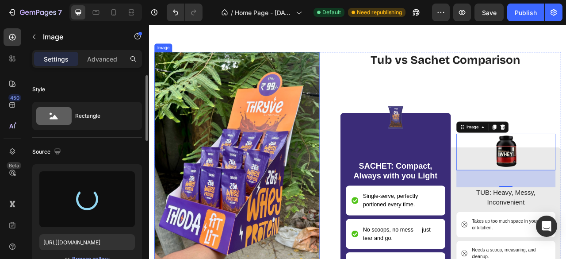
type input "[URL][DOMAIN_NAME]"
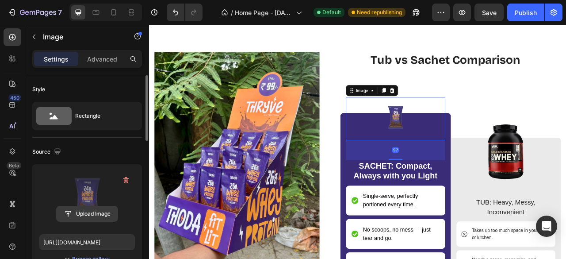
click at [94, 214] on input "file" at bounding box center [87, 213] width 61 height 15
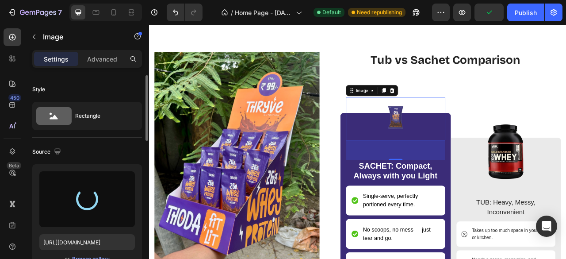
type input "[URL][DOMAIN_NAME]"
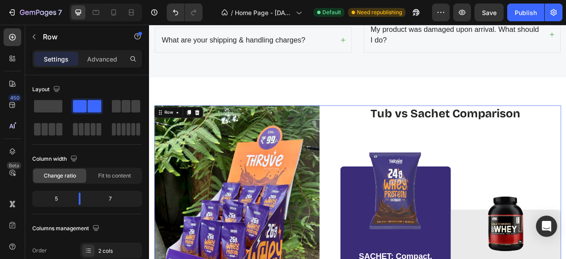
scroll to position [2808, 0]
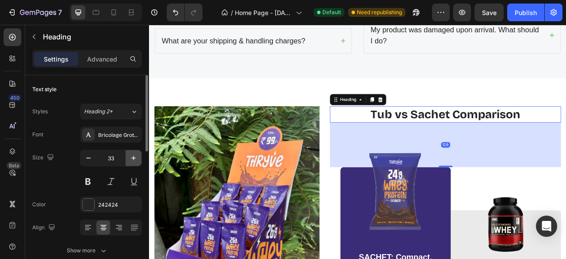
click at [131, 161] on icon "button" at bounding box center [133, 157] width 9 height 9
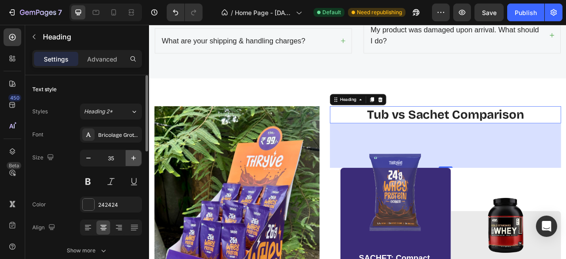
click at [131, 161] on icon "button" at bounding box center [133, 157] width 9 height 9
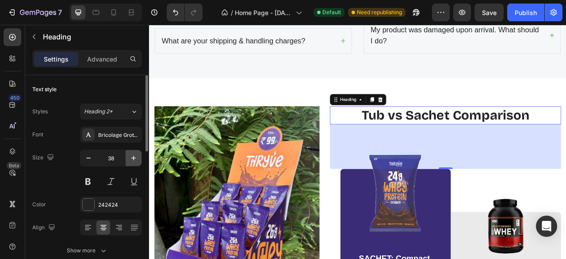
click at [131, 161] on icon "button" at bounding box center [133, 157] width 9 height 9
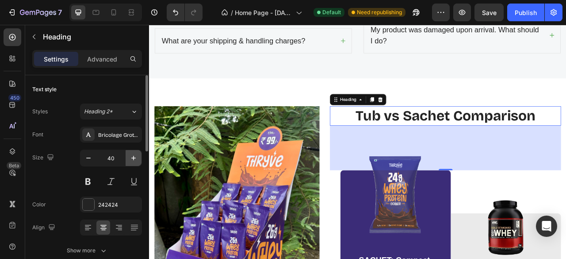
click at [131, 161] on icon "button" at bounding box center [133, 157] width 9 height 9
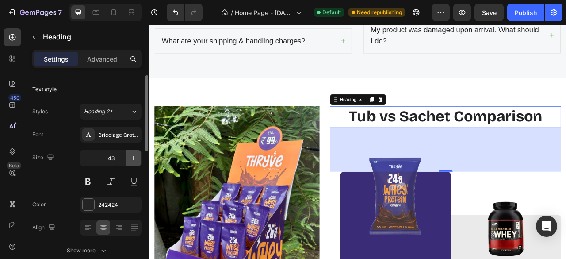
click at [133, 160] on icon "button" at bounding box center [133, 157] width 9 height 9
type input "44"
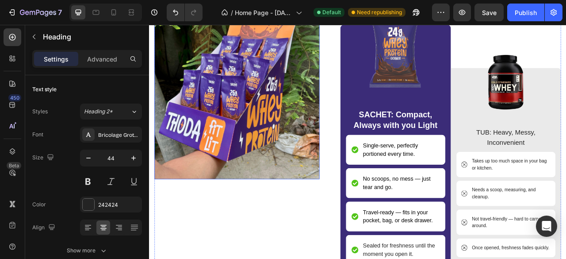
scroll to position [2992, 0]
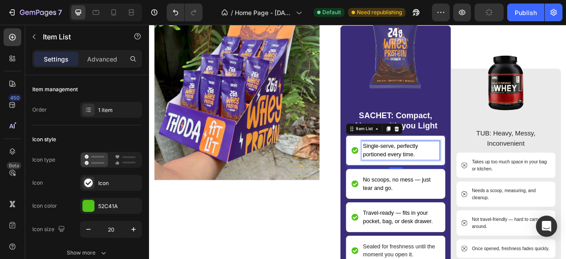
click at [470, 172] on div "Single-serve, perfectly portioned every time." at bounding box center [468, 184] width 99 height 24
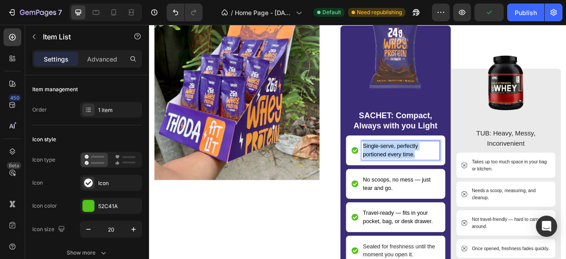
click at [470, 172] on div "Single-serve, perfectly portioned every time." at bounding box center [468, 184] width 99 height 24
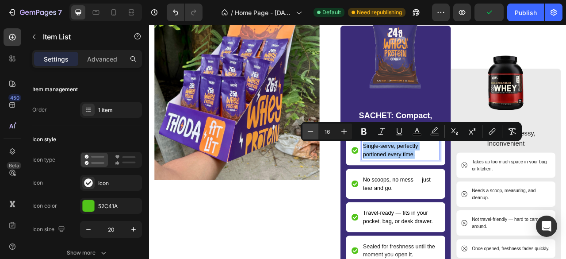
click at [311, 133] on icon "Editor contextual toolbar" at bounding box center [310, 131] width 9 height 9
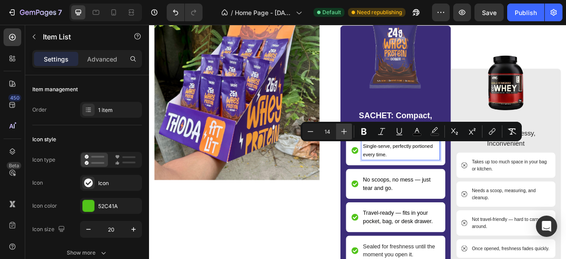
click at [345, 133] on icon "Editor contextual toolbar" at bounding box center [343, 131] width 9 height 9
type input "16"
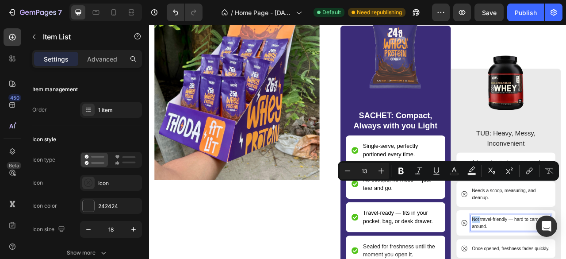
scroll to position [3034, 0]
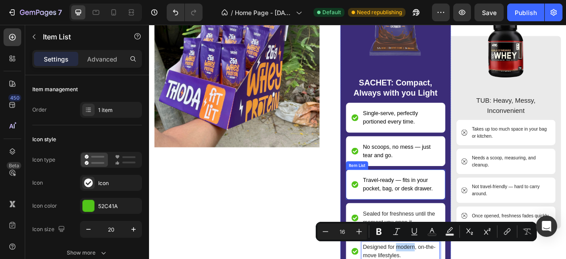
click at [432, 218] on span "Travel-ready — fits in your pocket, bag, or desk drawer." at bounding box center [465, 227] width 89 height 18
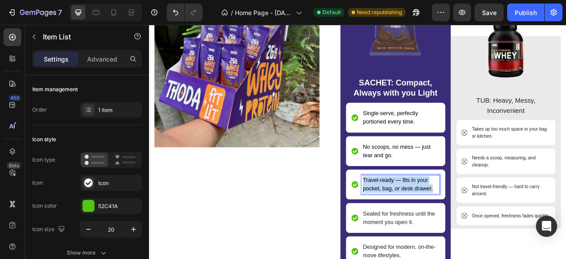
click at [432, 218] on span "Travel-ready — fits in your pocket, bag, or desk drawer." at bounding box center [465, 227] width 89 height 18
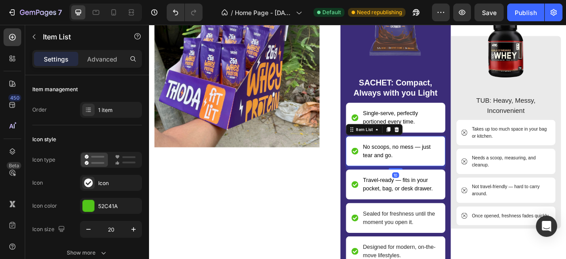
click at [437, 179] on span "No scoops, no mess — just tear and go." at bounding box center [464, 185] width 86 height 18
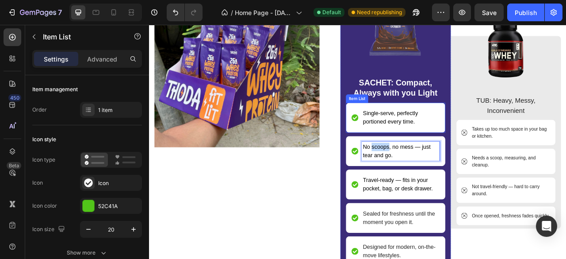
click at [435, 141] on p "Single-serve, perfectly portioned every time." at bounding box center [469, 142] width 96 height 21
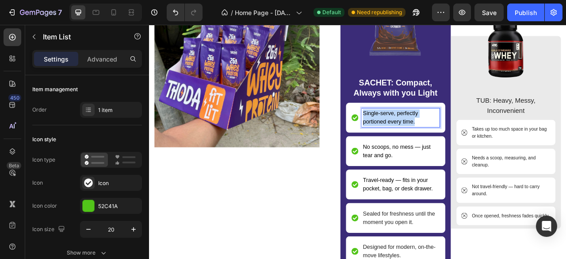
click at [435, 141] on p "Single-serve, perfectly portioned every time." at bounding box center [469, 142] width 96 height 21
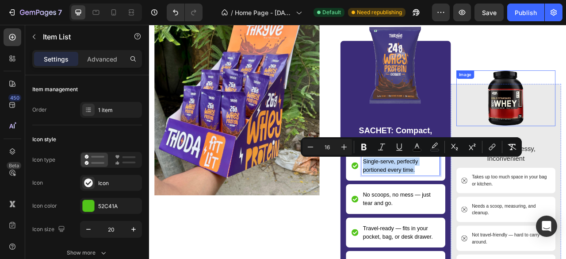
scroll to position [2928, 0]
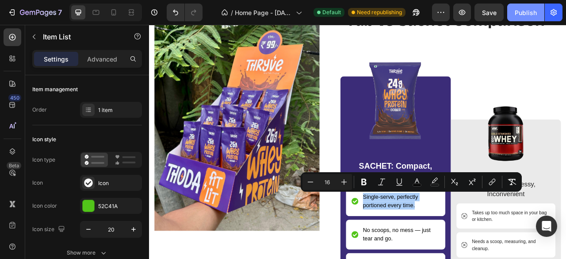
click at [532, 17] on button "Publish" at bounding box center [525, 13] width 37 height 18
